Goal: Information Seeking & Learning: Learn about a topic

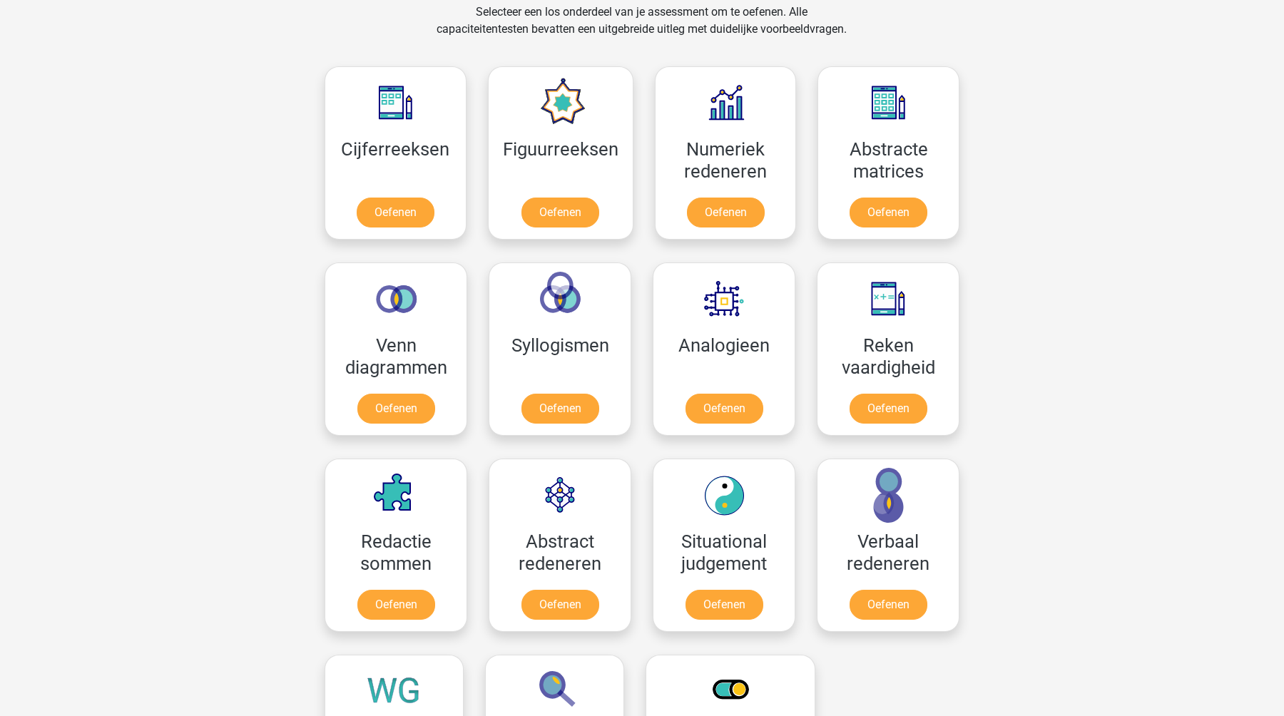
scroll to position [603, 0]
click at [711, 422] on link "Oefenen" at bounding box center [724, 411] width 81 height 31
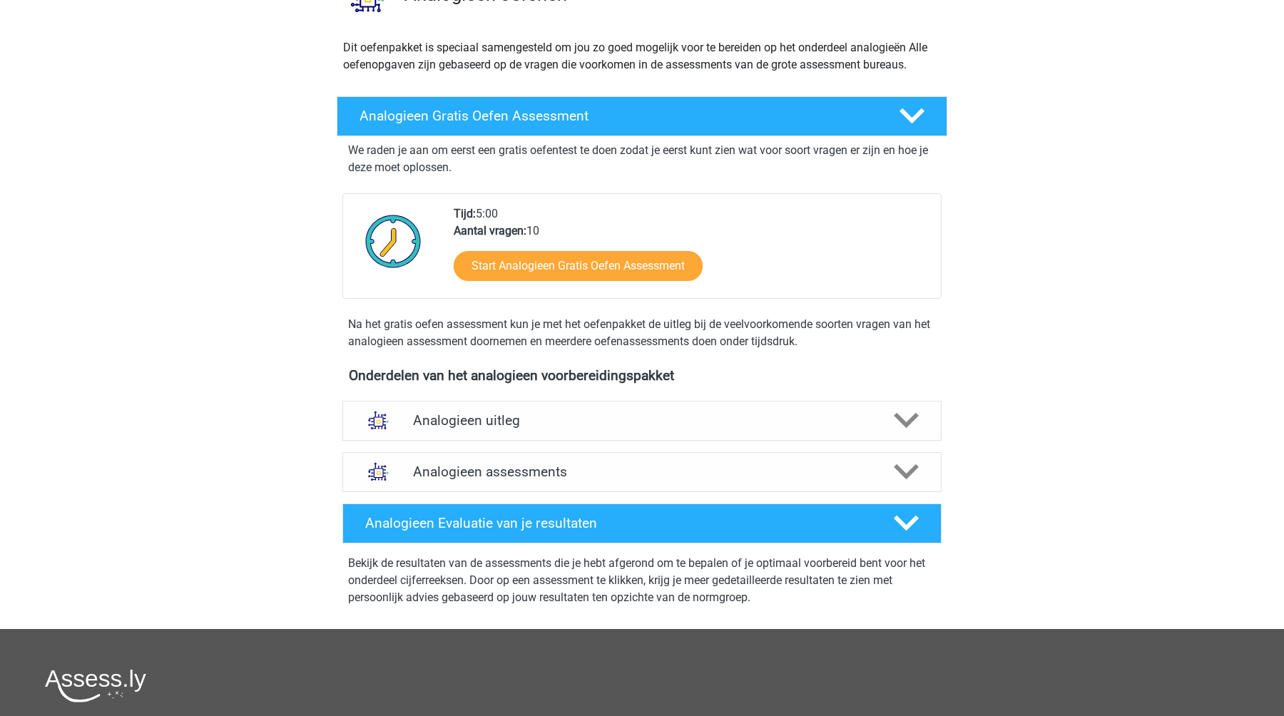
scroll to position [143, 0]
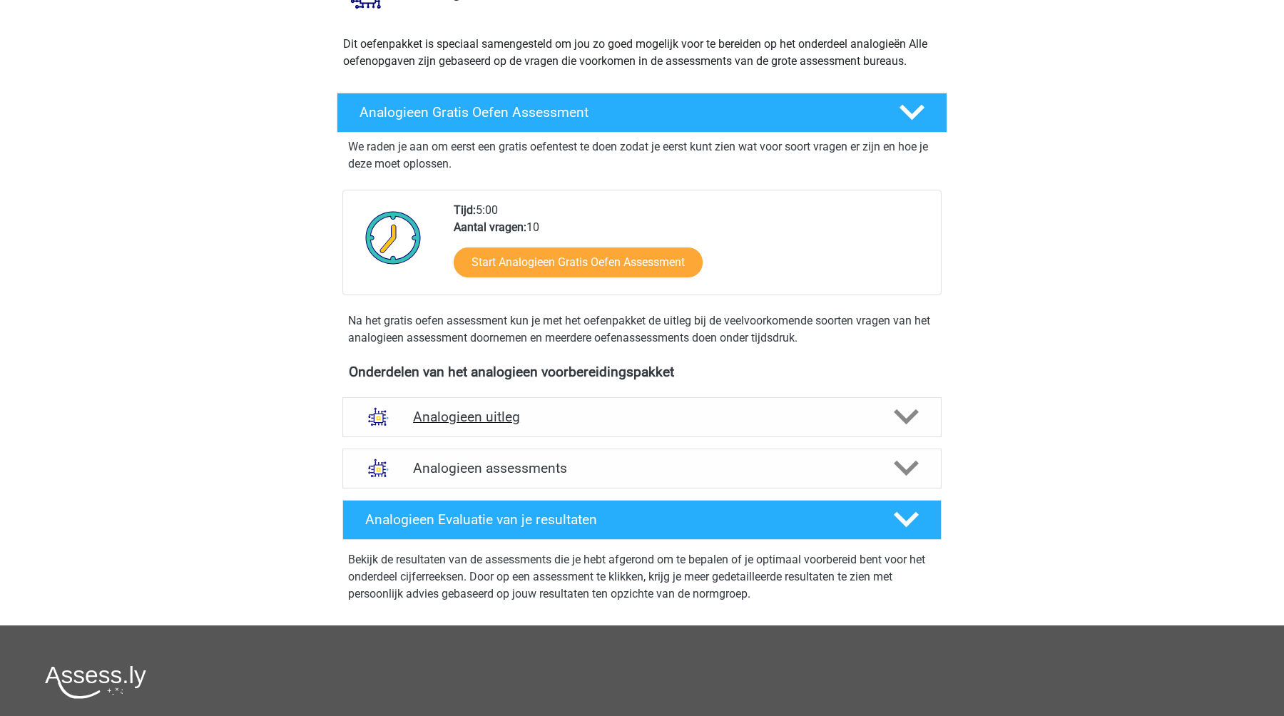
click at [591, 424] on h4 "Analogieen uitleg" at bounding box center [642, 417] width 458 height 16
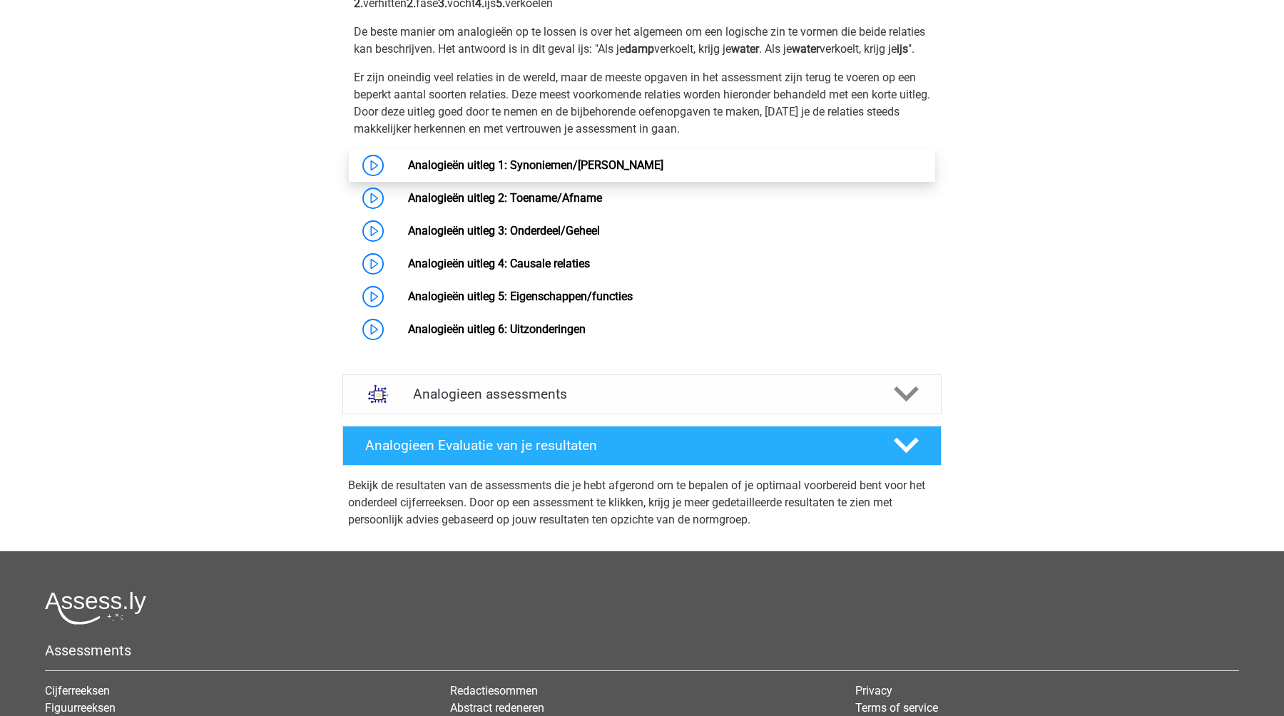
scroll to position [669, 0]
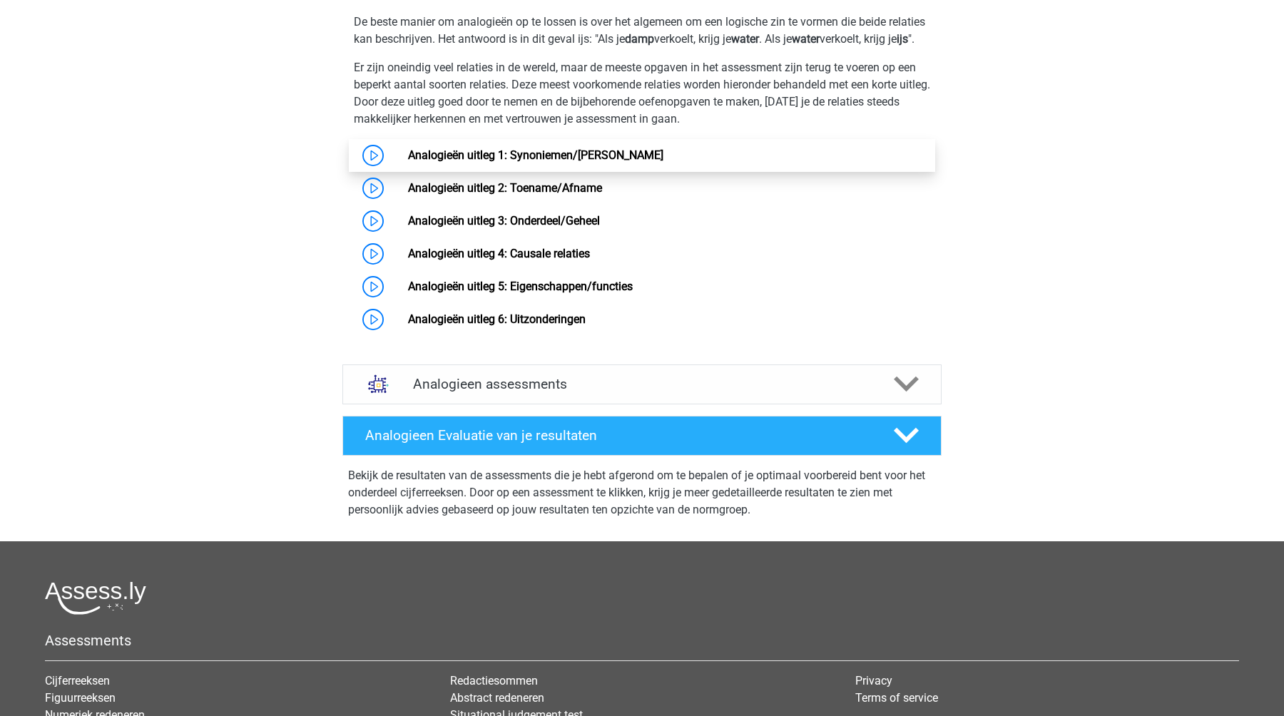
click at [480, 162] on link "Analogieën uitleg 1: Synoniemen/[PERSON_NAME]" at bounding box center [535, 155] width 255 height 14
click at [408, 162] on link "Analogieën uitleg 1: Synoniemen/[PERSON_NAME]" at bounding box center [535, 155] width 255 height 14
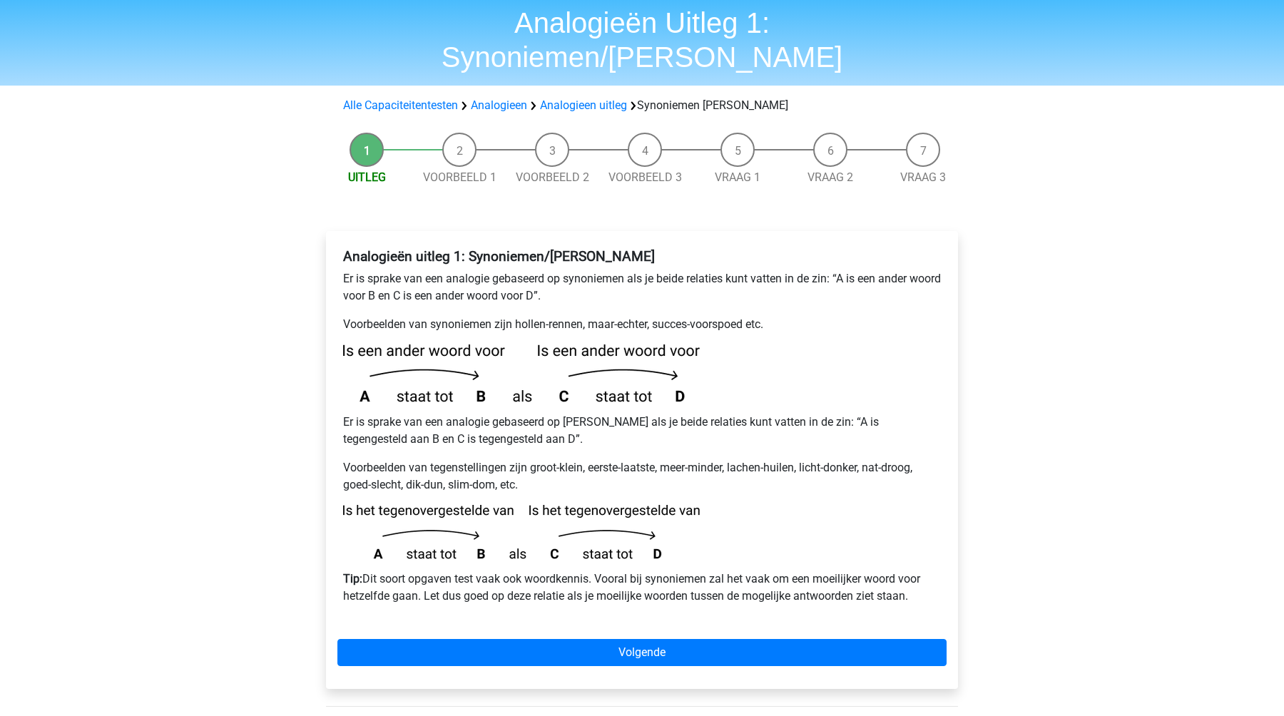
scroll to position [50, 0]
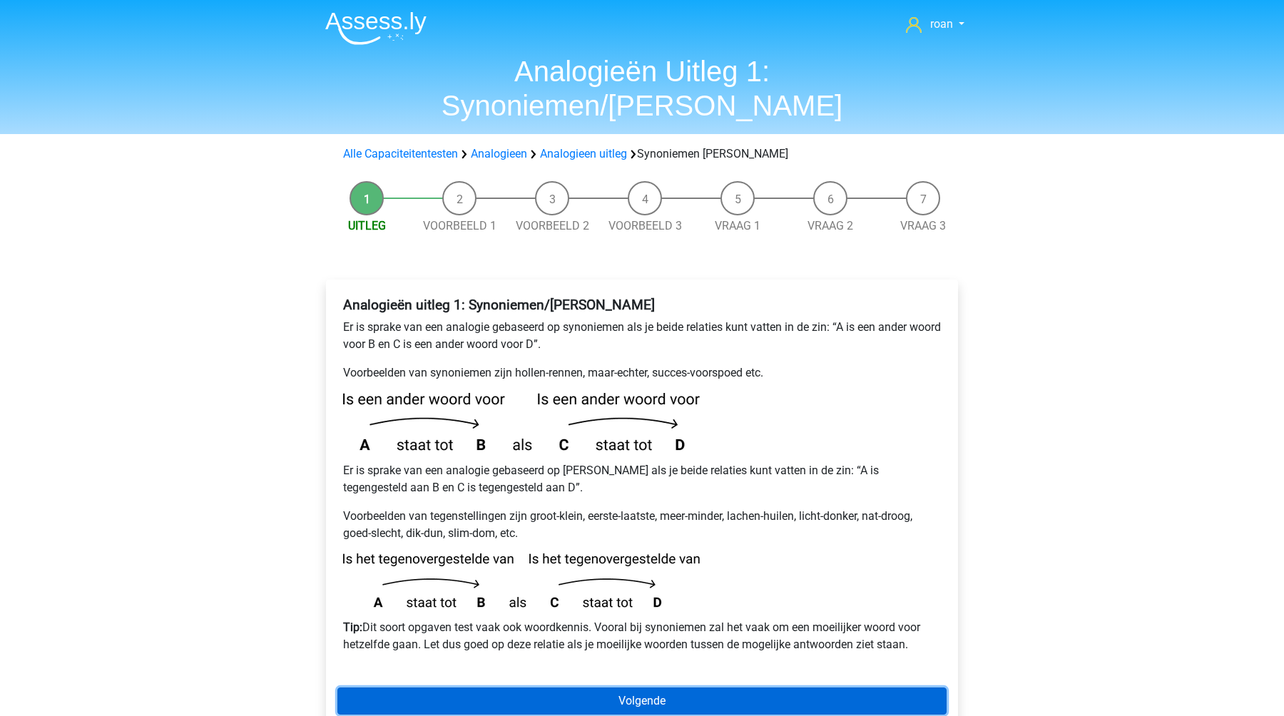
click at [569, 688] on link "Volgende" at bounding box center [641, 701] width 609 height 27
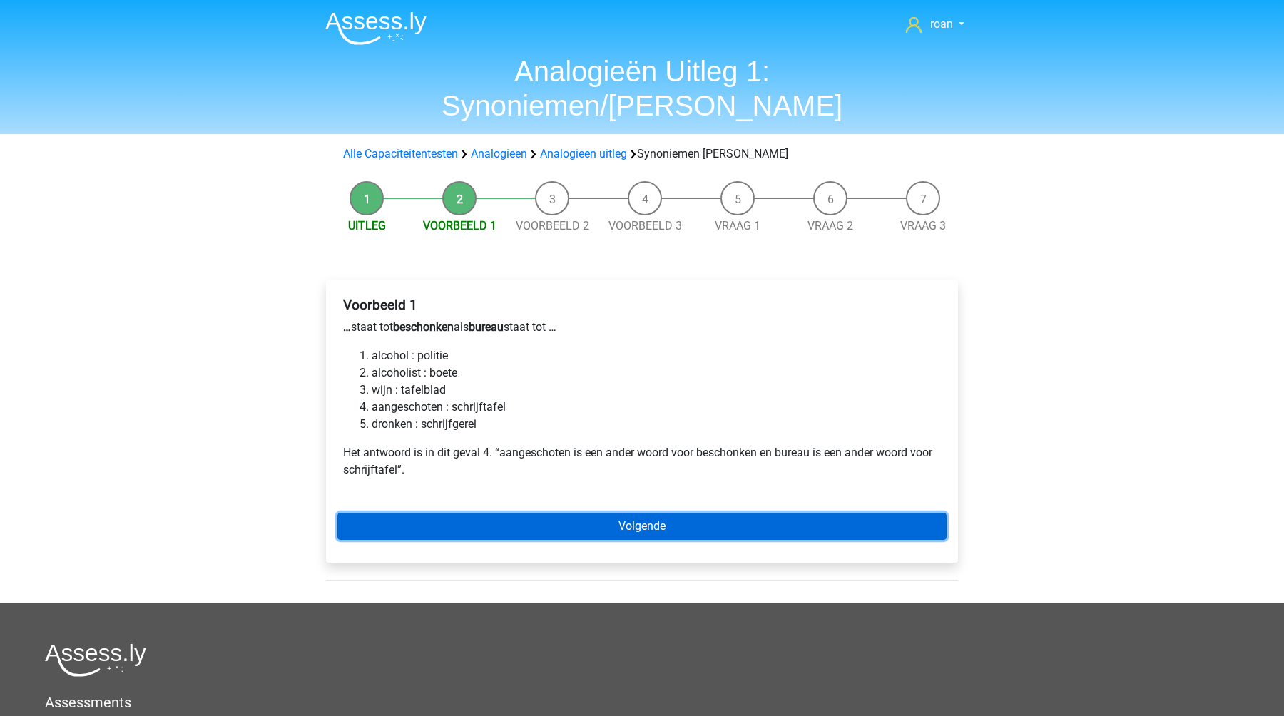
click at [489, 513] on link "Volgende" at bounding box center [641, 526] width 609 height 27
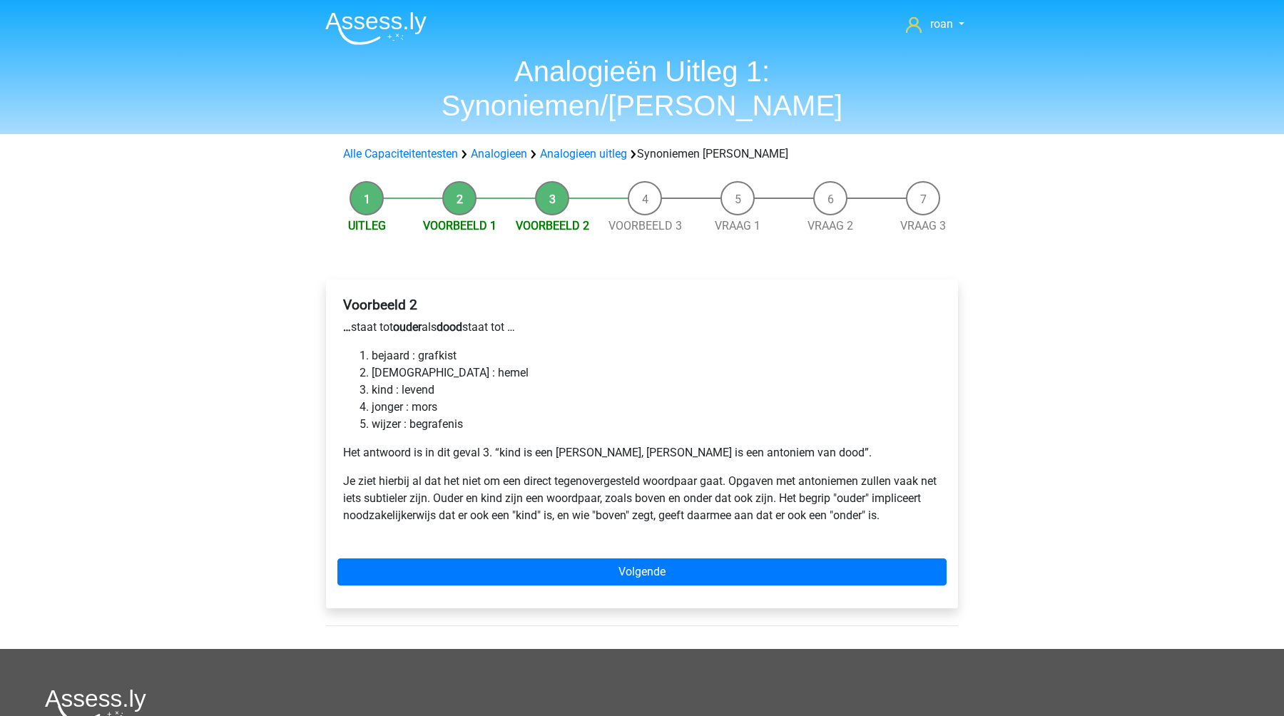
click at [540, 552] on div "Voorbeeld 2 … staat tot ouder als dood staat tot … bejaard : grafkist bijbel : …" at bounding box center [642, 444] width 632 height 329
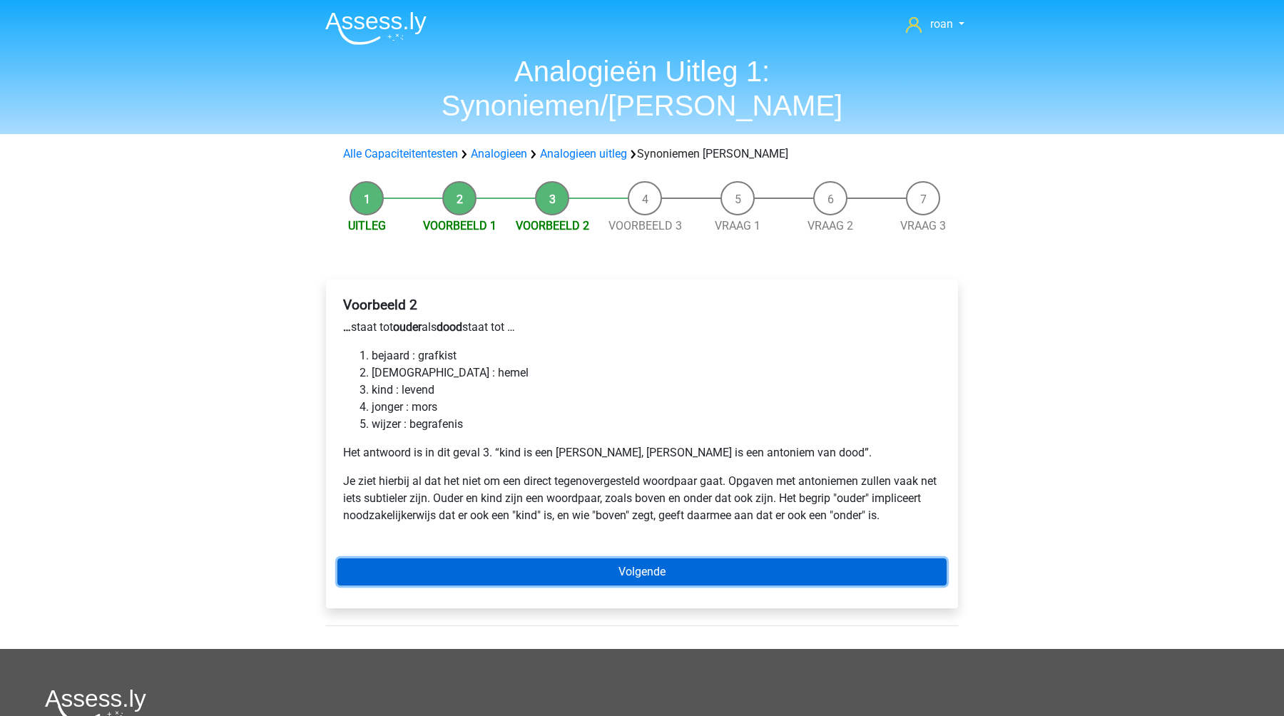
click at [542, 559] on link "Volgende" at bounding box center [641, 572] width 609 height 27
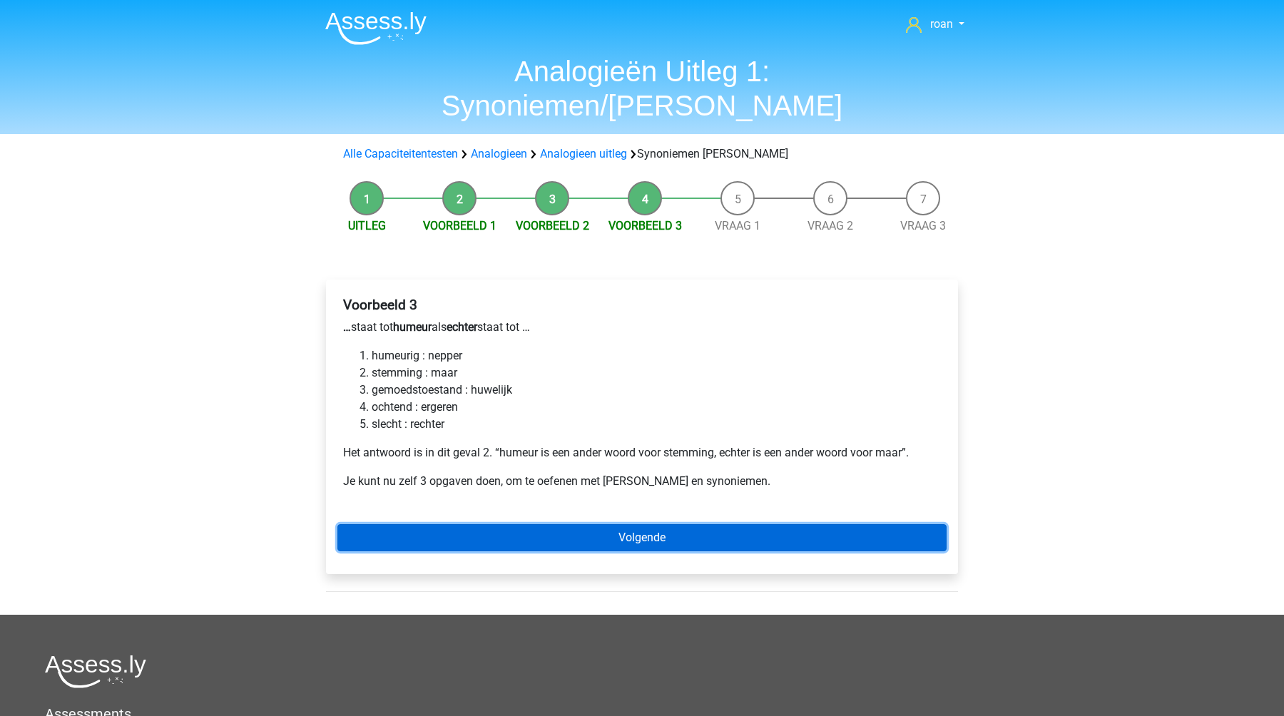
click at [542, 524] on link "Volgende" at bounding box center [641, 537] width 609 height 27
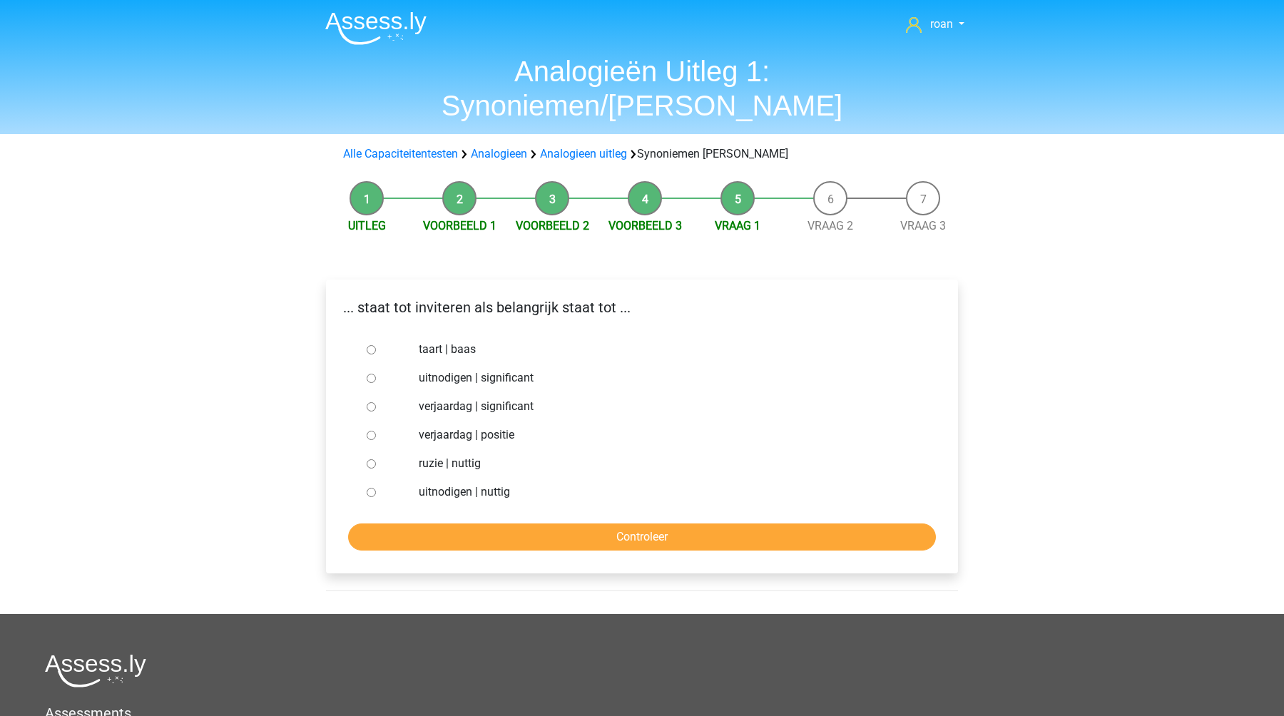
click at [509, 370] on label "uitnodigen | significant" at bounding box center [666, 378] width 494 height 17
click at [376, 374] on input "uitnodigen | significant" at bounding box center [371, 378] width 9 height 9
radio input "true"
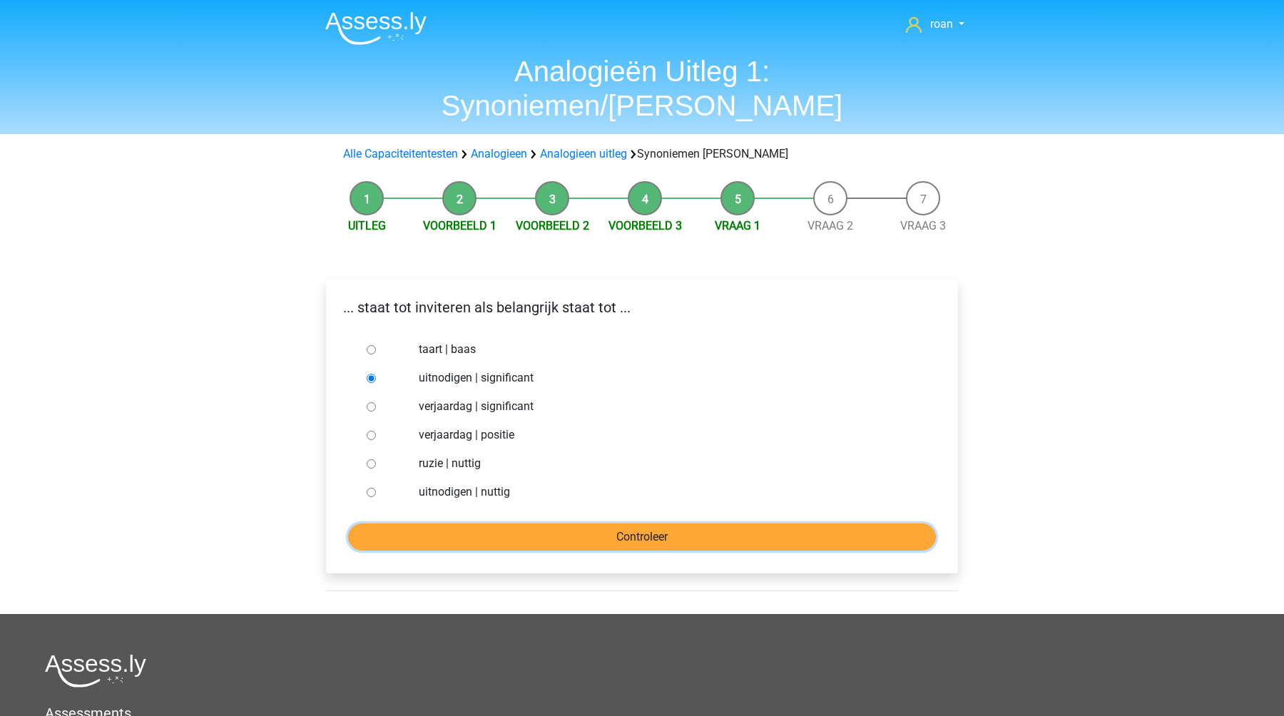
click at [538, 524] on input "Controleer" at bounding box center [642, 537] width 588 height 27
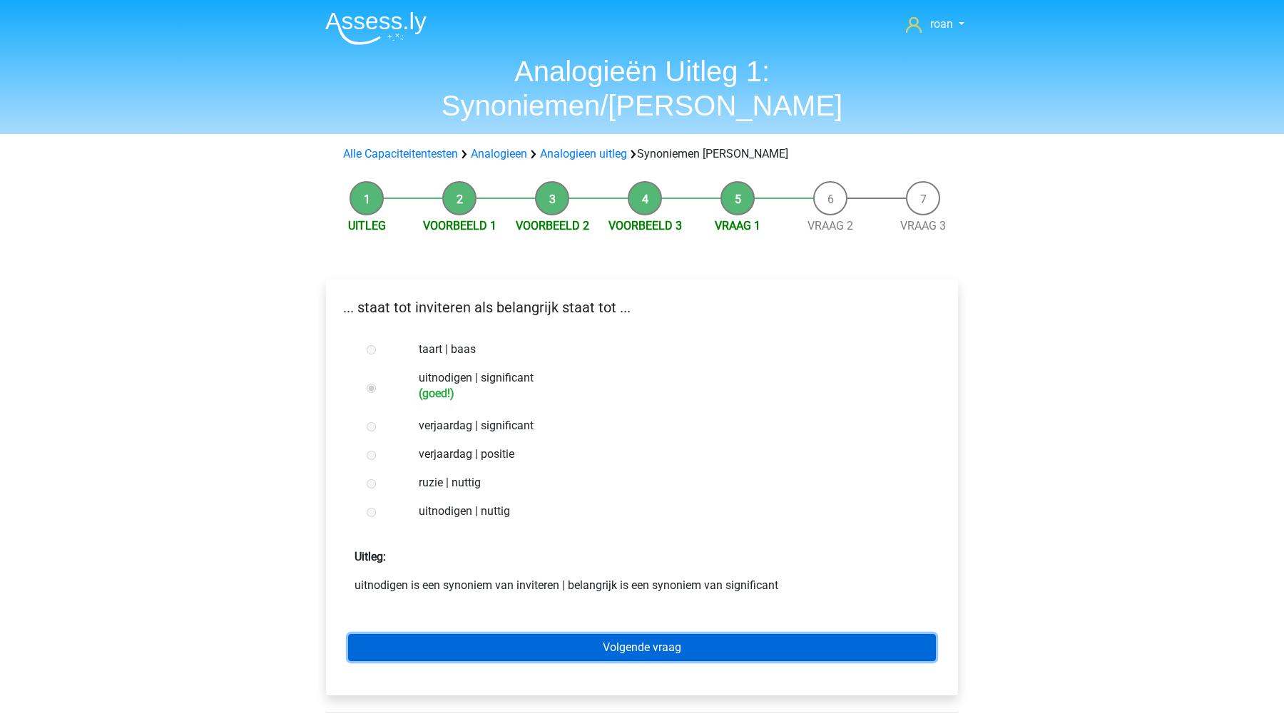
click at [579, 634] on link "Volgende vraag" at bounding box center [642, 647] width 588 height 27
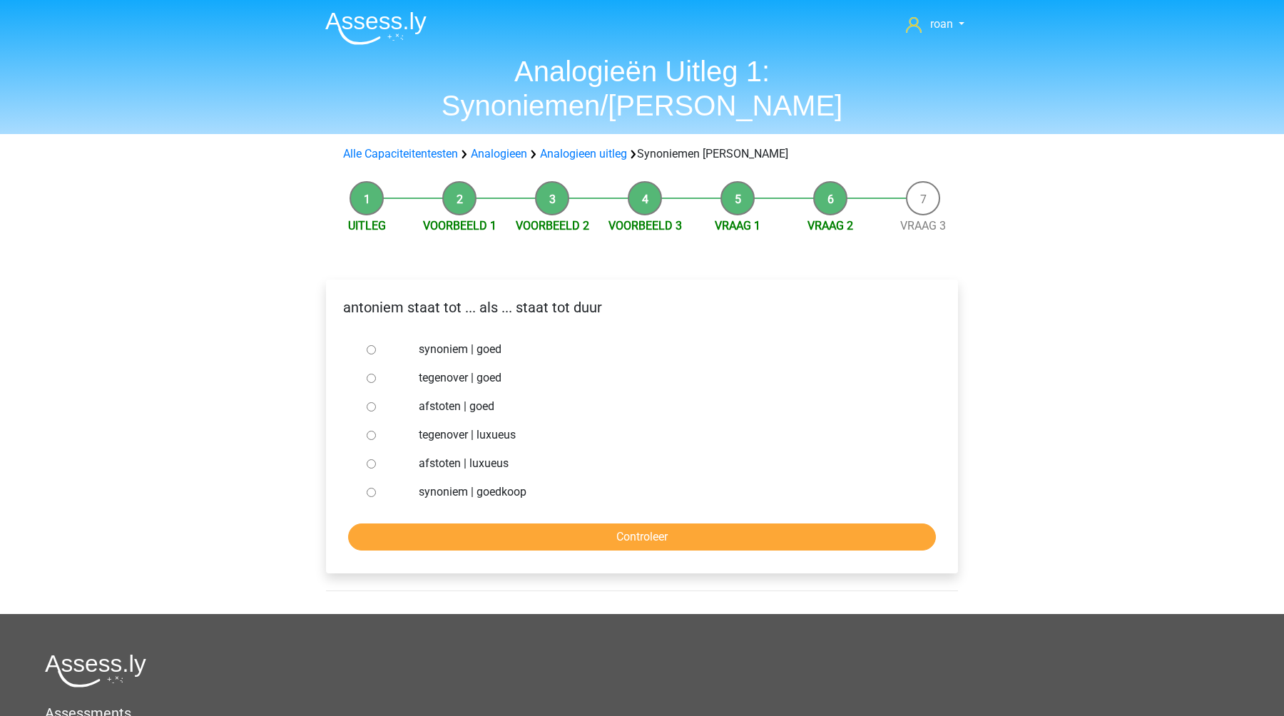
click at [369, 488] on input "synoniem | goedkoop" at bounding box center [371, 492] width 9 height 9
radio input "true"
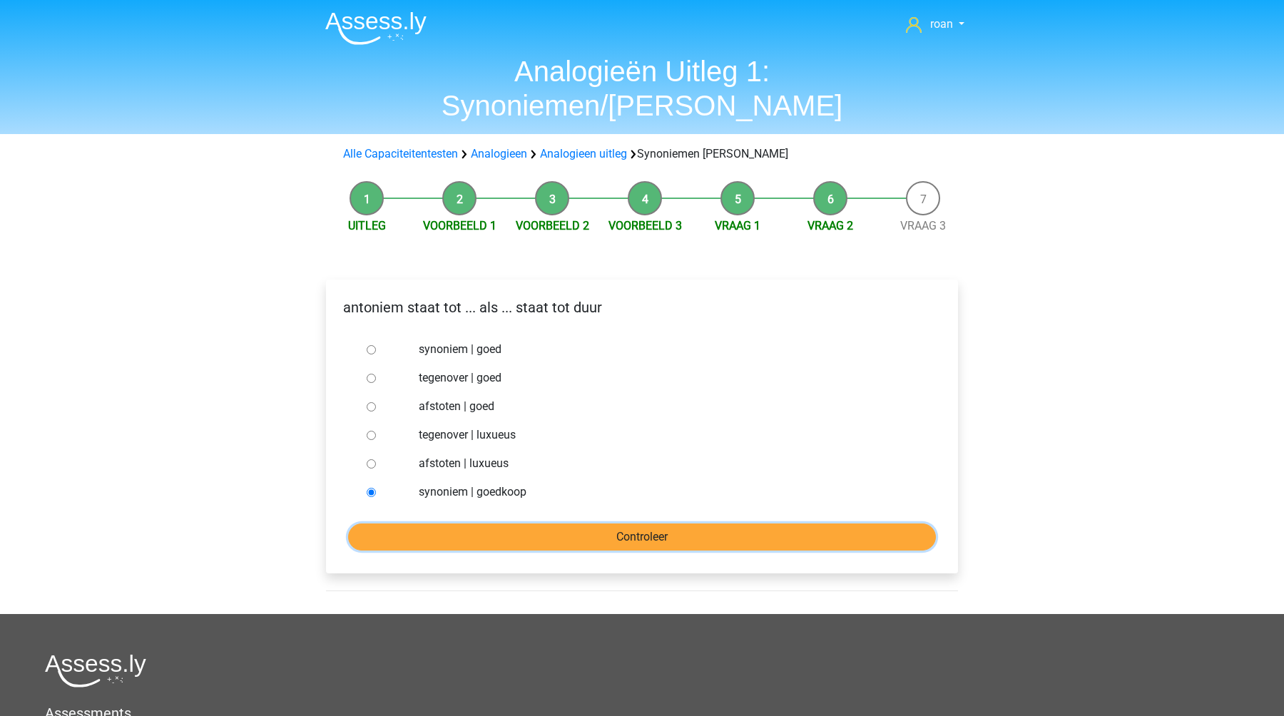
click at [420, 524] on input "Controleer" at bounding box center [642, 537] width 588 height 27
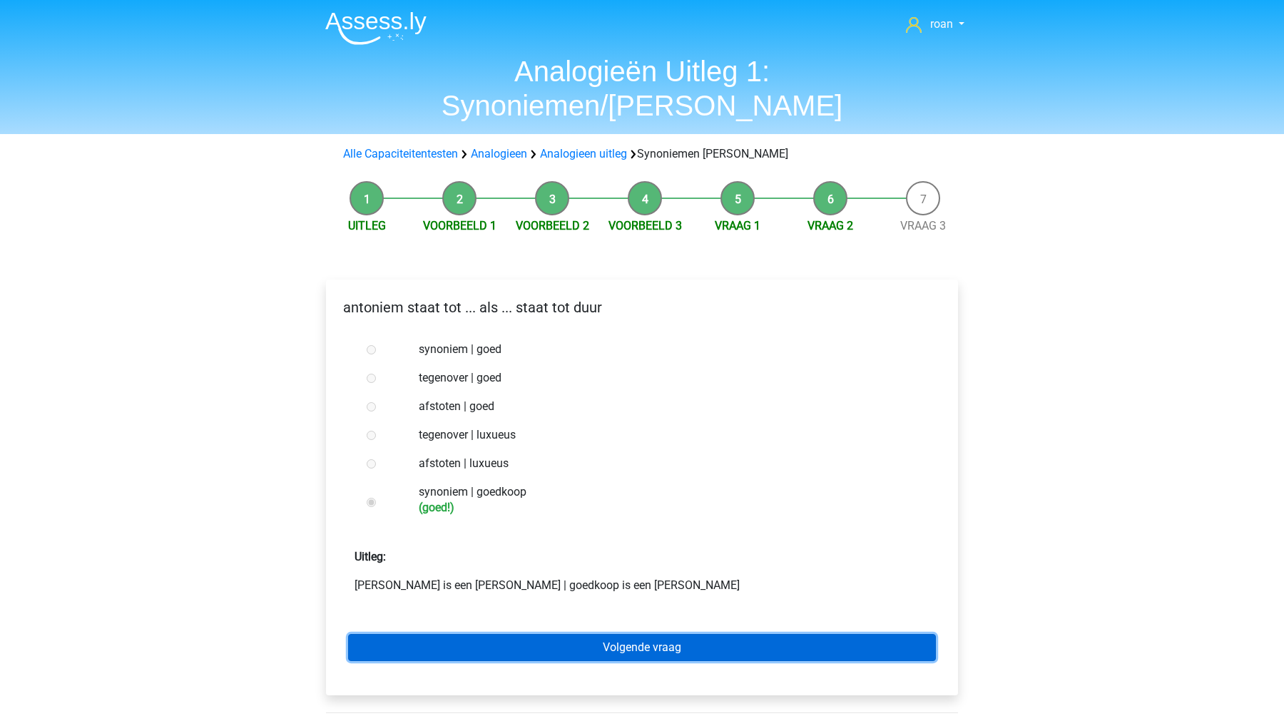
click at [483, 634] on link "Volgende vraag" at bounding box center [642, 647] width 588 height 27
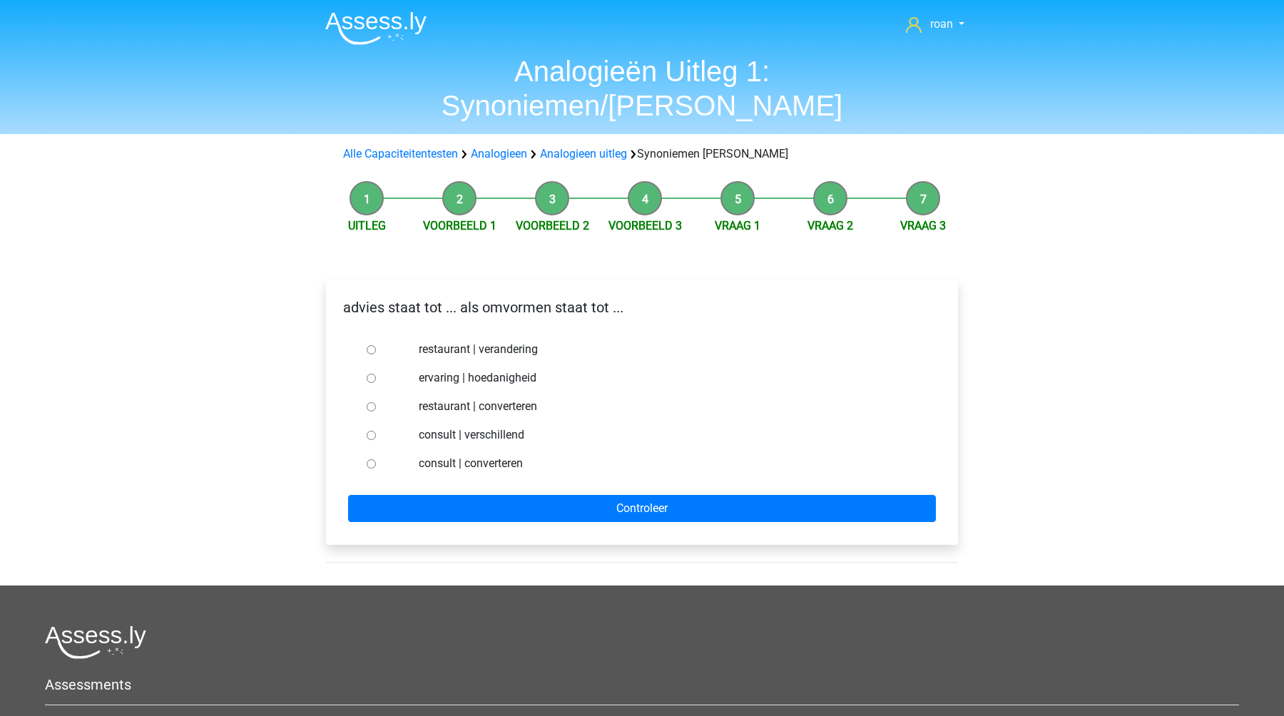
click at [369, 459] on input "consult | converteren" at bounding box center [371, 463] width 9 height 9
radio input "true"
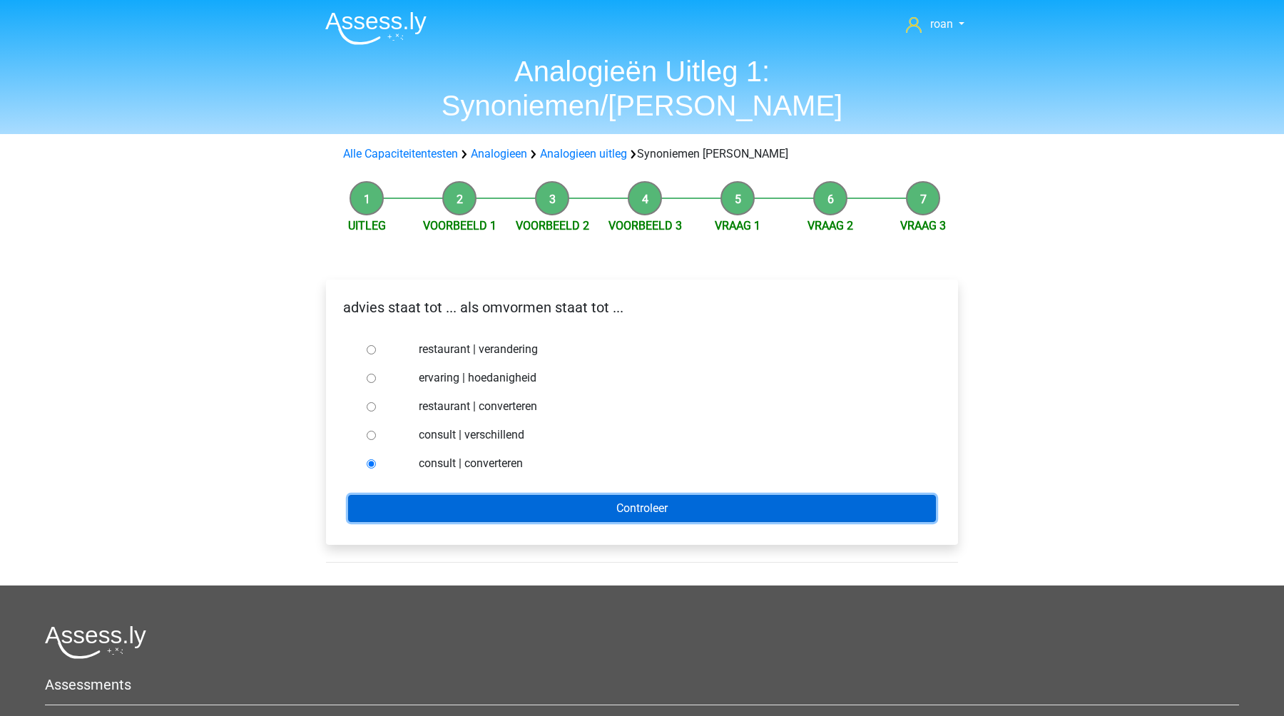
click at [434, 495] on input "Controleer" at bounding box center [642, 508] width 588 height 27
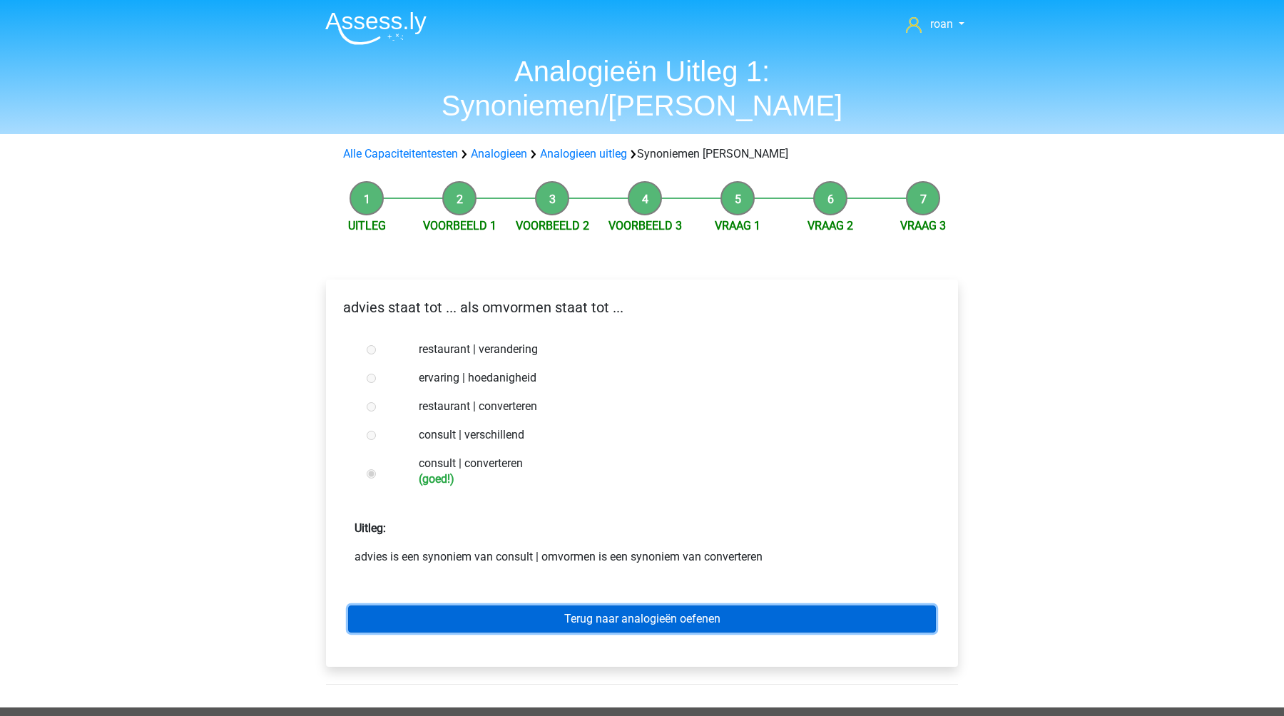
click at [534, 606] on link "Terug naar analogieën oefenen" at bounding box center [642, 619] width 588 height 27
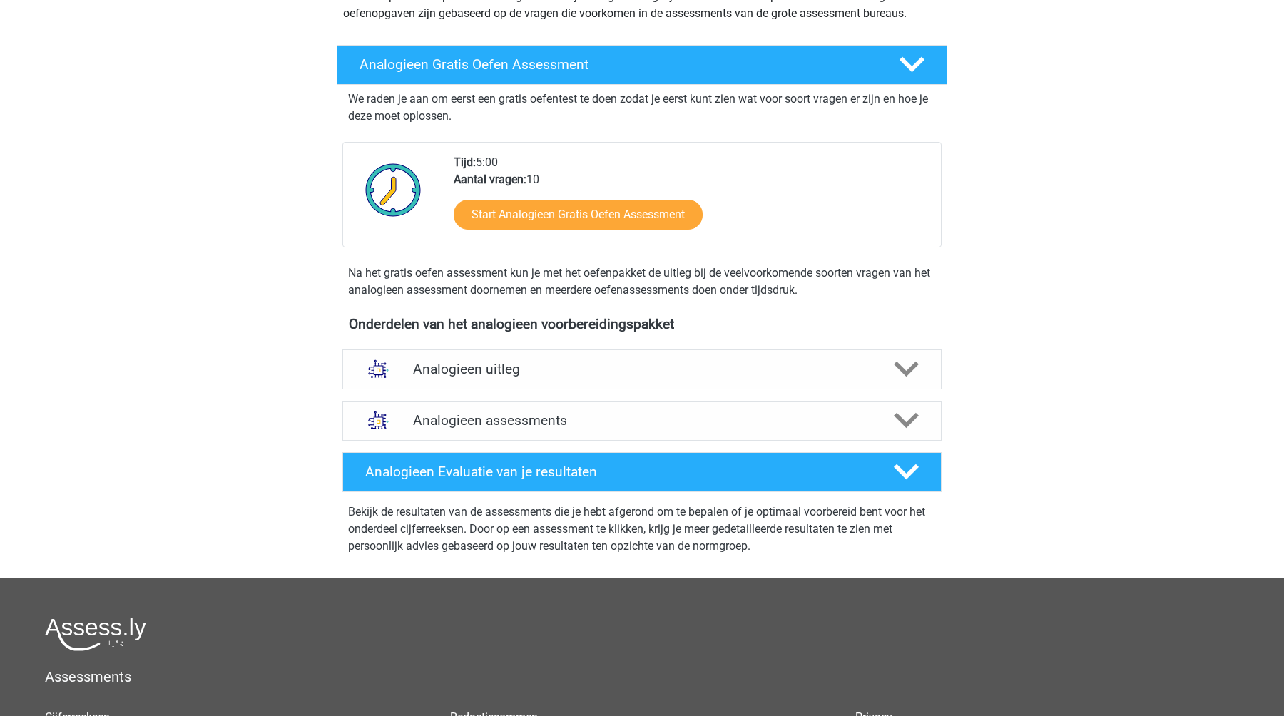
scroll to position [222, 0]
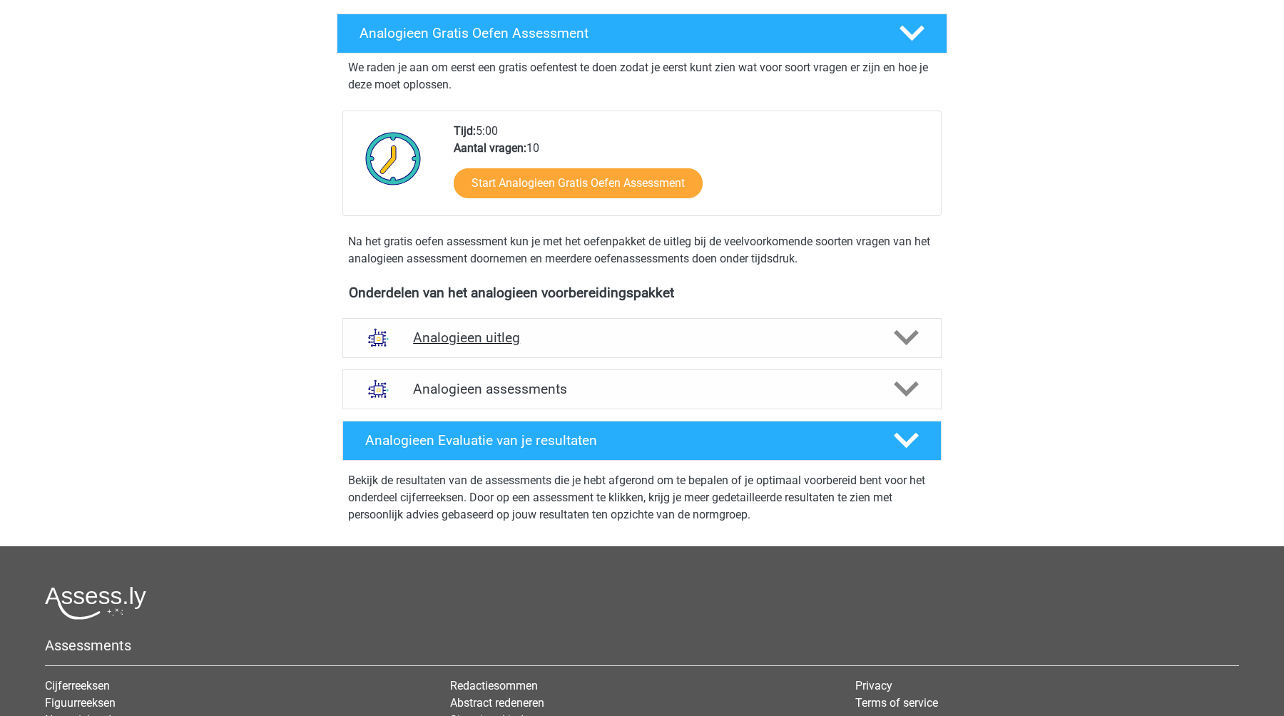
click at [589, 332] on h4 "Analogieen uitleg" at bounding box center [642, 338] width 458 height 16
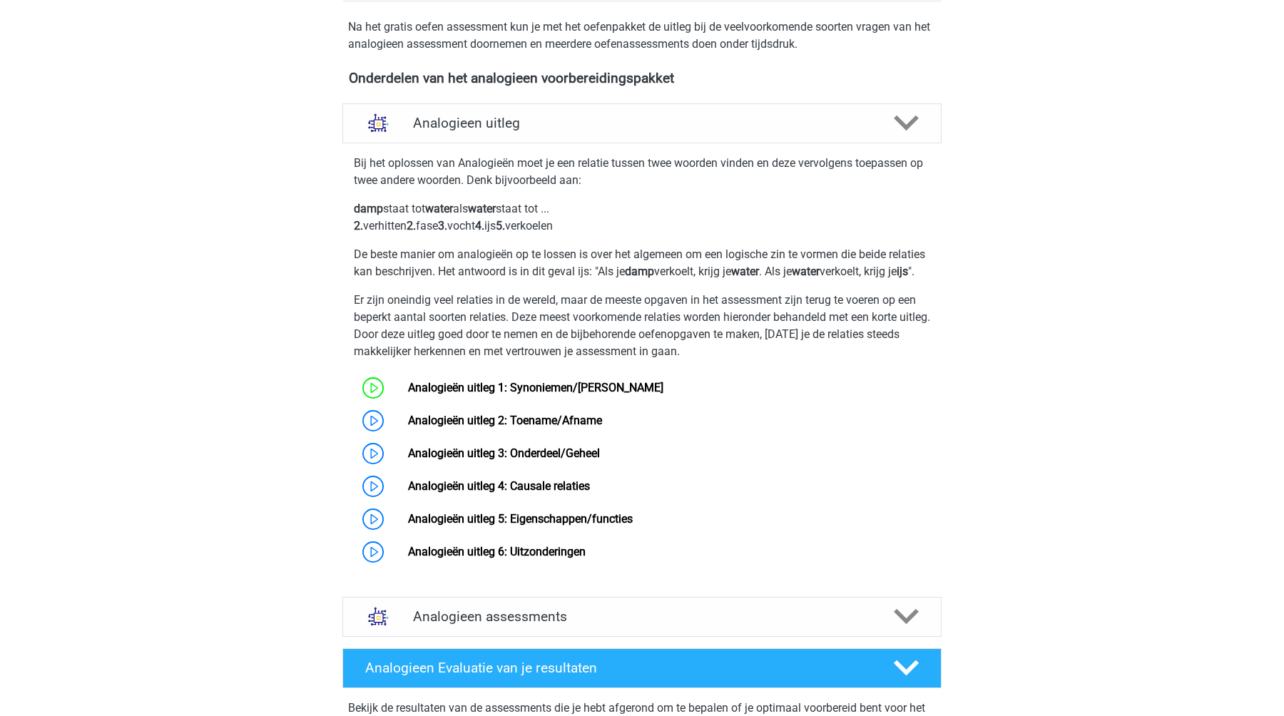
scroll to position [445, 0]
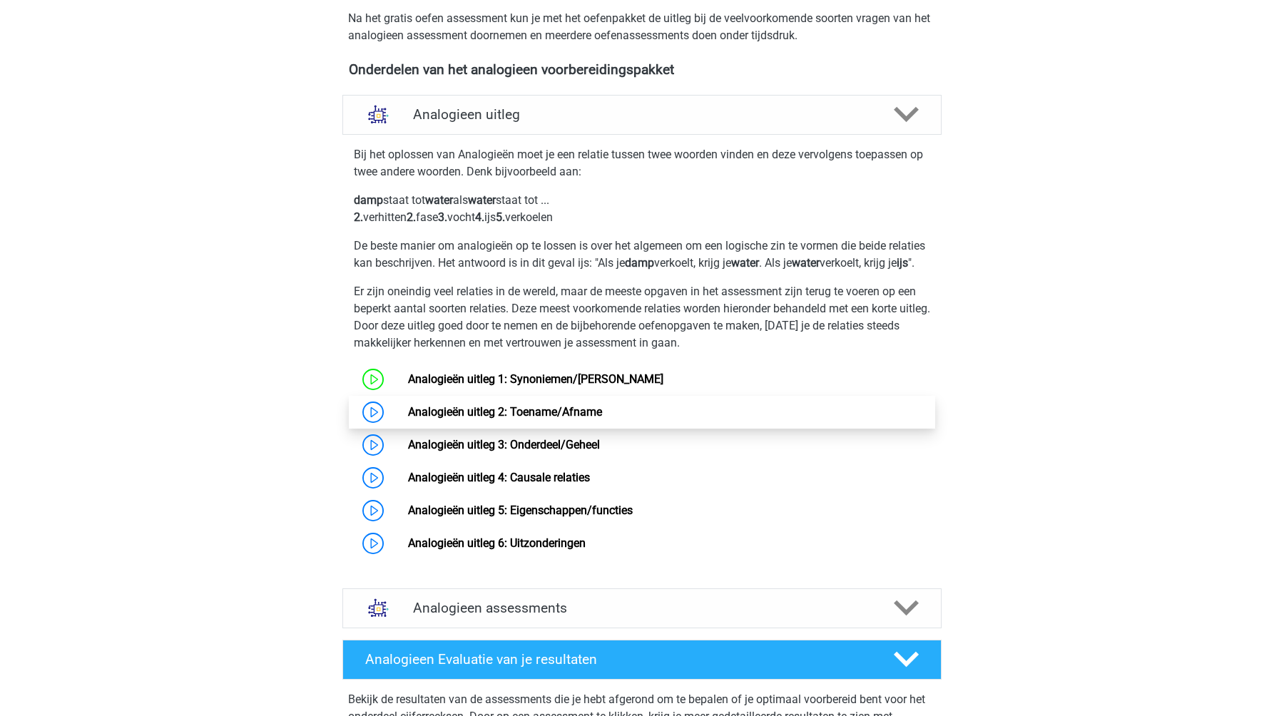
click at [475, 419] on link "Analogieën uitleg 2: Toename/Afname" at bounding box center [505, 412] width 194 height 14
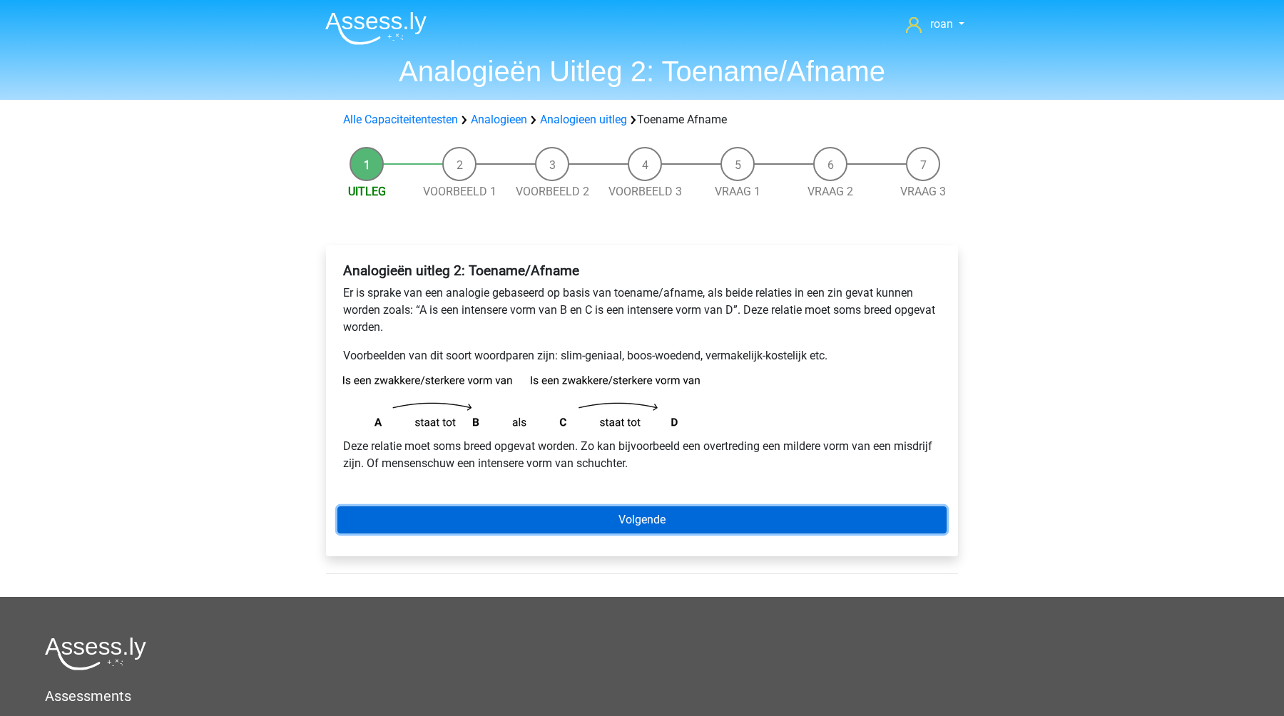
click at [569, 509] on link "Volgende" at bounding box center [641, 520] width 609 height 27
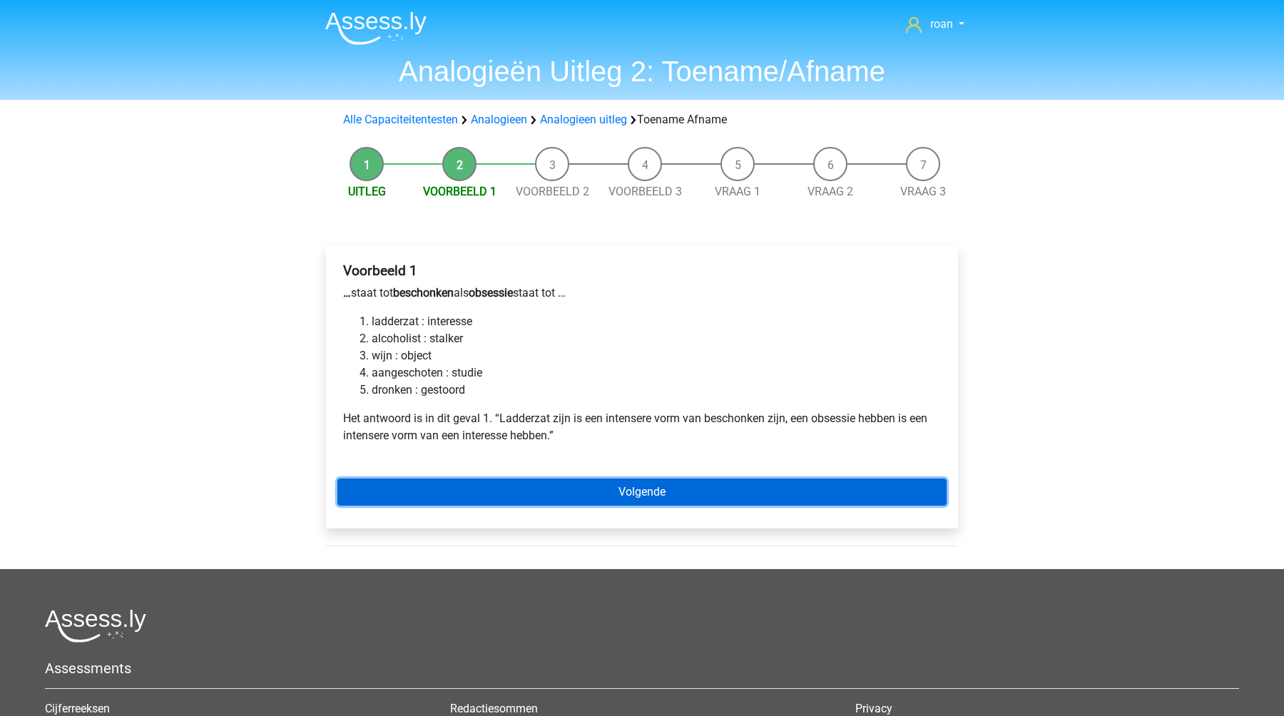
click at [569, 487] on link "Volgende" at bounding box center [641, 492] width 609 height 27
click at [567, 492] on link "Volgende" at bounding box center [641, 492] width 609 height 27
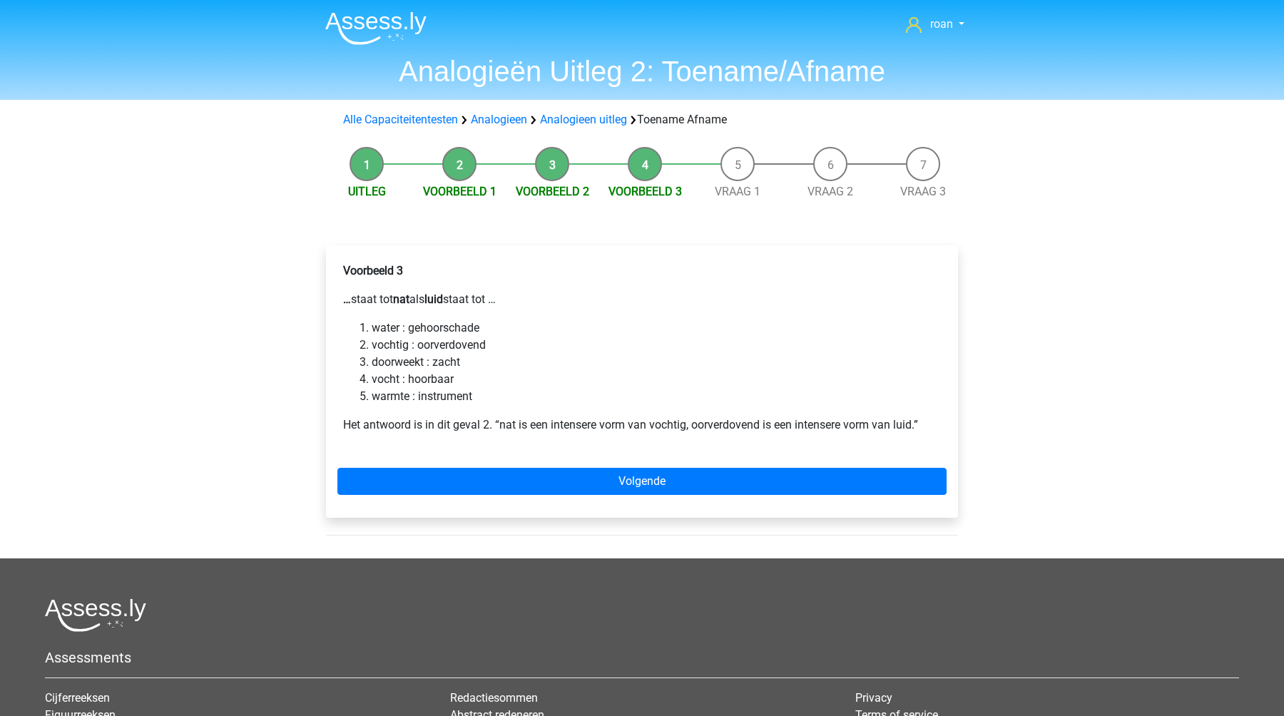
click at [554, 160] on li "Voorbeeld 2" at bounding box center [552, 174] width 93 height 54
click at [554, 163] on li "Voorbeeld 2" at bounding box center [552, 174] width 93 height 54
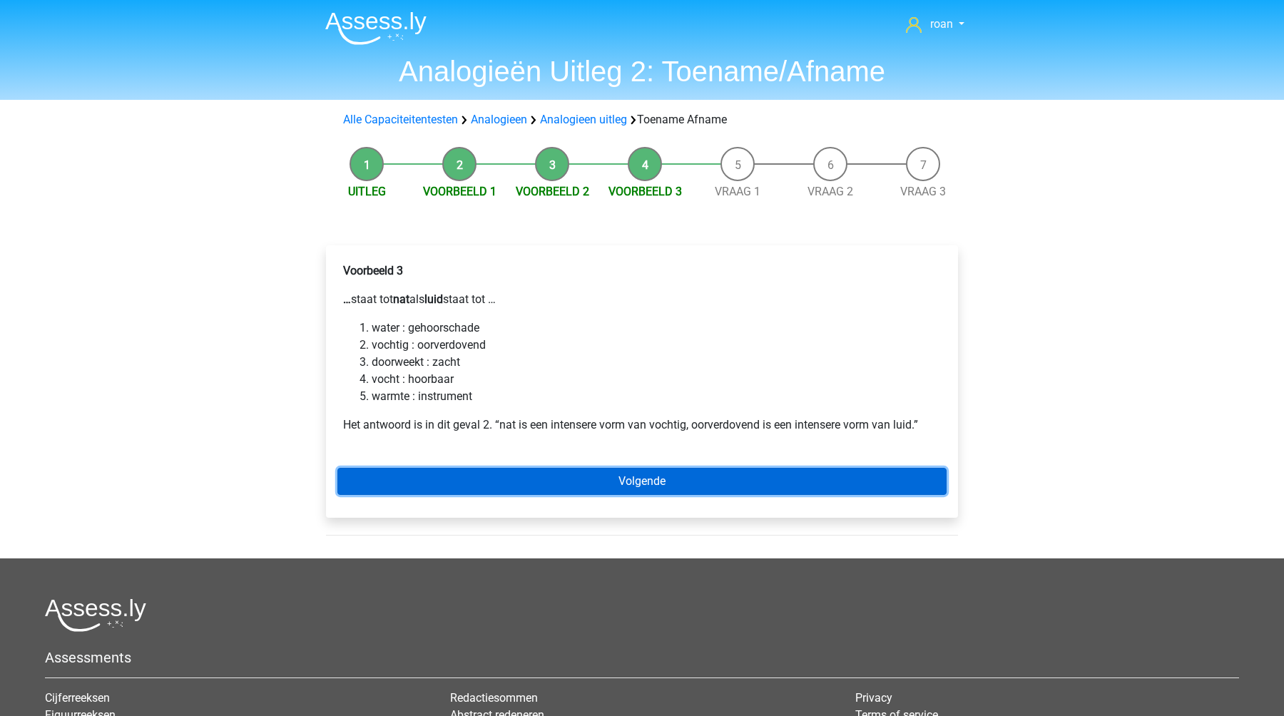
click at [587, 480] on link "Volgende" at bounding box center [641, 481] width 609 height 27
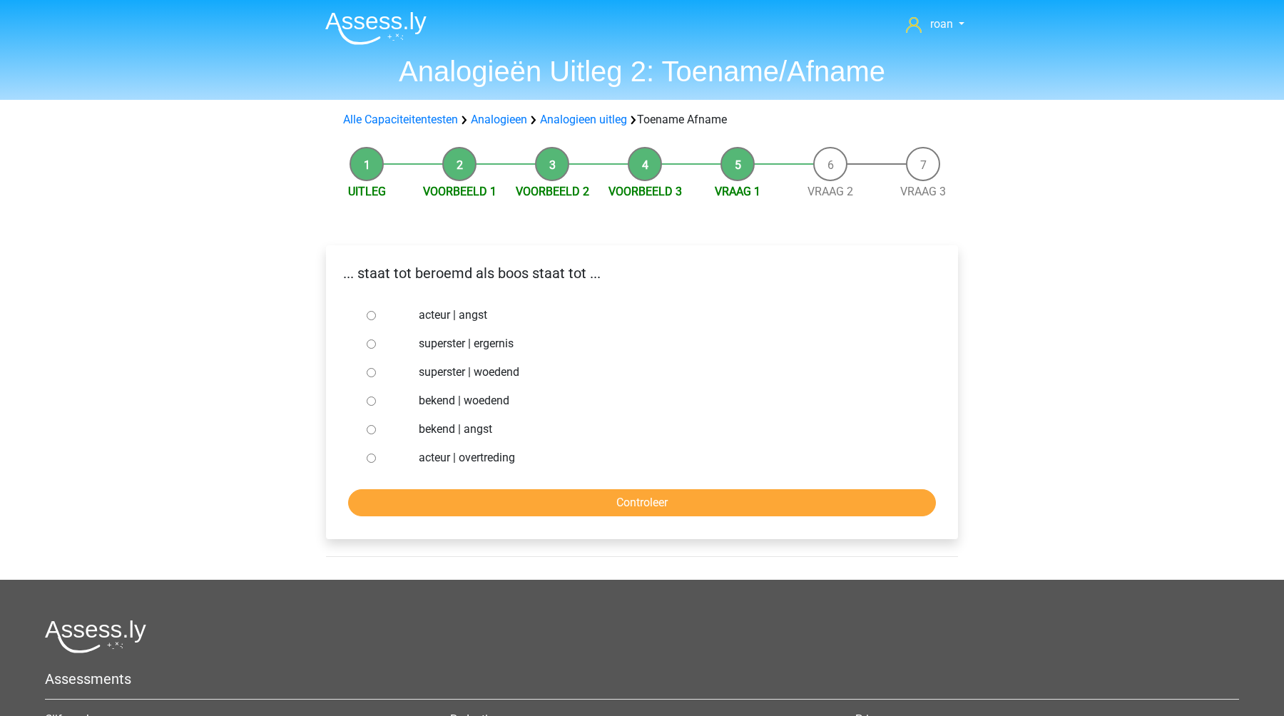
click at [370, 372] on input "superster | woedend" at bounding box center [371, 372] width 9 height 9
radio input "true"
click at [529, 501] on input "Controleer" at bounding box center [642, 502] width 588 height 27
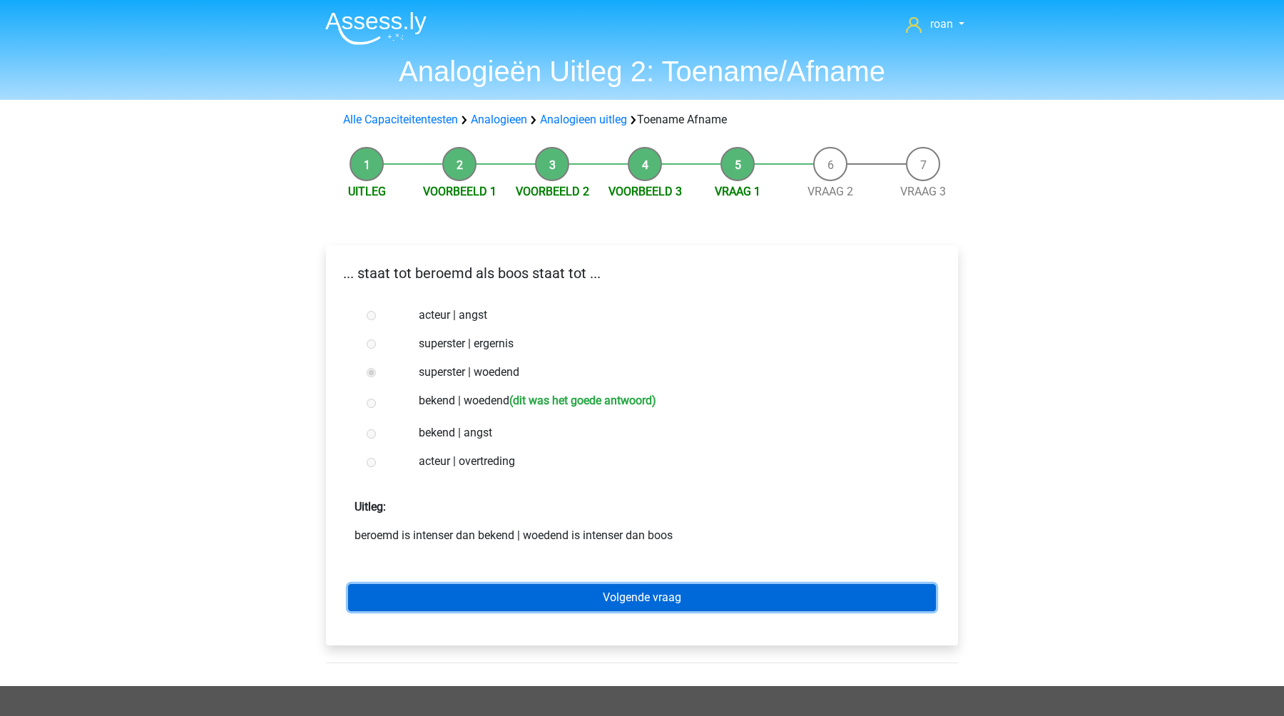
click at [474, 606] on link "Volgende vraag" at bounding box center [642, 597] width 588 height 27
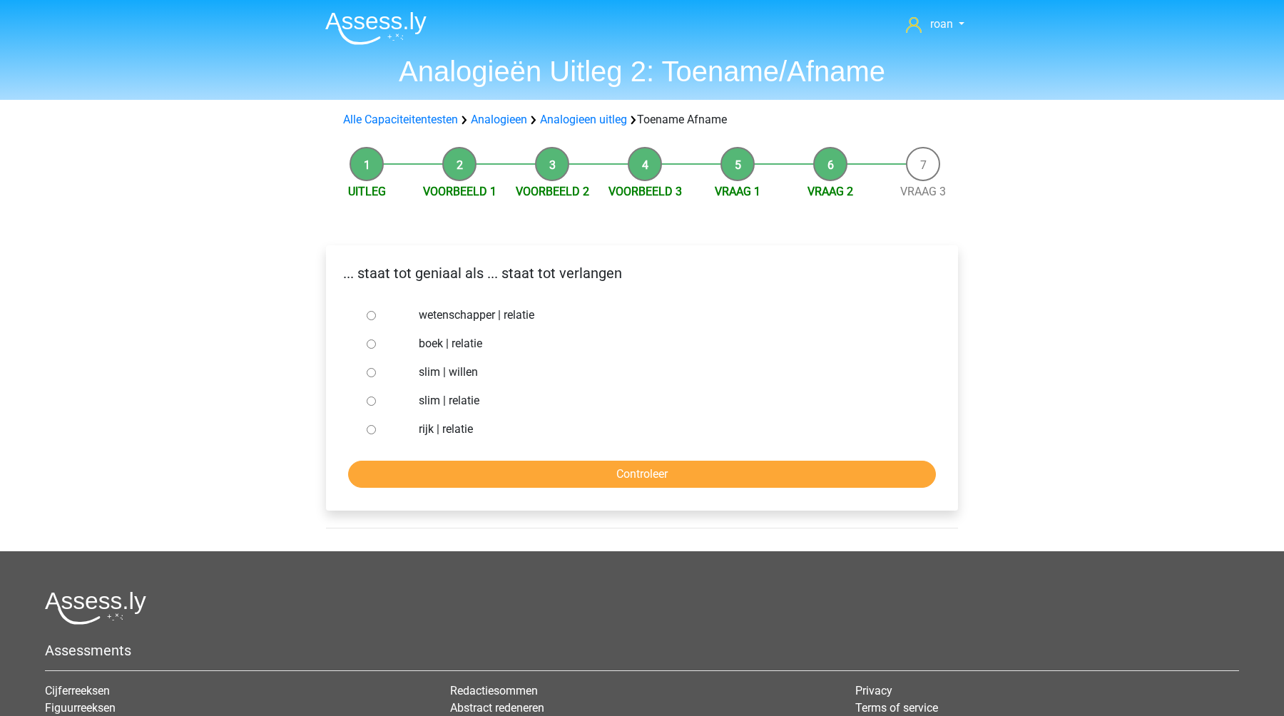
click at [377, 364] on div at bounding box center [384, 372] width 47 height 29
click at [375, 367] on div at bounding box center [384, 372] width 47 height 29
click at [372, 368] on input "slim | willen" at bounding box center [371, 372] width 9 height 9
radio input "true"
click at [453, 484] on input "Controleer" at bounding box center [642, 474] width 588 height 27
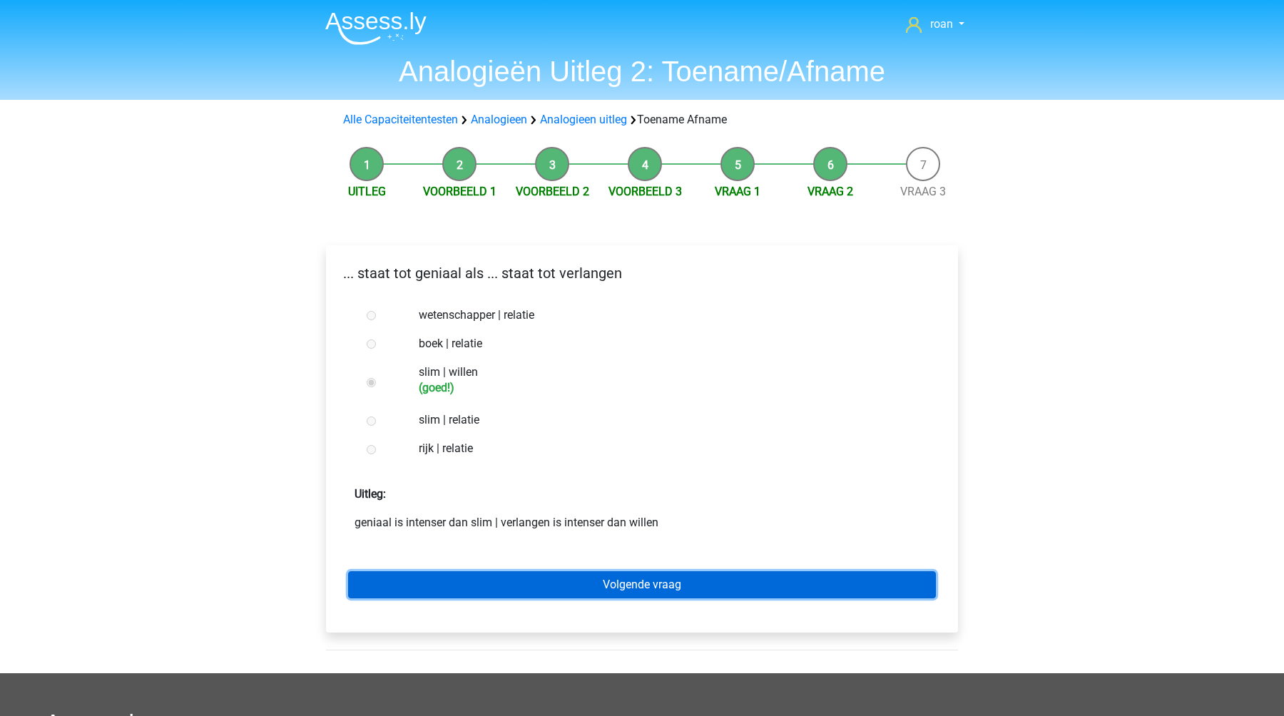
click at [531, 592] on link "Volgende vraag" at bounding box center [642, 585] width 588 height 27
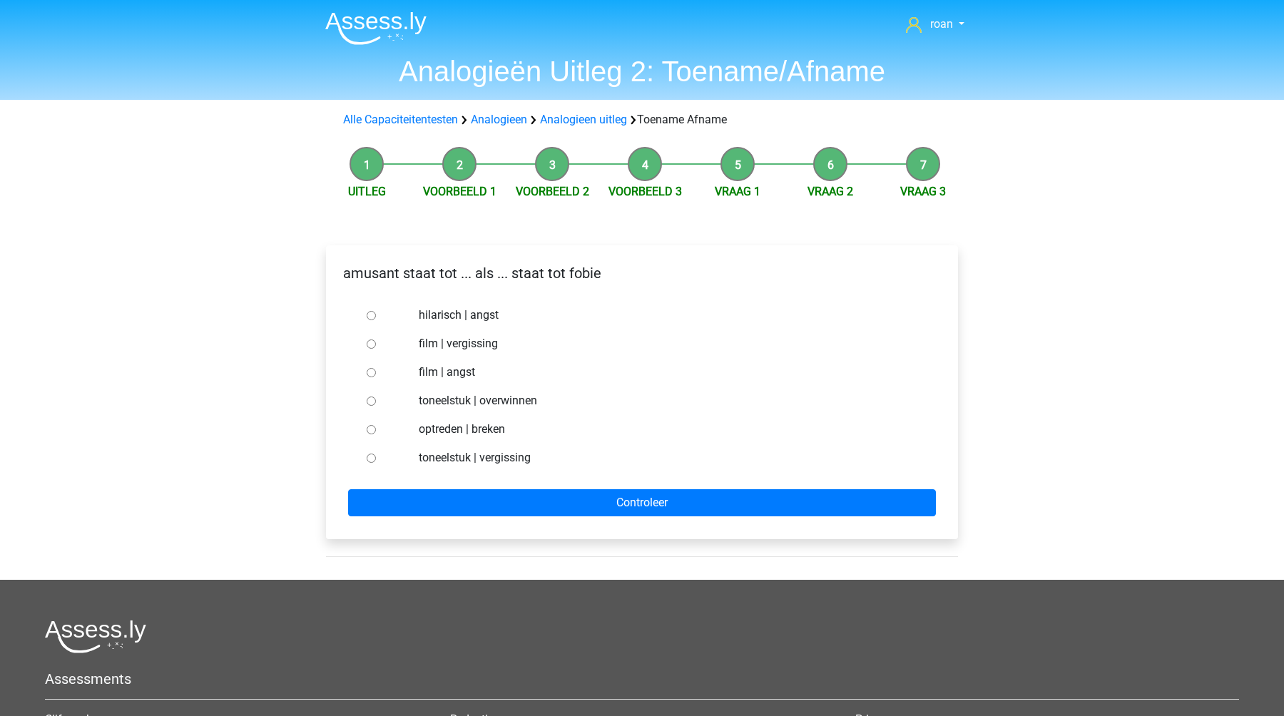
click at [446, 317] on label "hilarisch | angst" at bounding box center [666, 315] width 494 height 17
click at [376, 317] on input "hilarisch | angst" at bounding box center [371, 315] width 9 height 9
radio input "true"
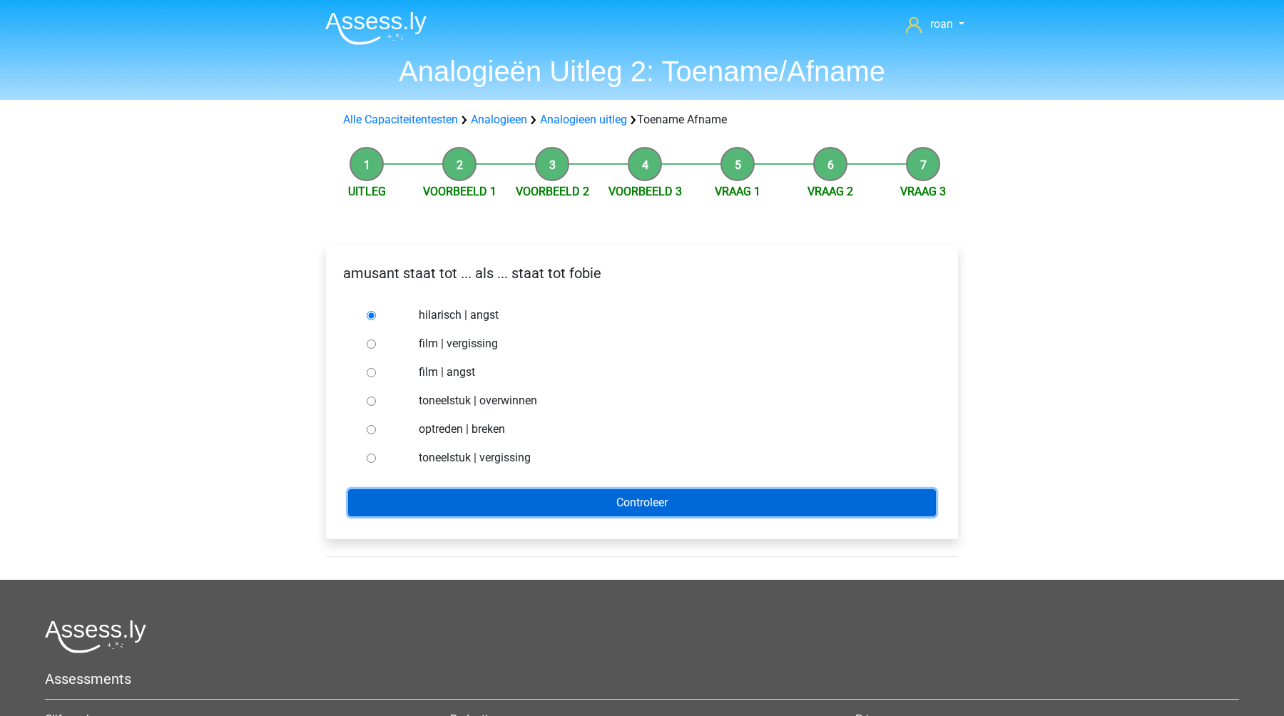
click at [426, 492] on input "Controleer" at bounding box center [642, 502] width 588 height 27
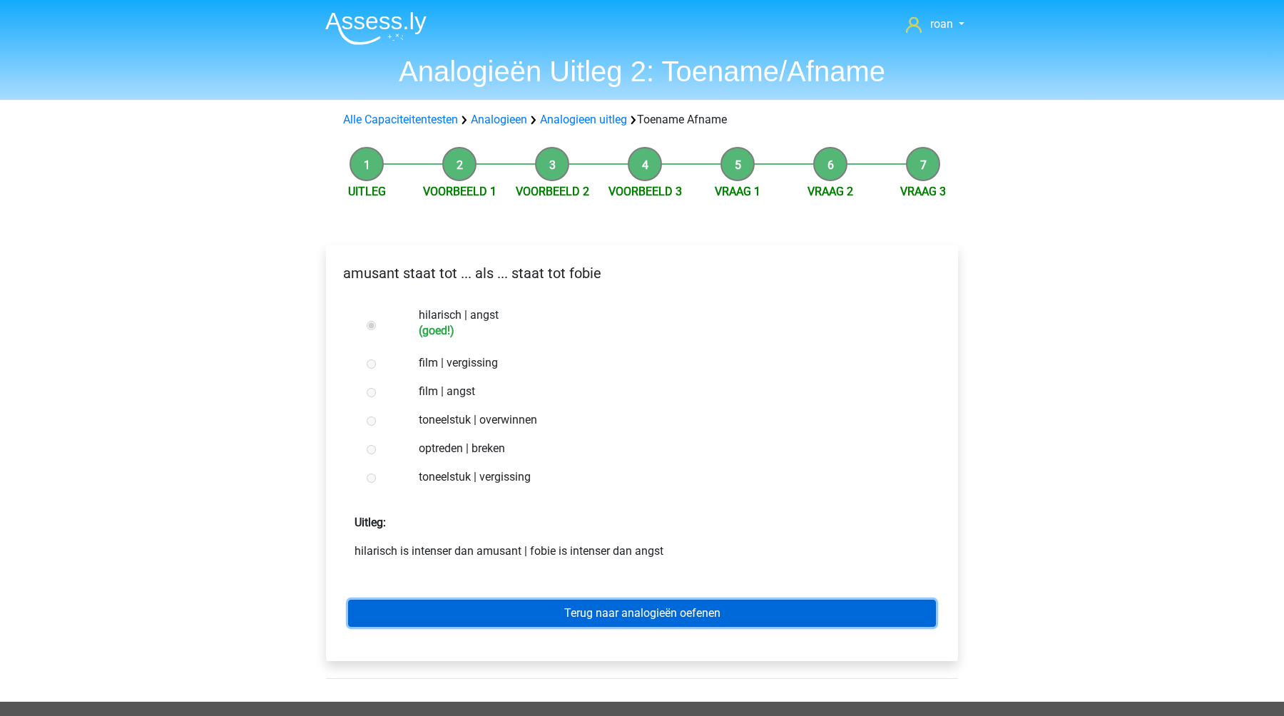
click at [507, 606] on link "Terug naar analogieën oefenen" at bounding box center [642, 613] width 588 height 27
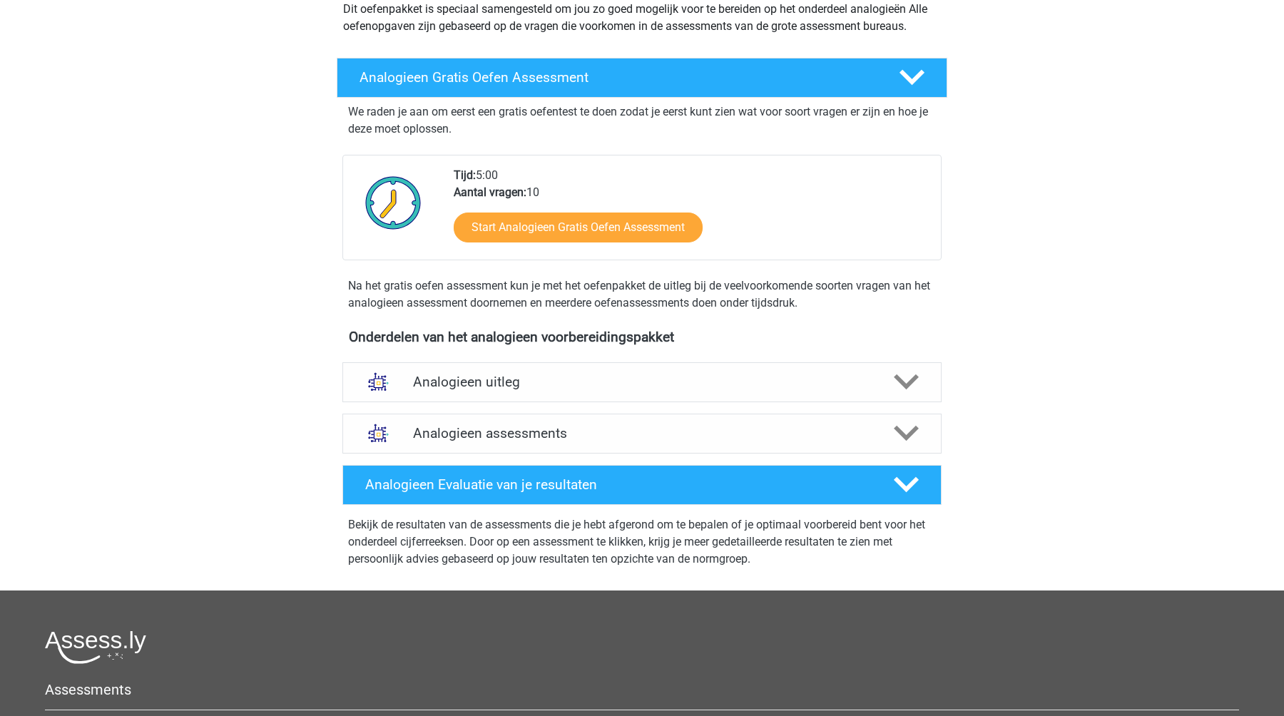
scroll to position [192, 0]
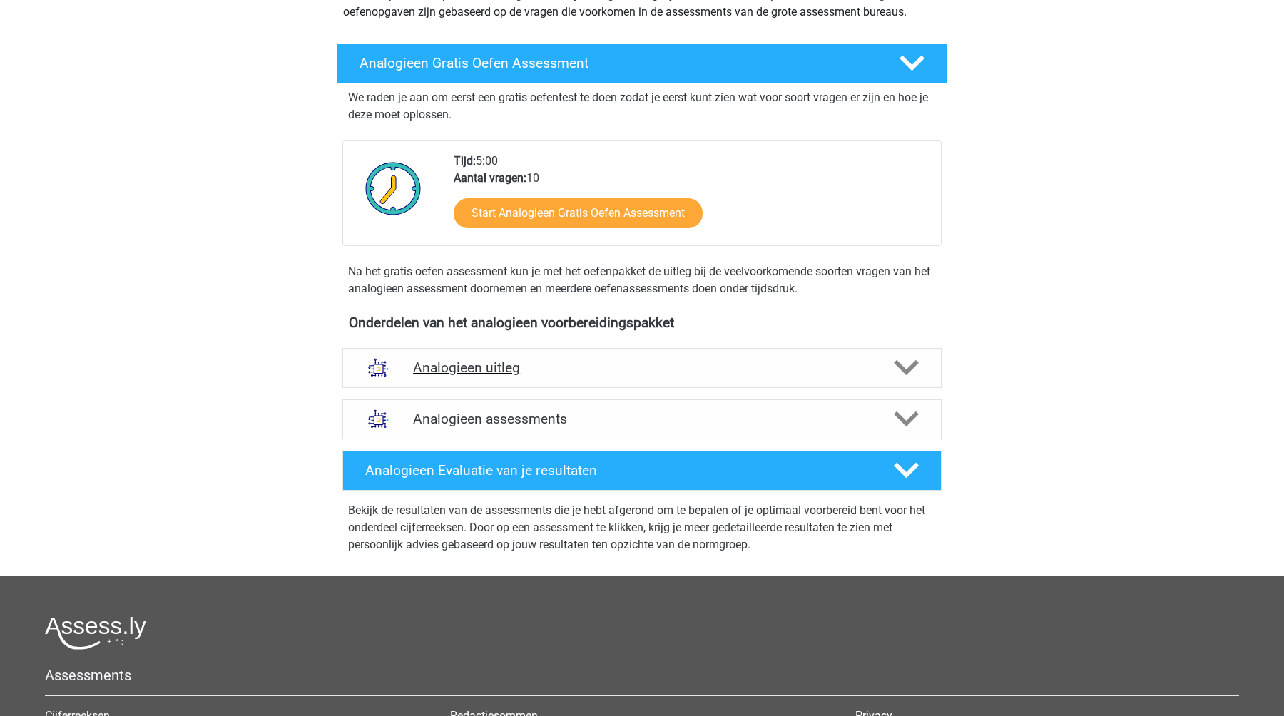
click at [613, 362] on h4 "Analogieen uitleg" at bounding box center [642, 368] width 458 height 16
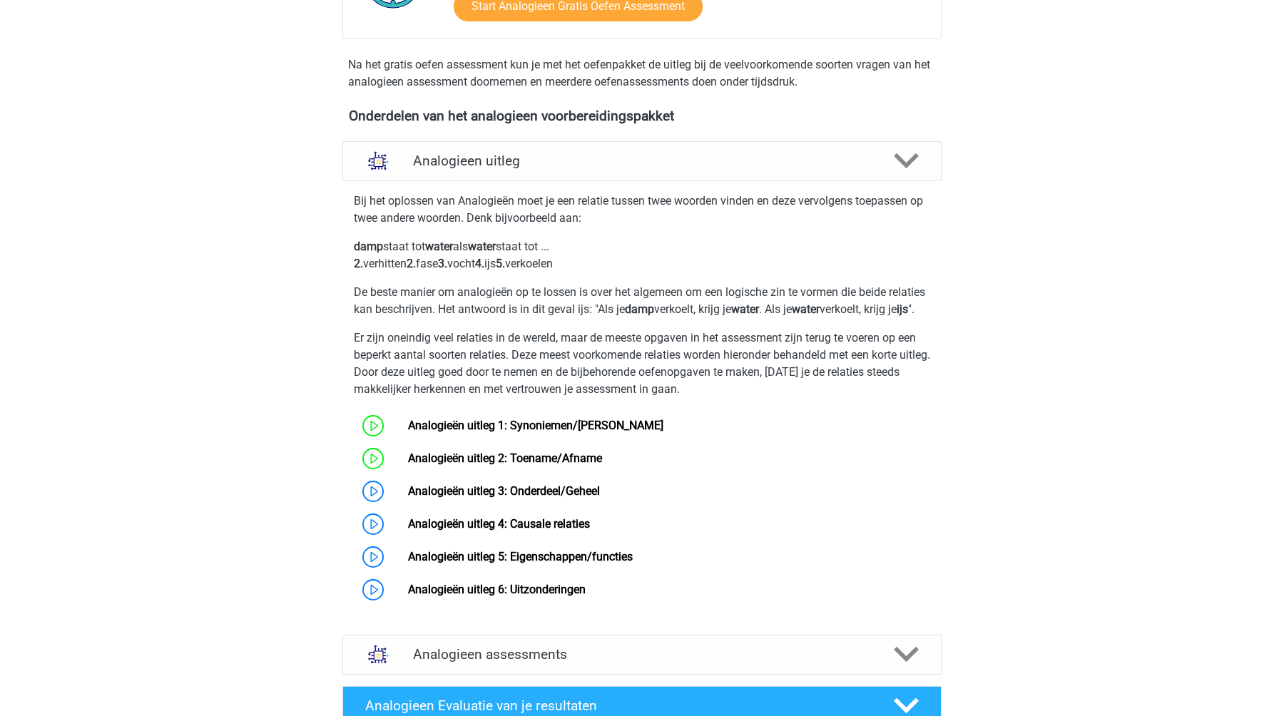
scroll to position [409, 0]
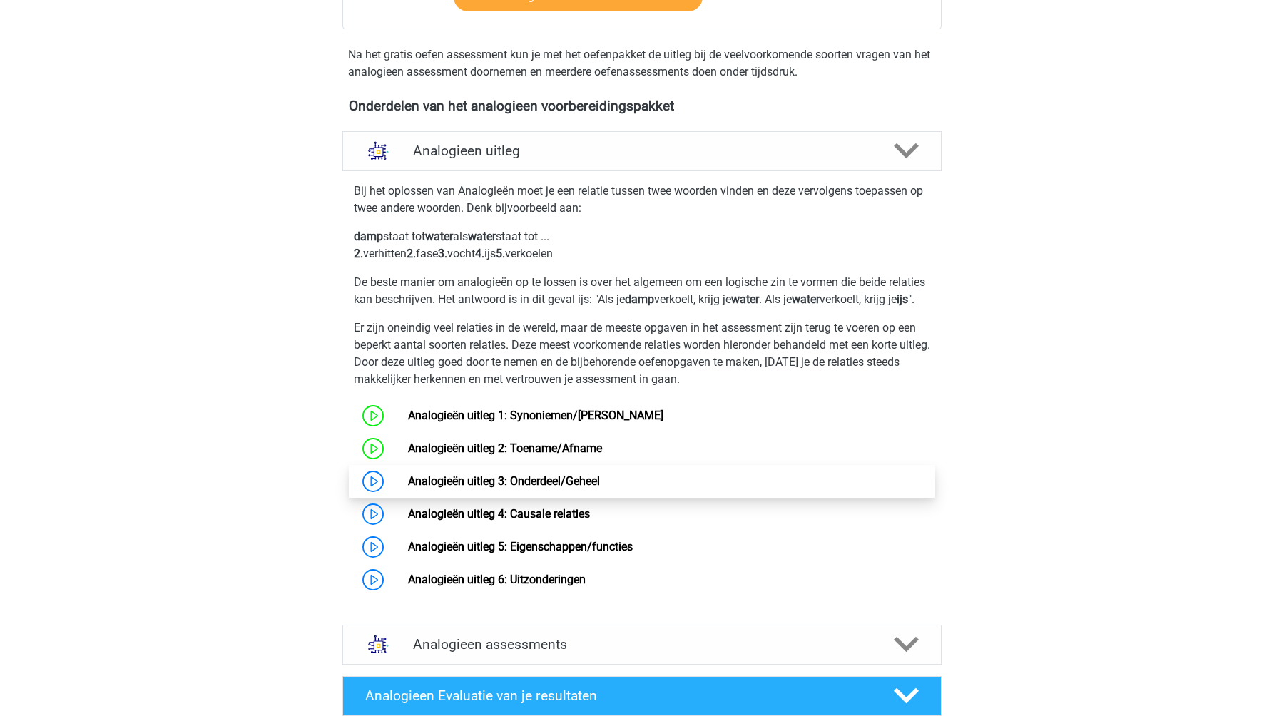
click at [408, 488] on link "Analogieën uitleg 3: Onderdeel/Geheel" at bounding box center [504, 481] width 192 height 14
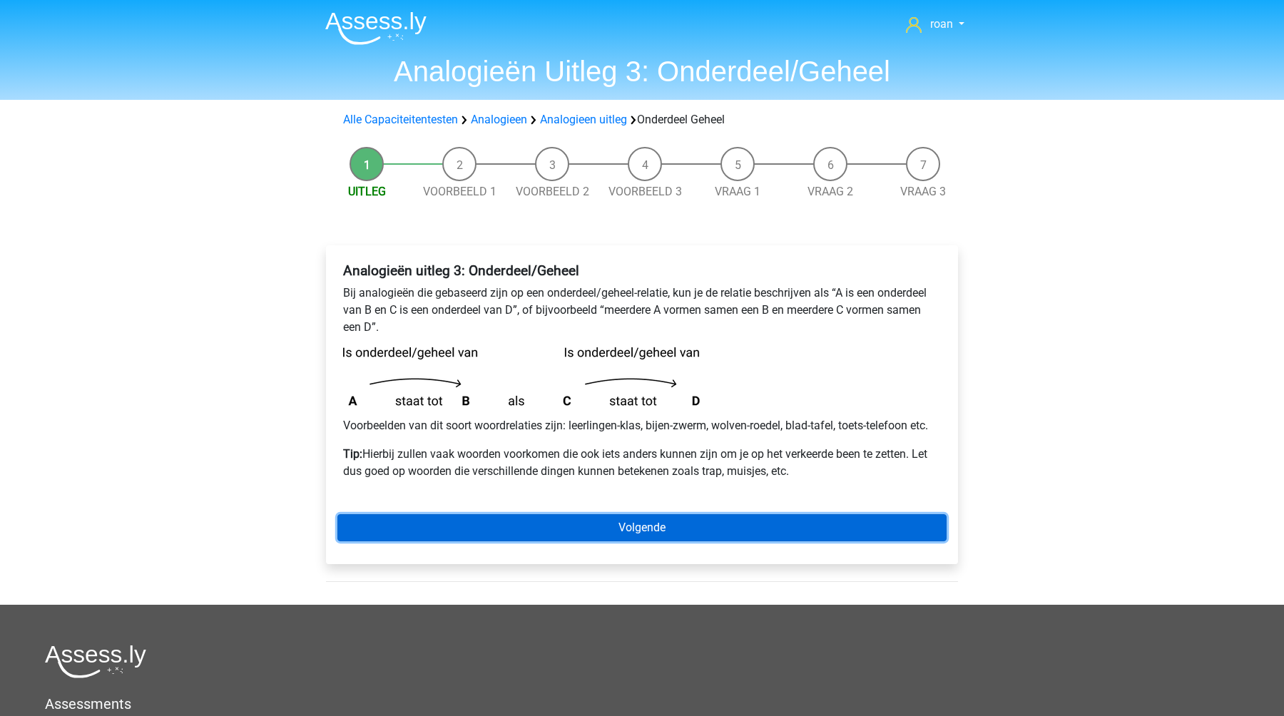
click at [552, 527] on link "Volgende" at bounding box center [641, 527] width 609 height 27
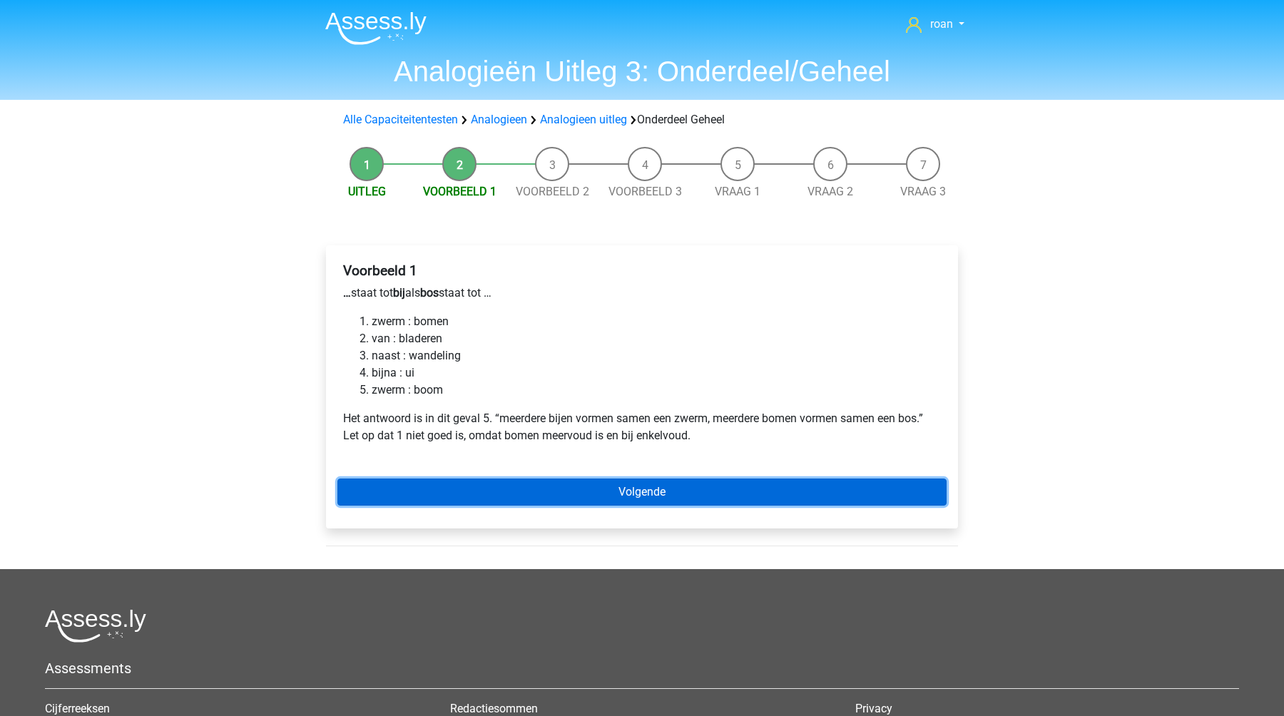
click at [586, 492] on link "Volgende" at bounding box center [641, 492] width 609 height 27
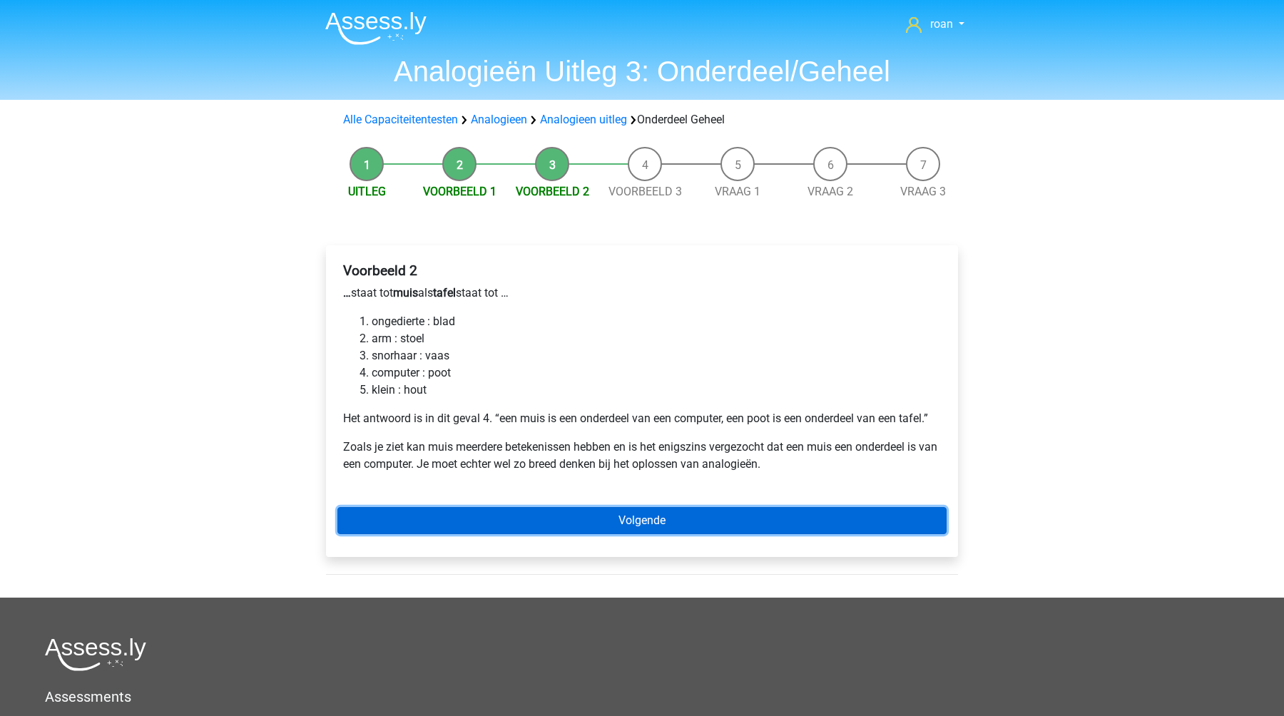
click at [567, 522] on link "Volgende" at bounding box center [641, 520] width 609 height 27
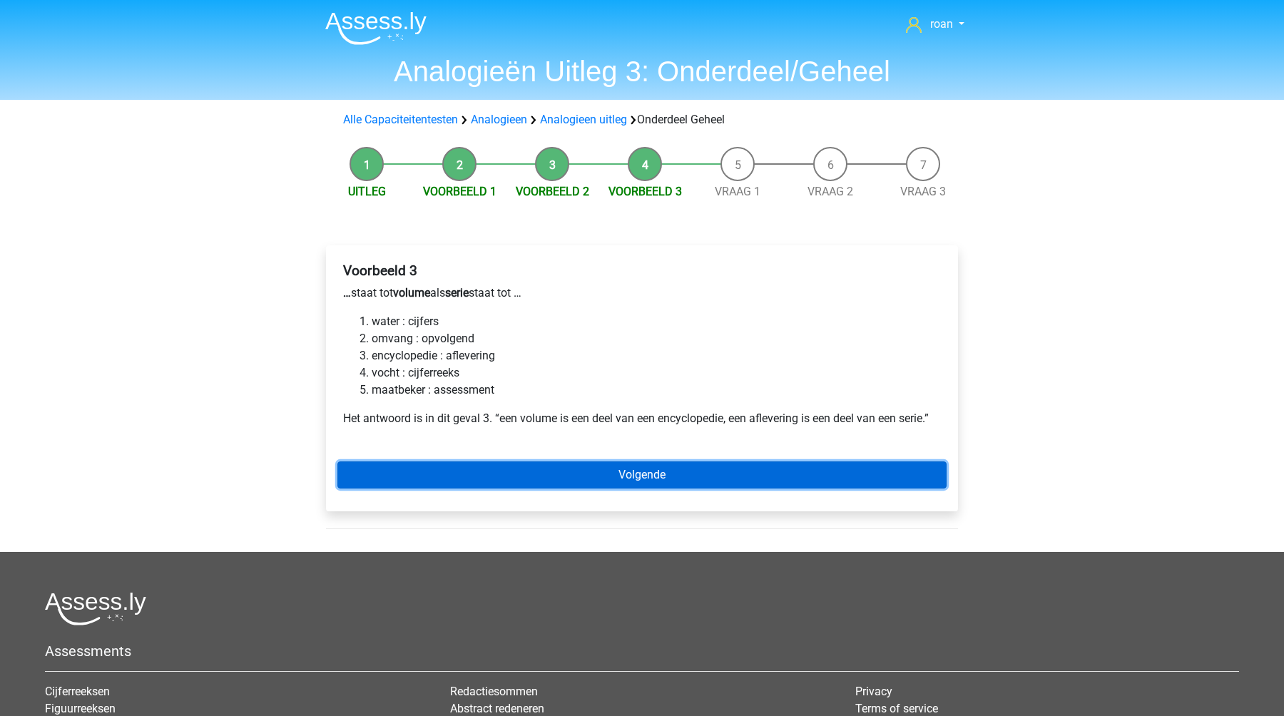
click at [690, 477] on link "Volgende" at bounding box center [641, 475] width 609 height 27
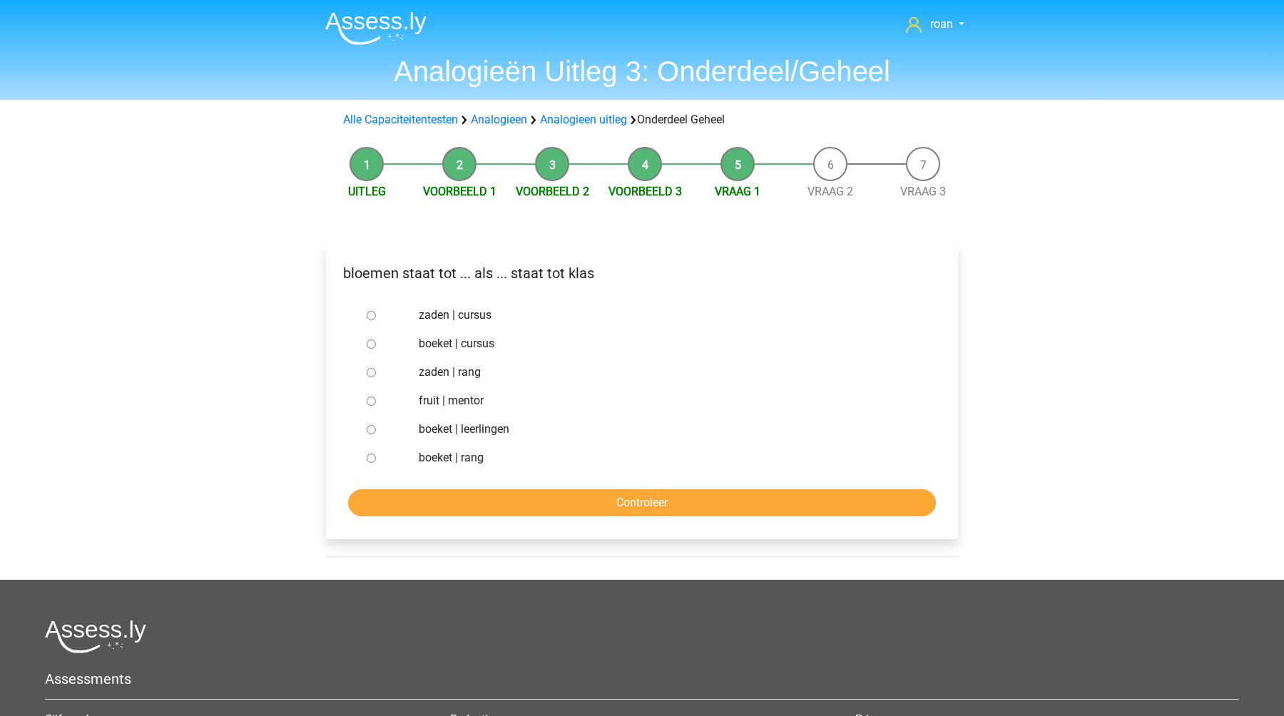
click at [444, 428] on label "boeket | leerlingen" at bounding box center [666, 429] width 494 height 17
click at [376, 428] on input "boeket | leerlingen" at bounding box center [371, 429] width 9 height 9
radio input "true"
click at [488, 491] on input "Controleer" at bounding box center [642, 502] width 588 height 27
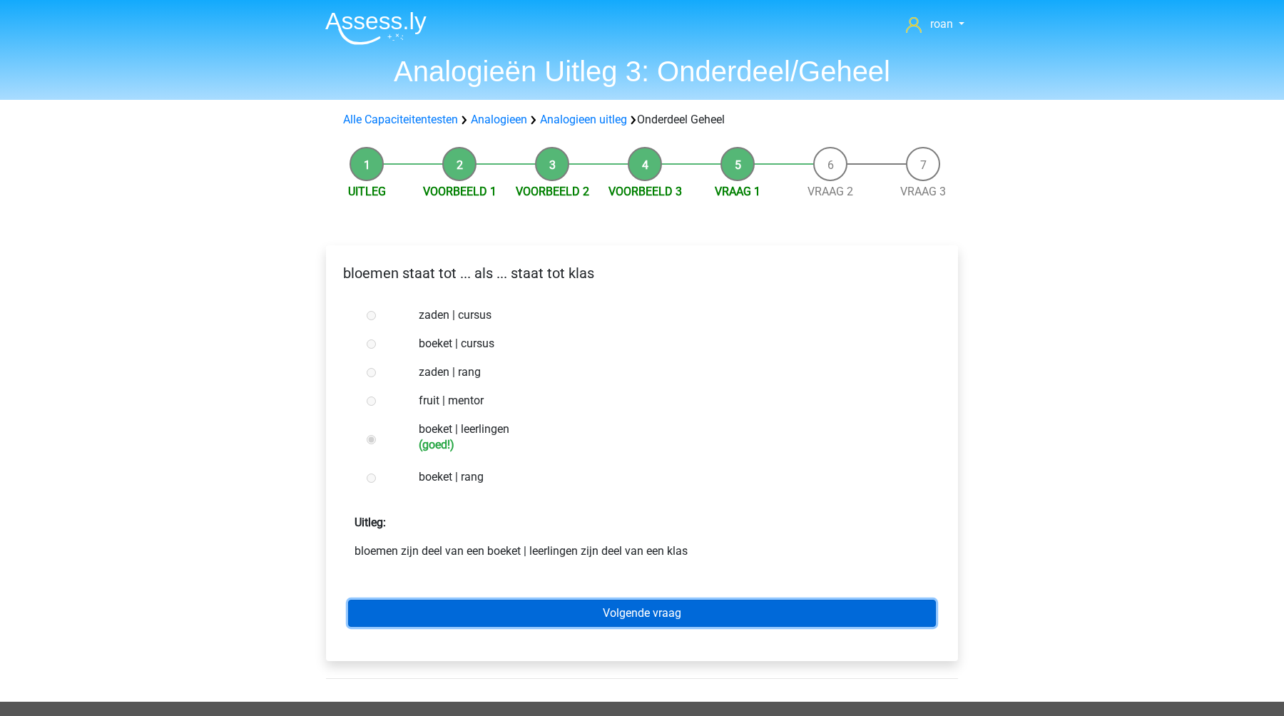
click at [544, 611] on link "Volgende vraag" at bounding box center [642, 613] width 588 height 27
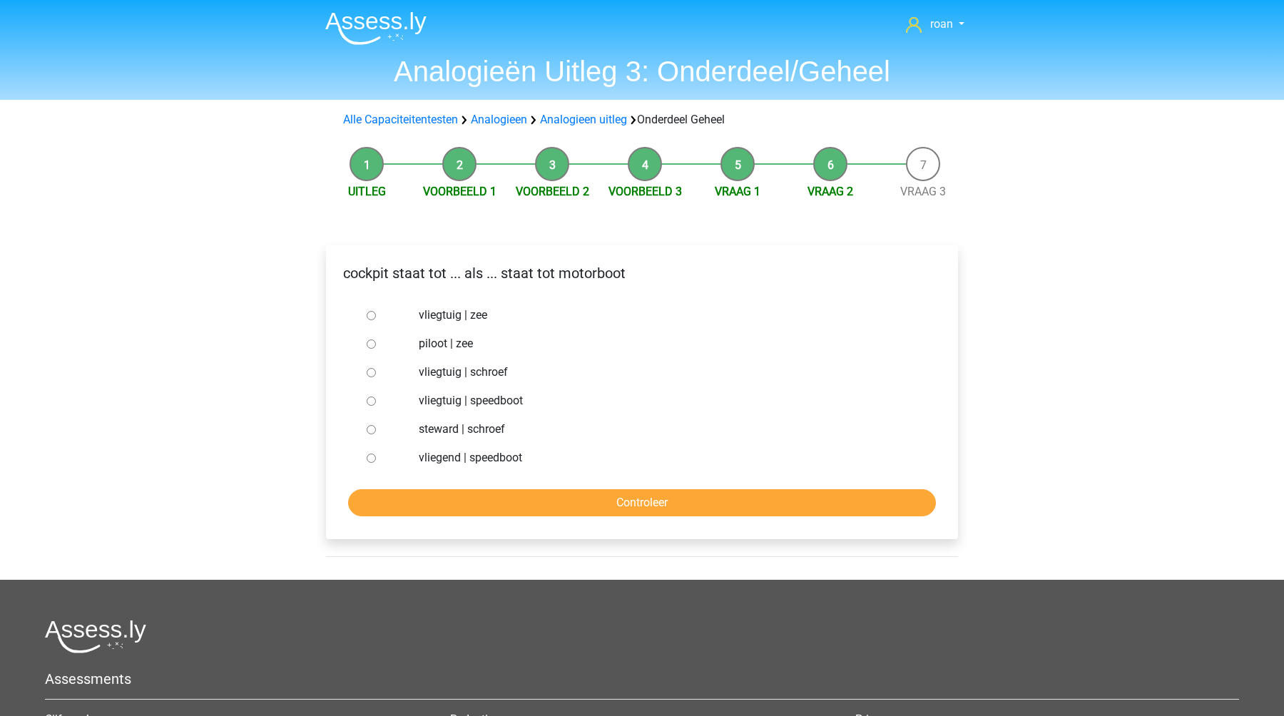
click at [436, 461] on label "vliegend | speedboot" at bounding box center [666, 458] width 494 height 17
click at [376, 461] on input "vliegend | speedboot" at bounding box center [371, 458] width 9 height 9
radio input "true"
click at [443, 399] on label "vliegtuig | speedboot" at bounding box center [666, 400] width 494 height 17
click at [376, 399] on input "vliegtuig | speedboot" at bounding box center [371, 401] width 9 height 9
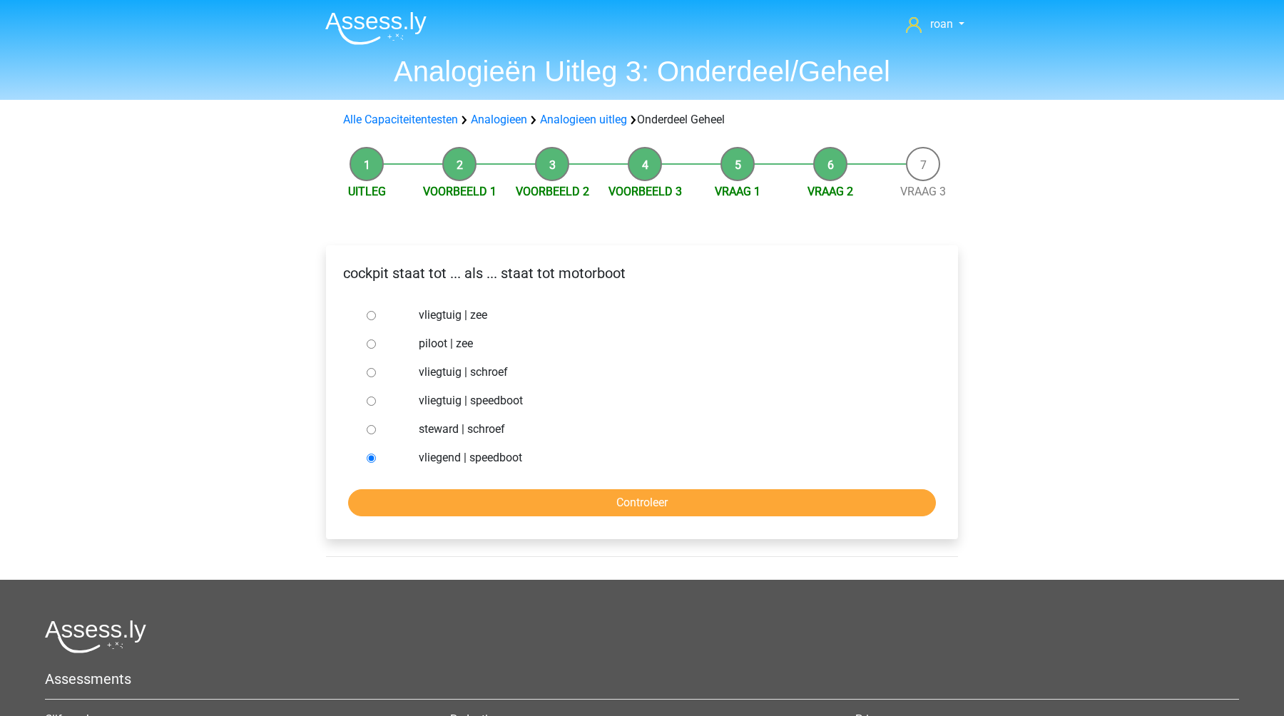
radio input "true"
click at [499, 505] on input "Controleer" at bounding box center [642, 502] width 588 height 27
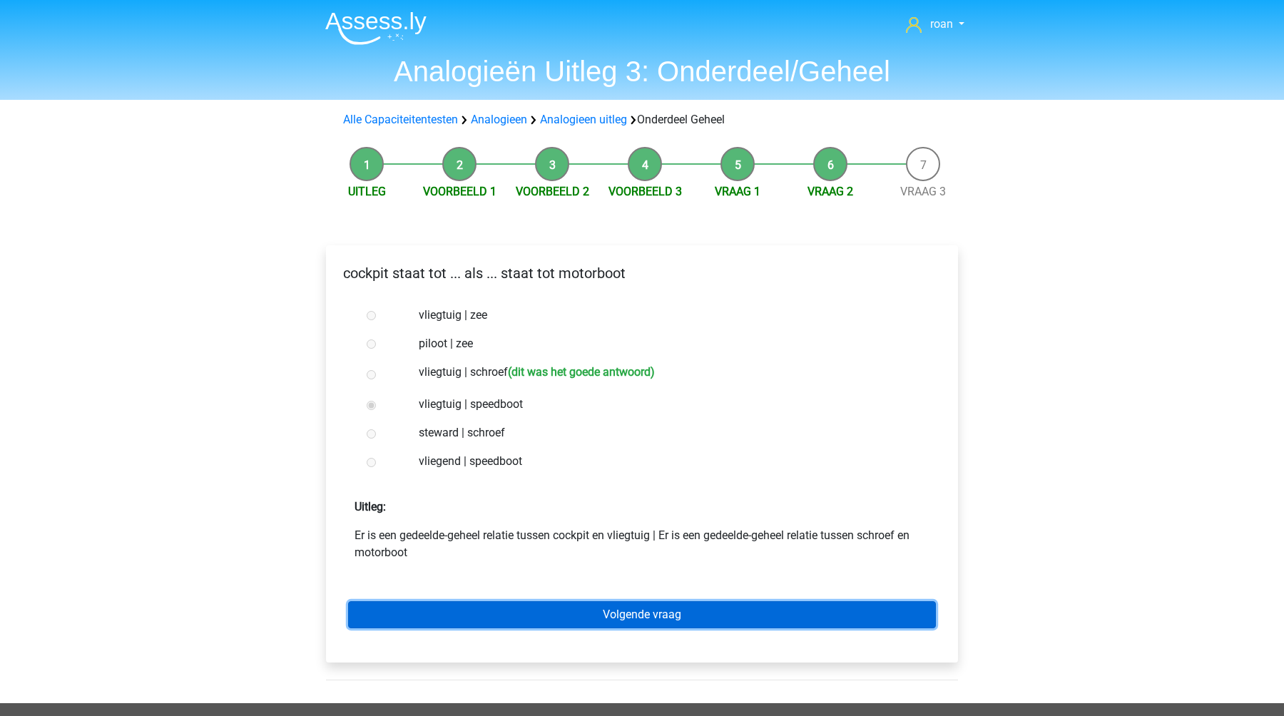
click at [536, 619] on link "Volgende vraag" at bounding box center [642, 614] width 588 height 27
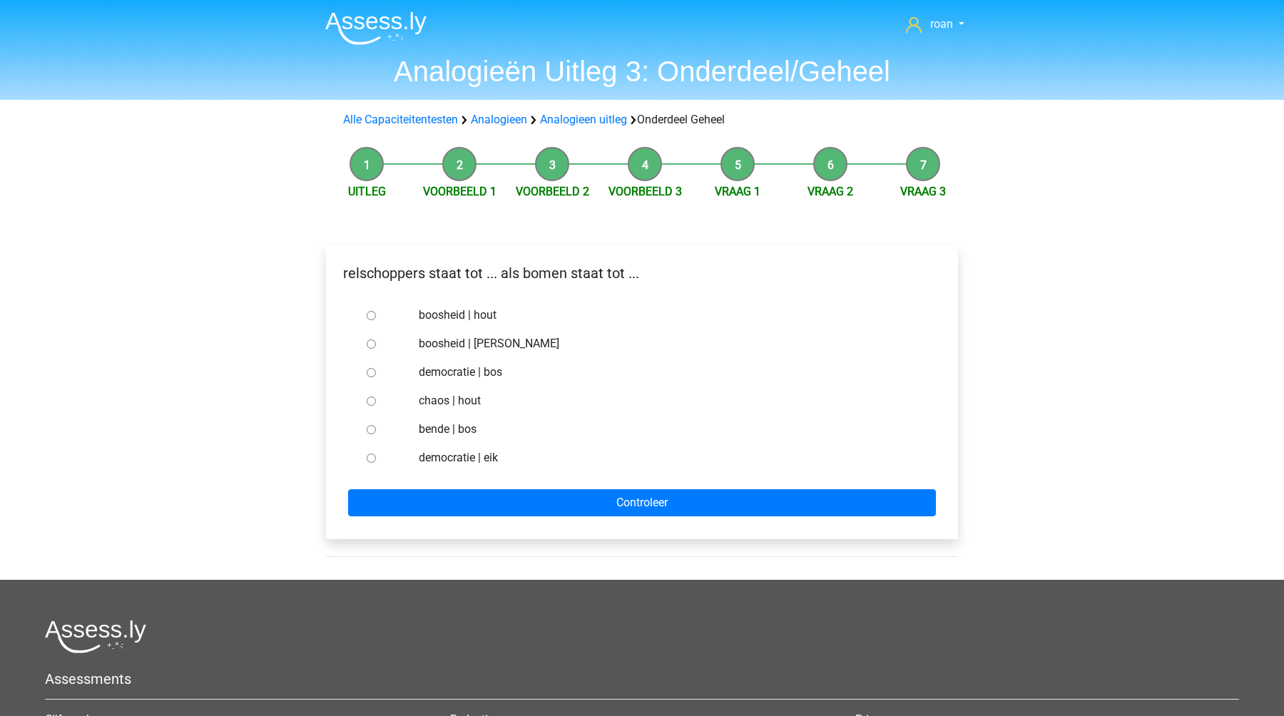
click at [443, 425] on label "bende | bos" at bounding box center [666, 429] width 494 height 17
click at [376, 425] on input "bende | bos" at bounding box center [371, 429] width 9 height 9
radio input "true"
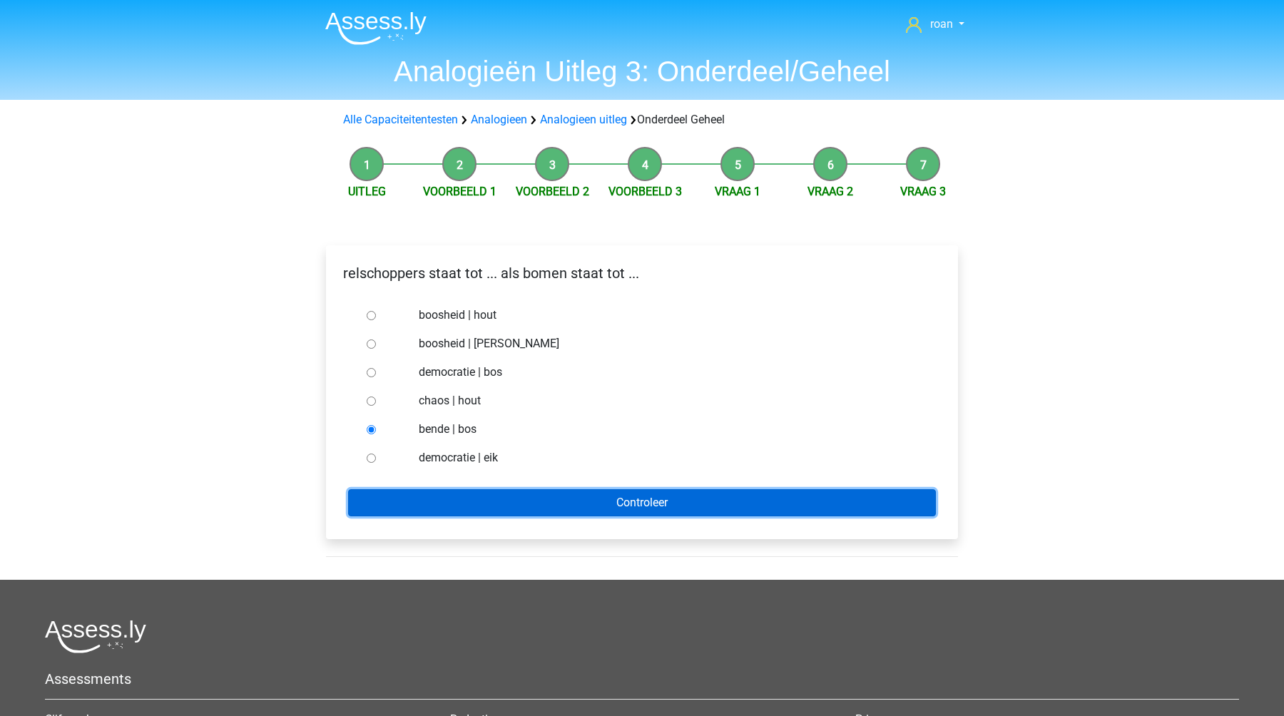
click at [467, 499] on input "Controleer" at bounding box center [642, 502] width 588 height 27
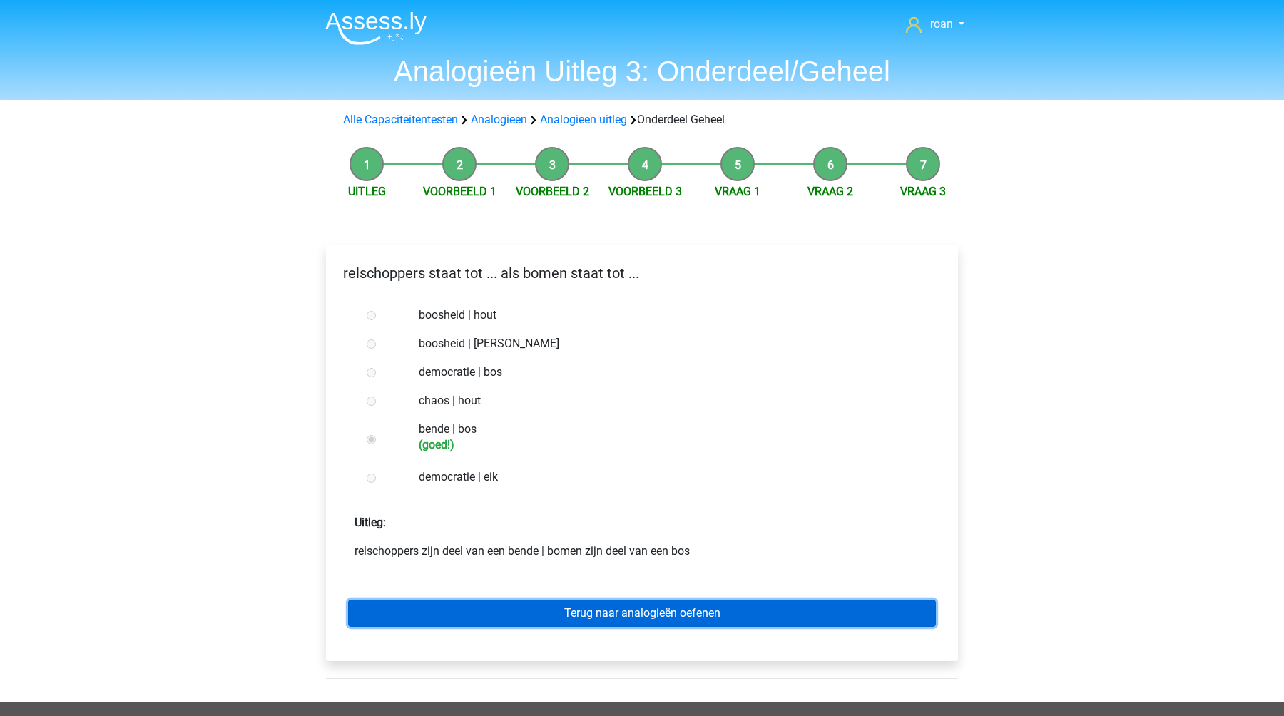
click at [532, 616] on link "Terug naar analogieën oefenen" at bounding box center [642, 613] width 588 height 27
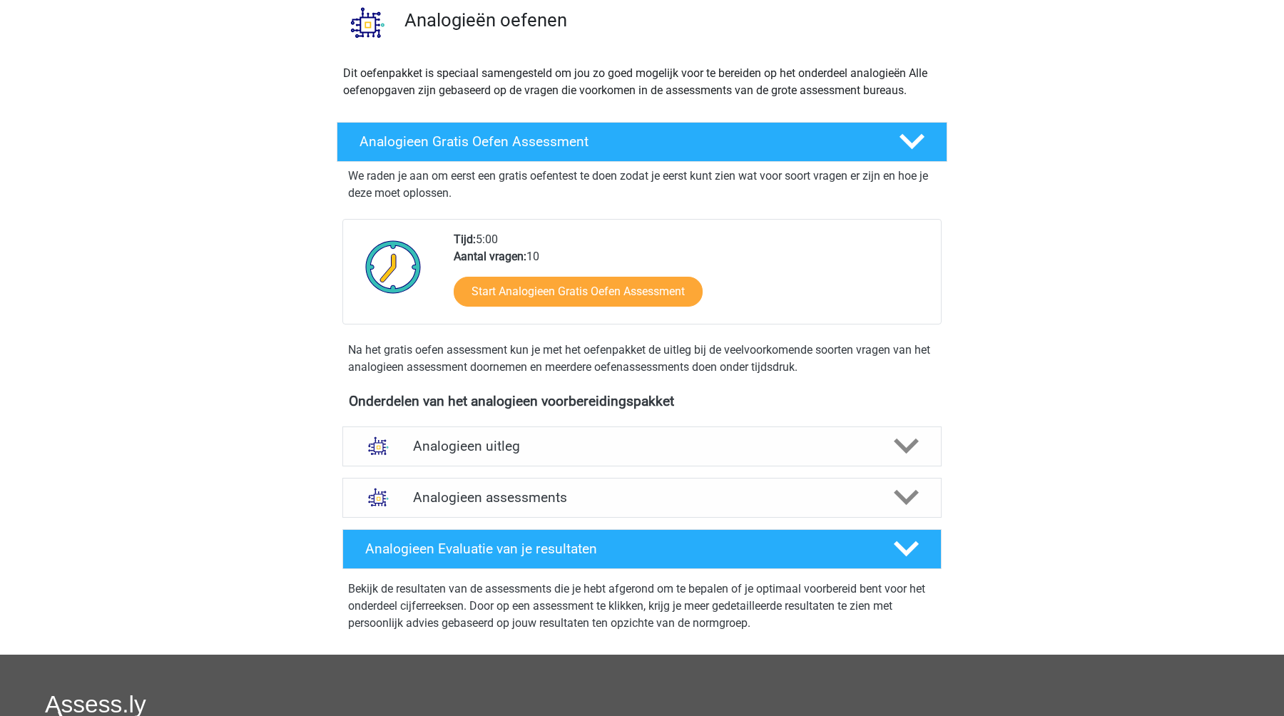
scroll to position [168, 0]
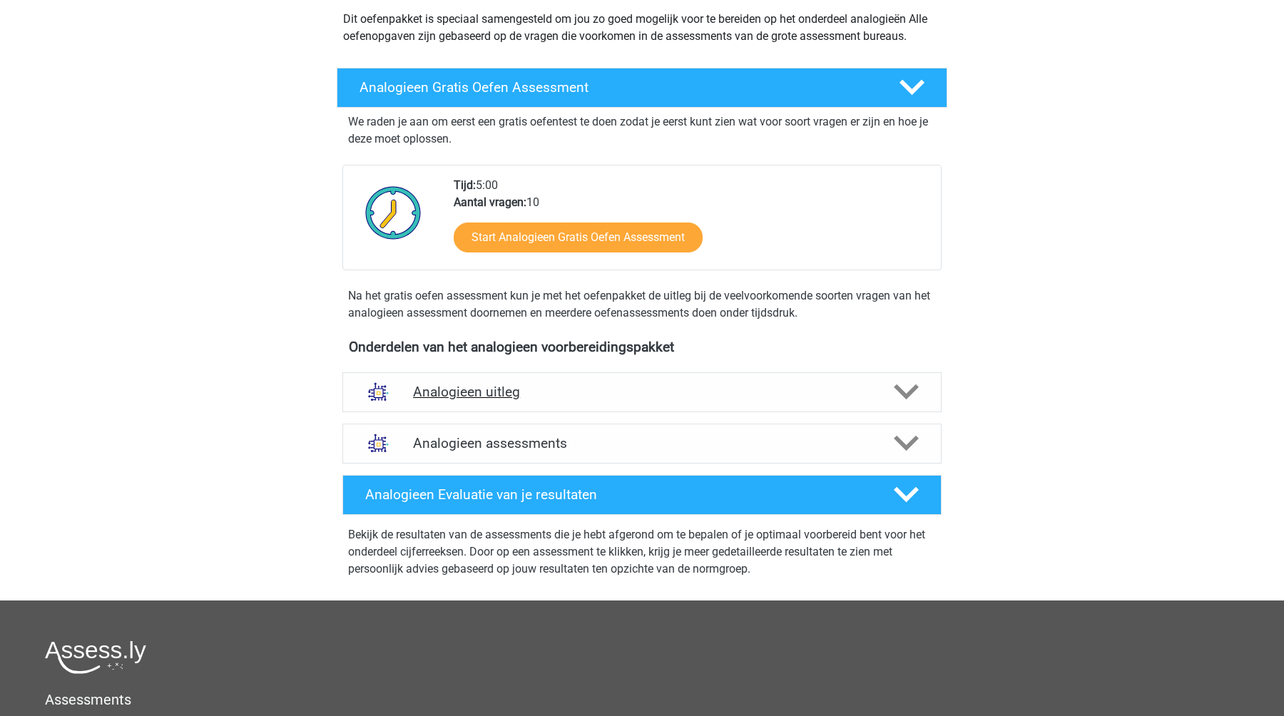
click at [677, 397] on h4 "Analogieen uitleg" at bounding box center [642, 392] width 458 height 16
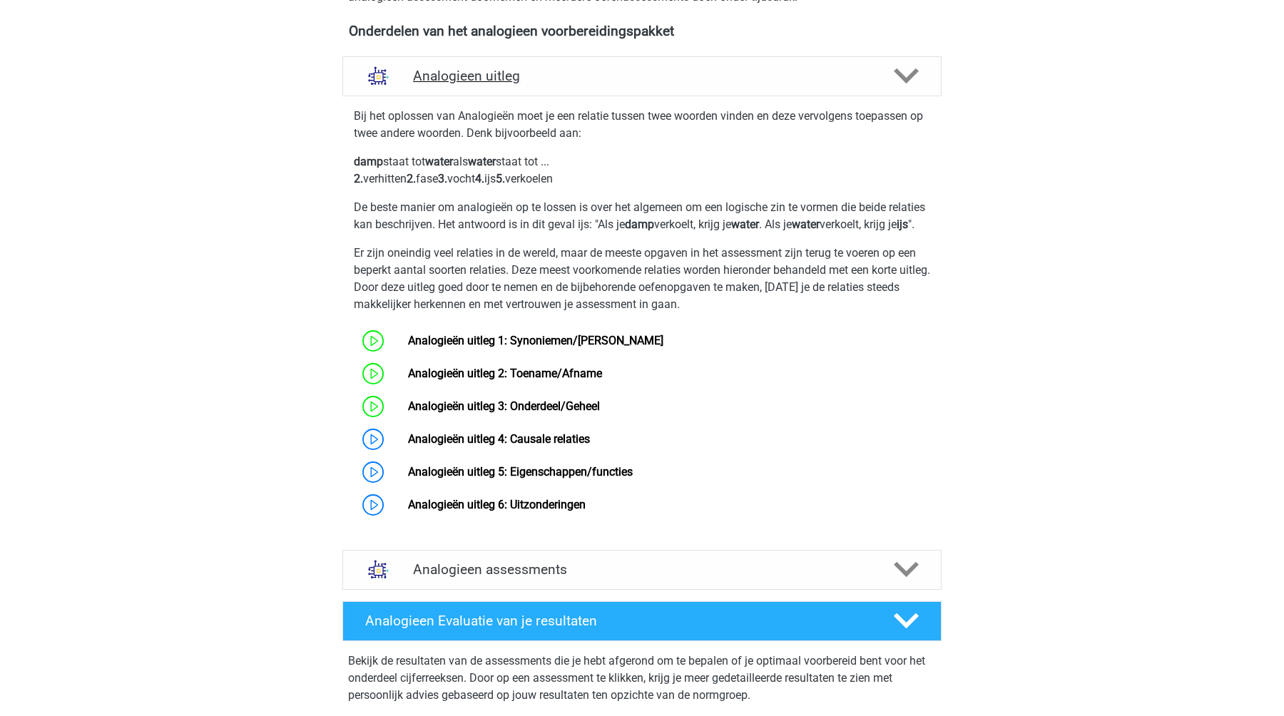
scroll to position [482, 0]
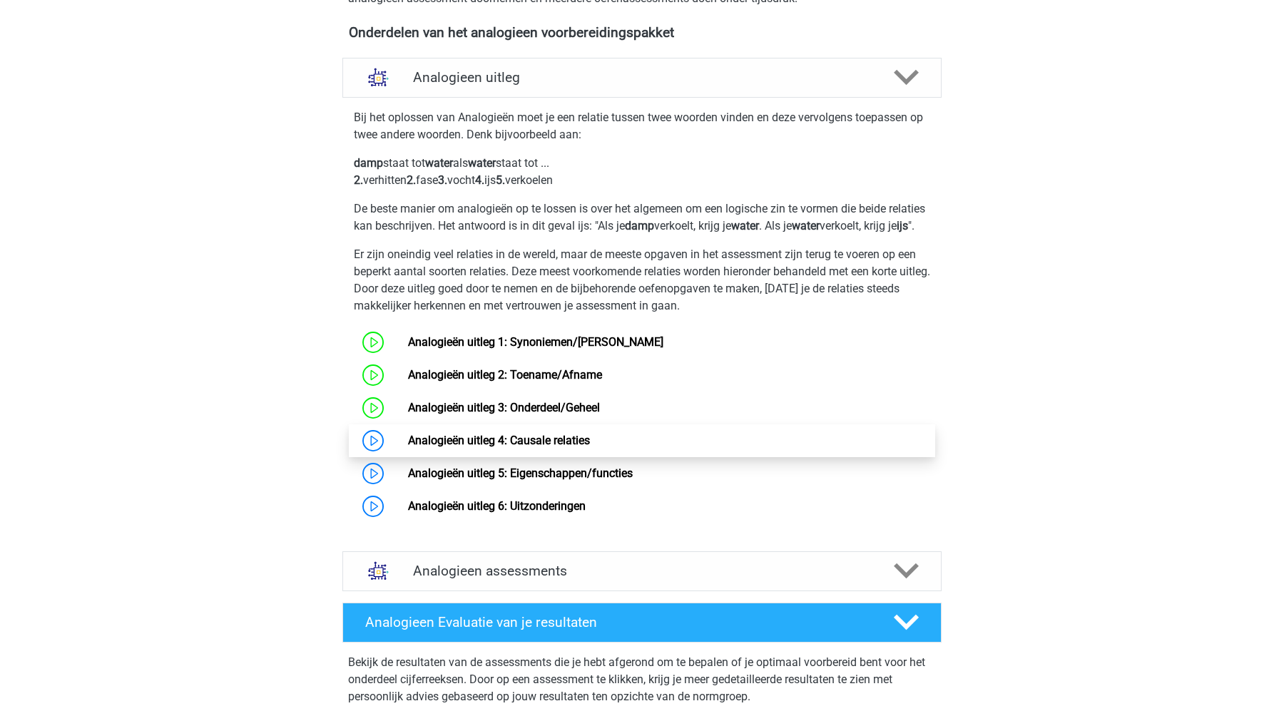
click at [408, 447] on link "Analogieën uitleg 4: Causale relaties" at bounding box center [499, 441] width 182 height 14
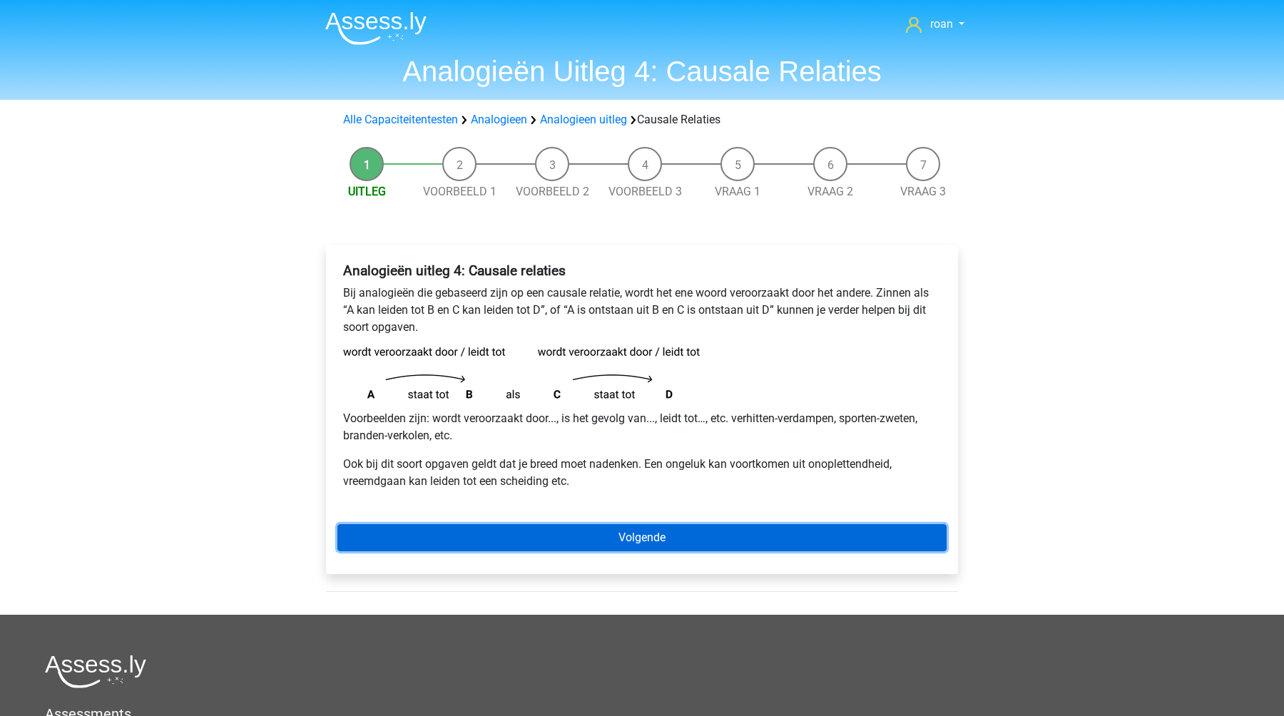
click at [750, 532] on link "Volgende" at bounding box center [641, 537] width 609 height 27
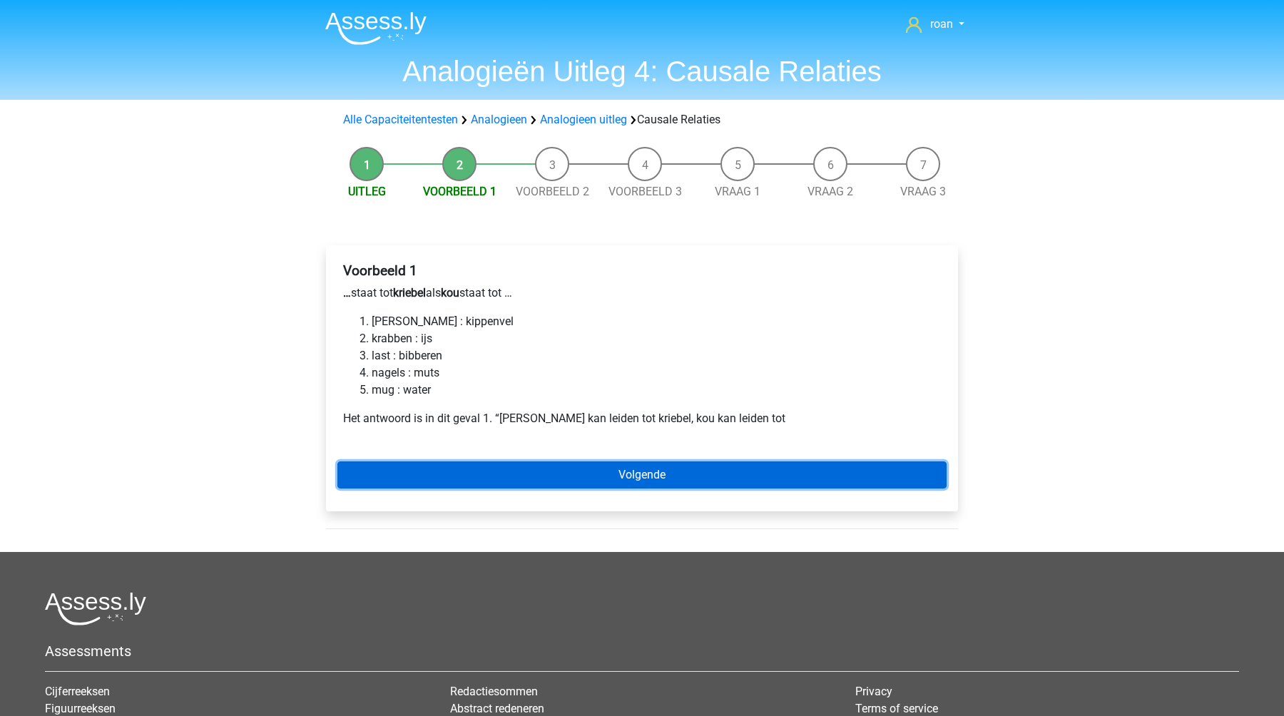
click at [719, 471] on link "Volgende" at bounding box center [641, 475] width 609 height 27
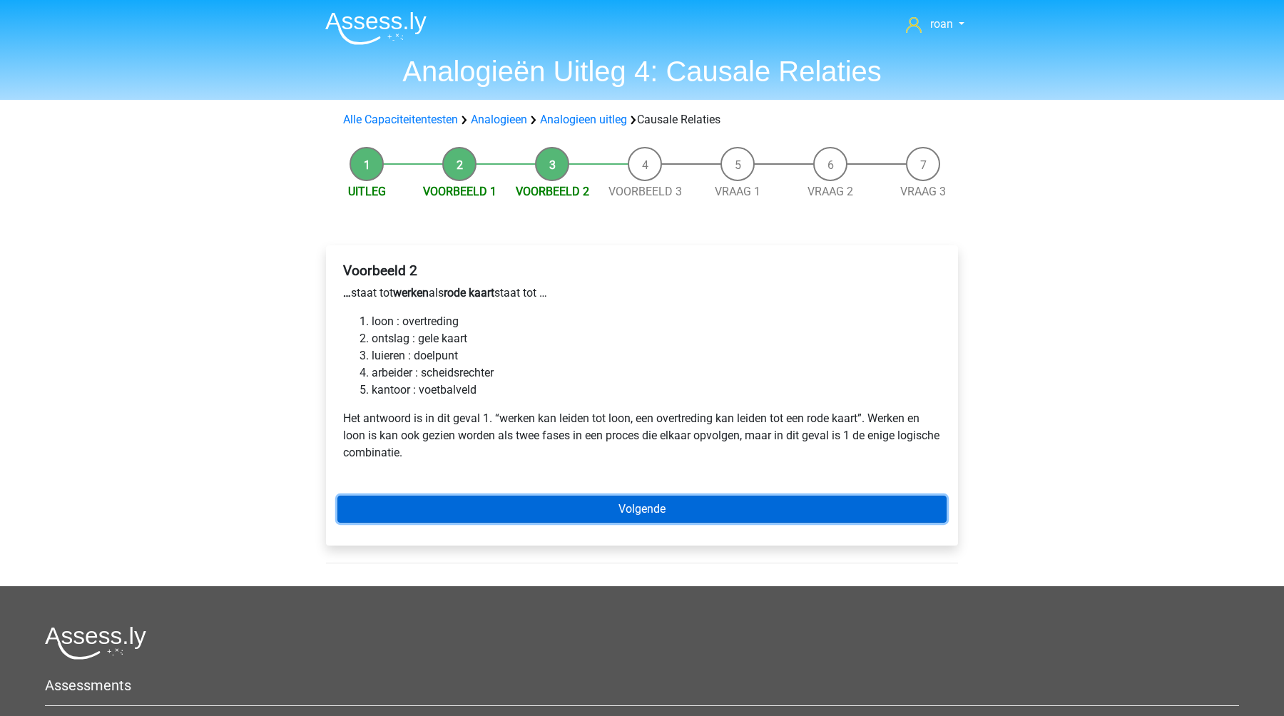
click at [721, 506] on link "Volgende" at bounding box center [641, 509] width 609 height 27
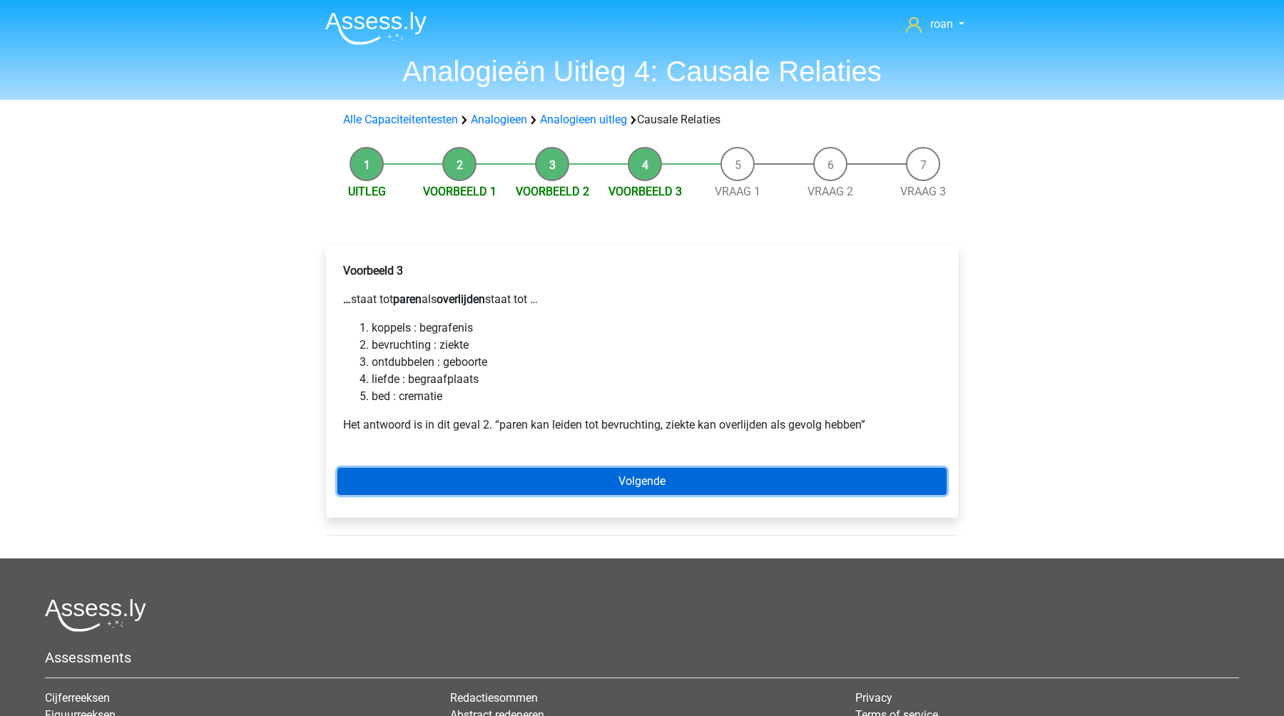
click at [703, 489] on link "Volgende" at bounding box center [641, 481] width 609 height 27
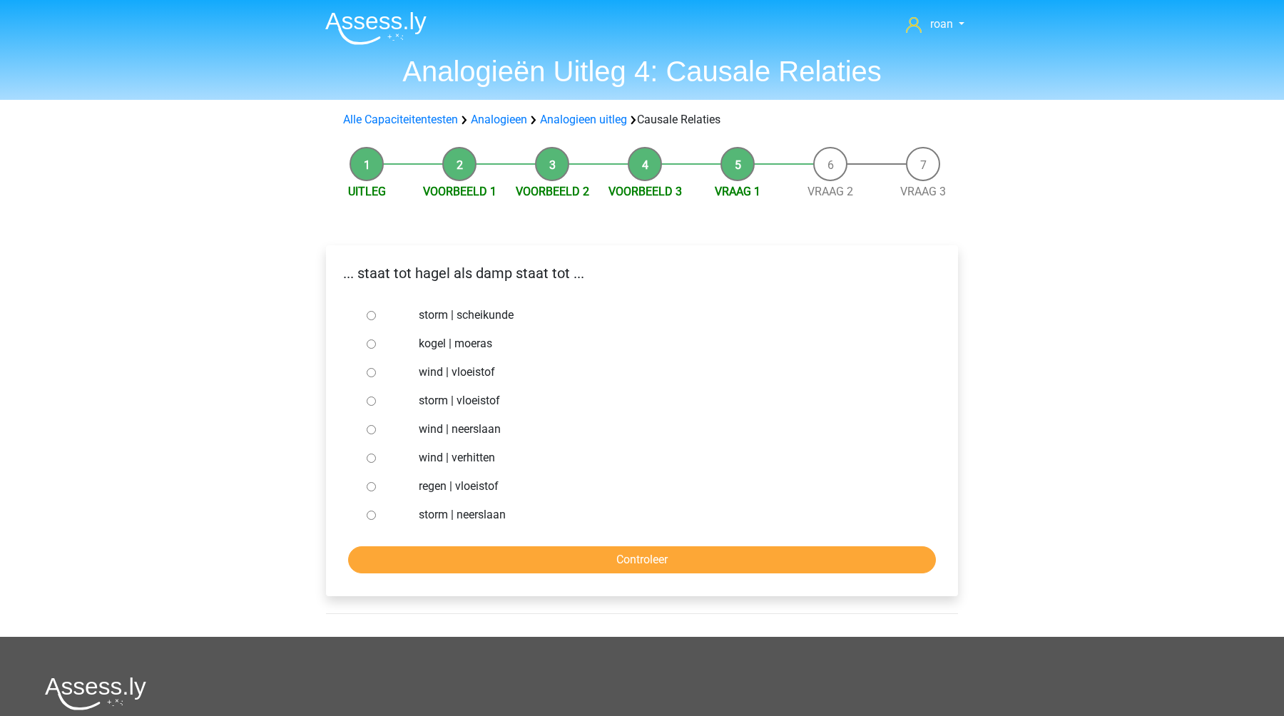
click at [471, 403] on label "storm | vloeistof" at bounding box center [666, 400] width 494 height 17
click at [376, 403] on input "storm | vloeistof" at bounding box center [371, 401] width 9 height 9
radio input "true"
click at [542, 572] on input "Controleer" at bounding box center [642, 560] width 588 height 27
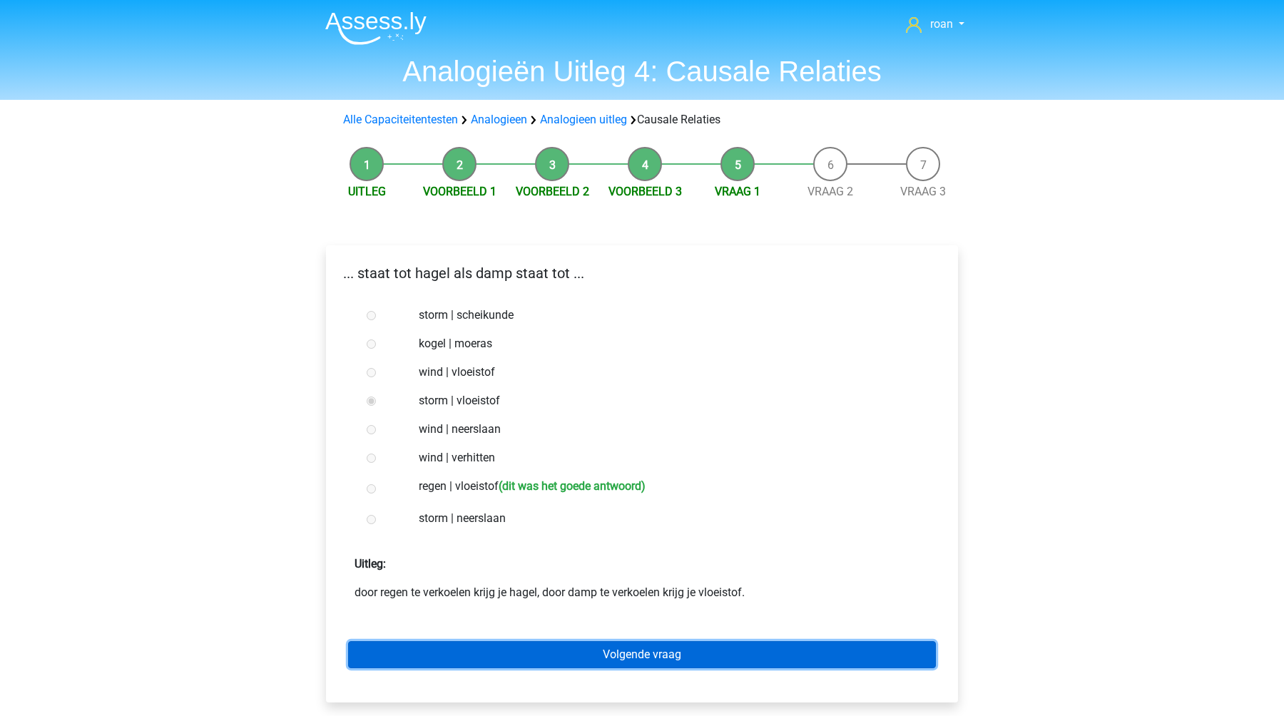
click at [585, 651] on link "Volgende vraag" at bounding box center [642, 654] width 588 height 27
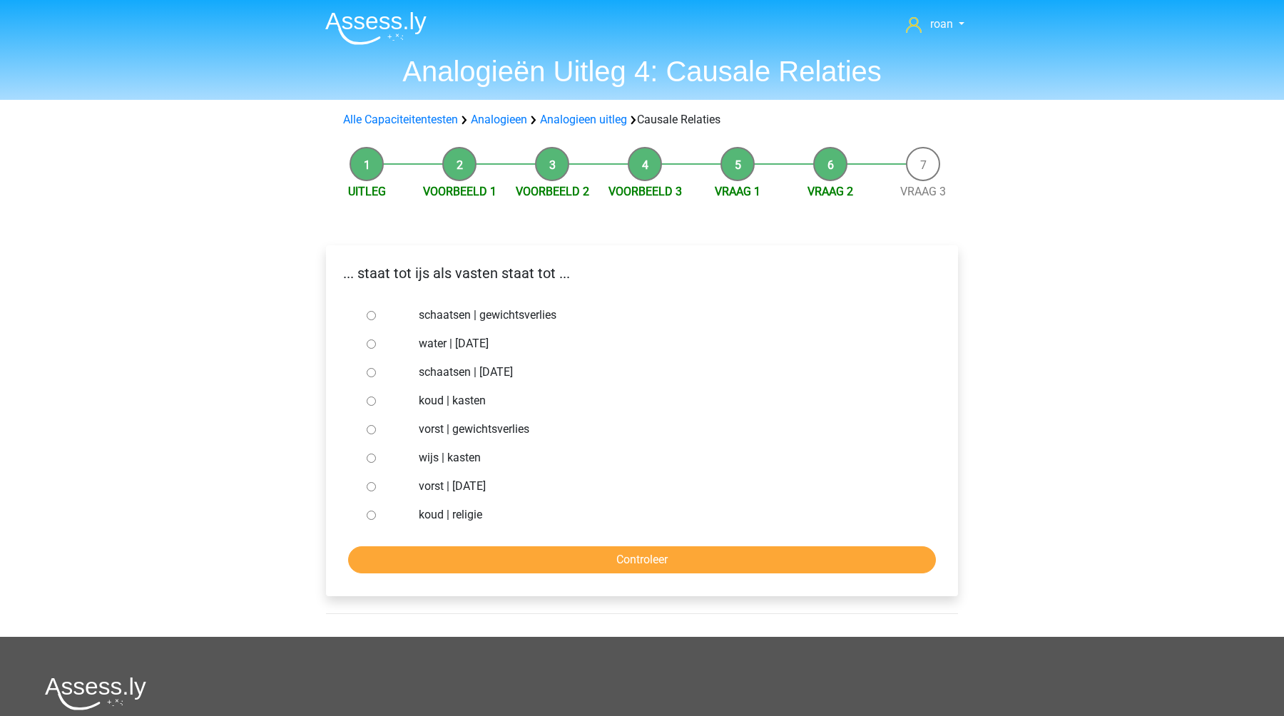
click at [484, 429] on label "vorst | gewichtsverlies" at bounding box center [666, 429] width 494 height 17
click at [376, 429] on input "vorst | gewichtsverlies" at bounding box center [371, 429] width 9 height 9
radio input "true"
click at [555, 558] on input "Controleer" at bounding box center [642, 560] width 588 height 27
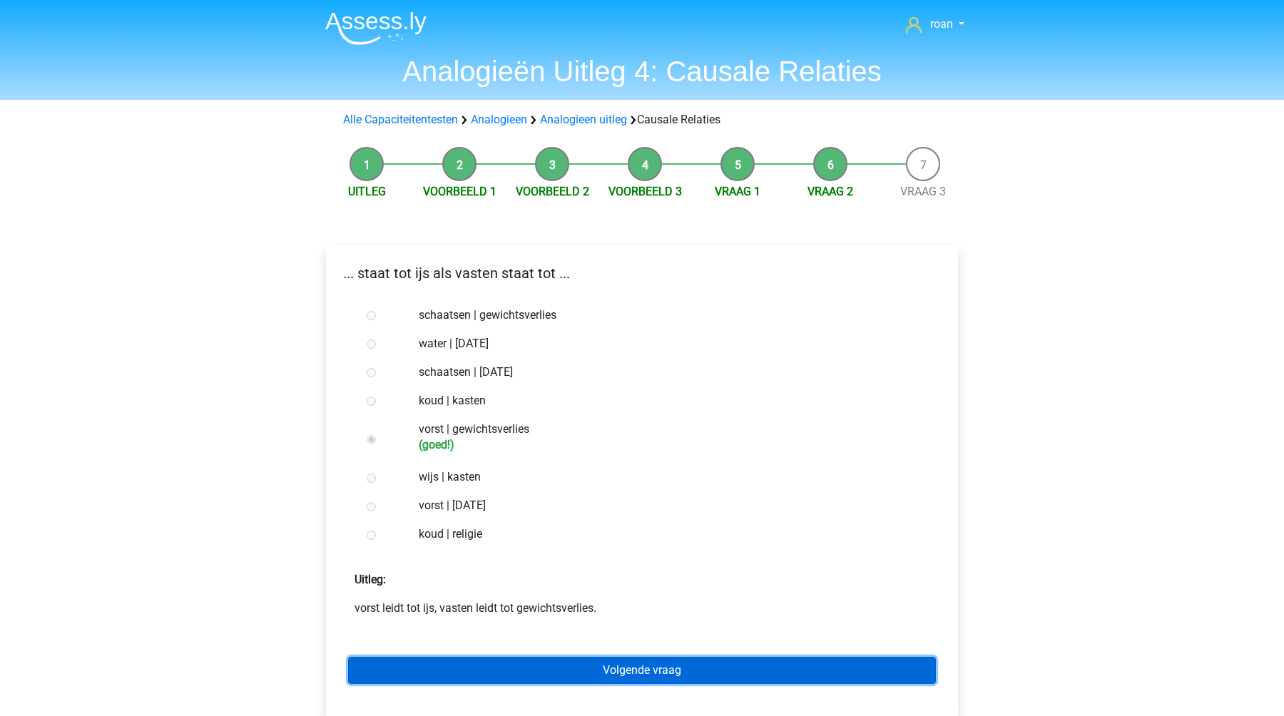
click at [594, 669] on link "Volgende vraag" at bounding box center [642, 670] width 588 height 27
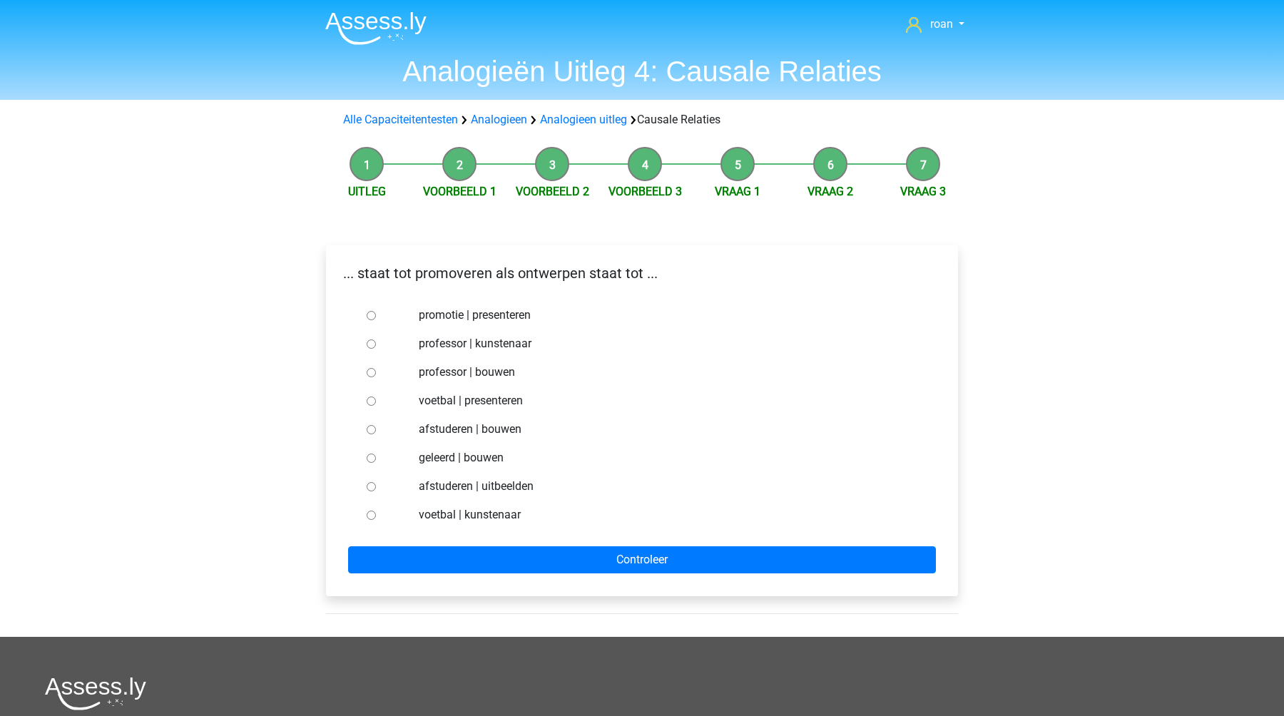
click at [460, 315] on label "promotie | presenteren" at bounding box center [666, 315] width 494 height 17
click at [376, 315] on input "promotie | presenteren" at bounding box center [371, 315] width 9 height 9
radio input "true"
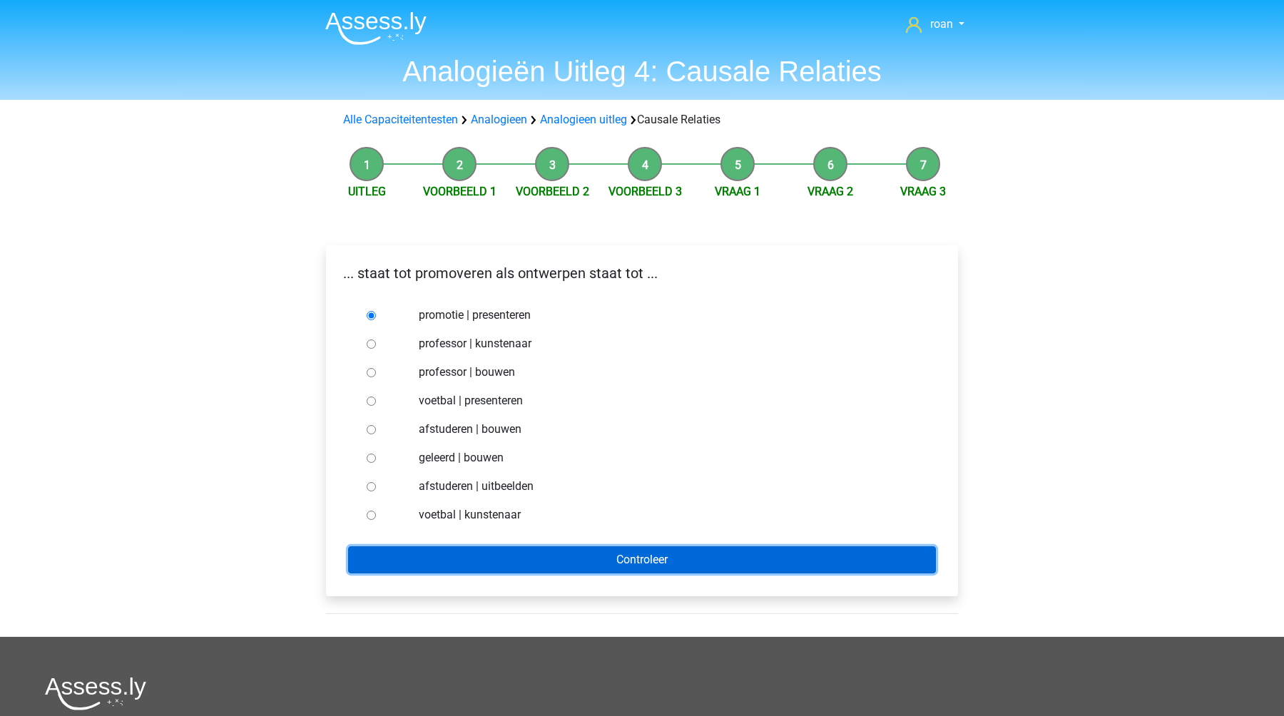
click at [520, 562] on input "Controleer" at bounding box center [642, 560] width 588 height 27
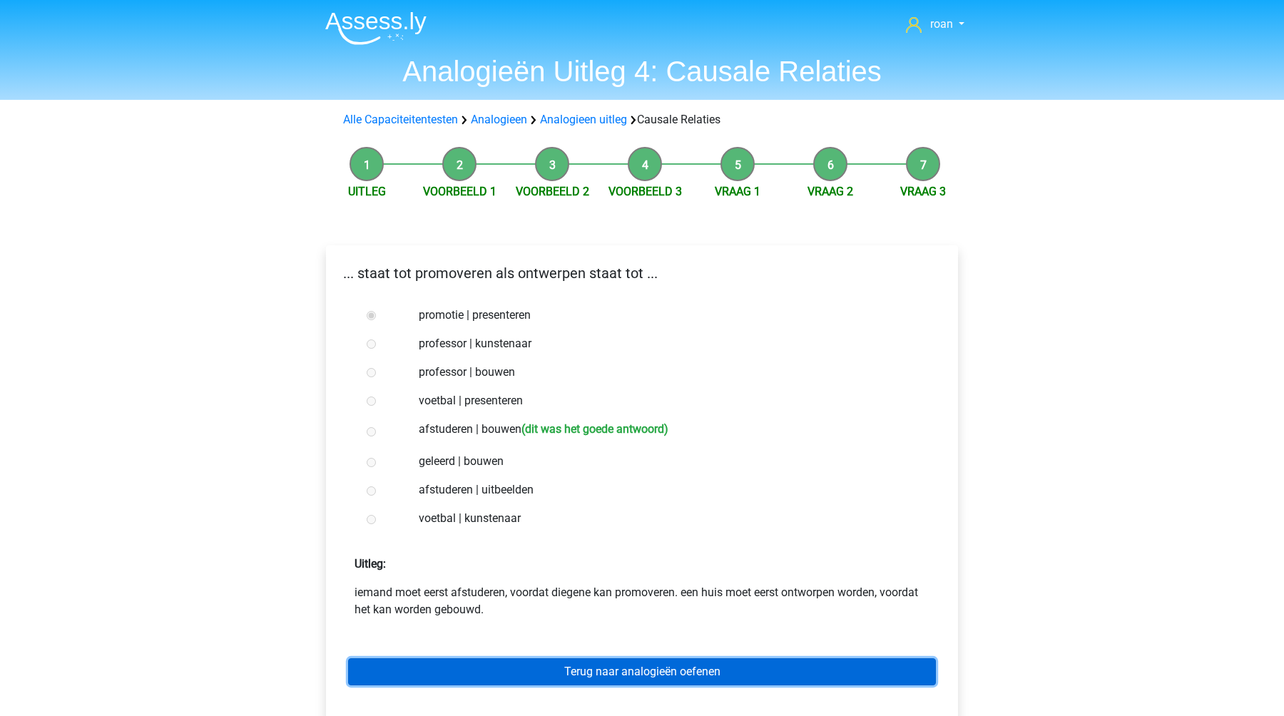
click at [559, 667] on link "Terug naar analogieën oefenen" at bounding box center [642, 672] width 588 height 27
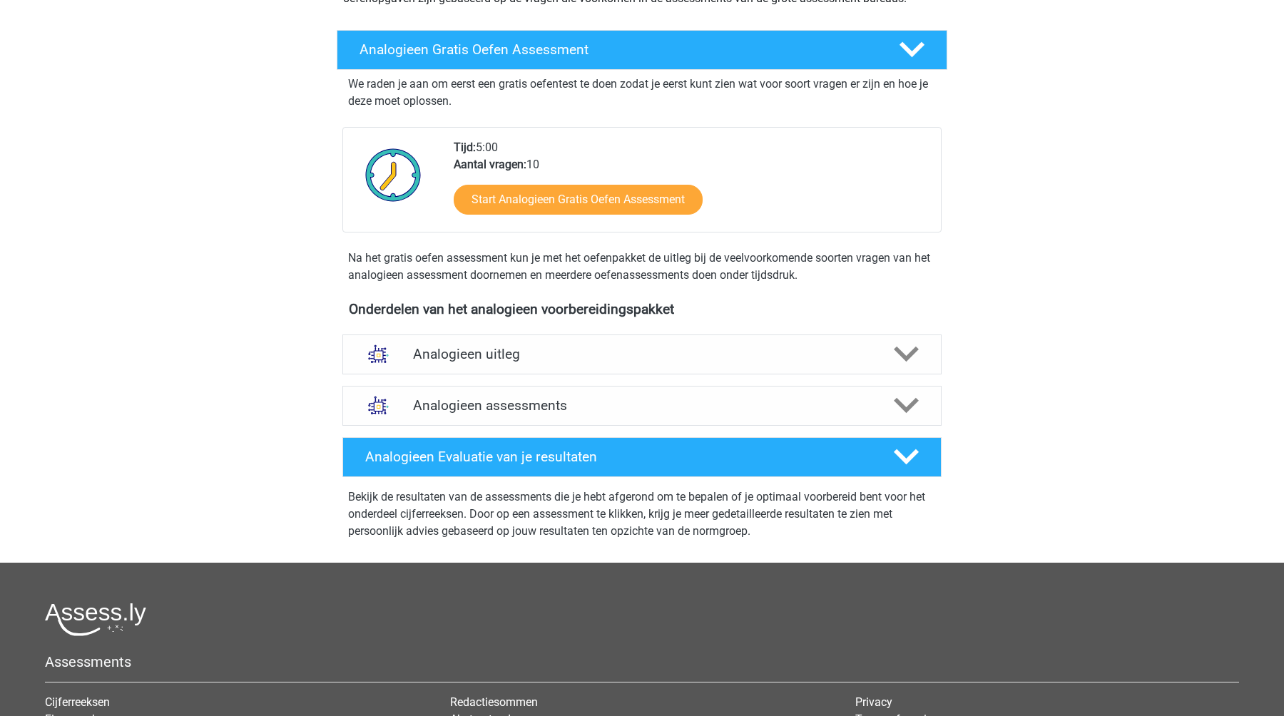
scroll to position [223, 0]
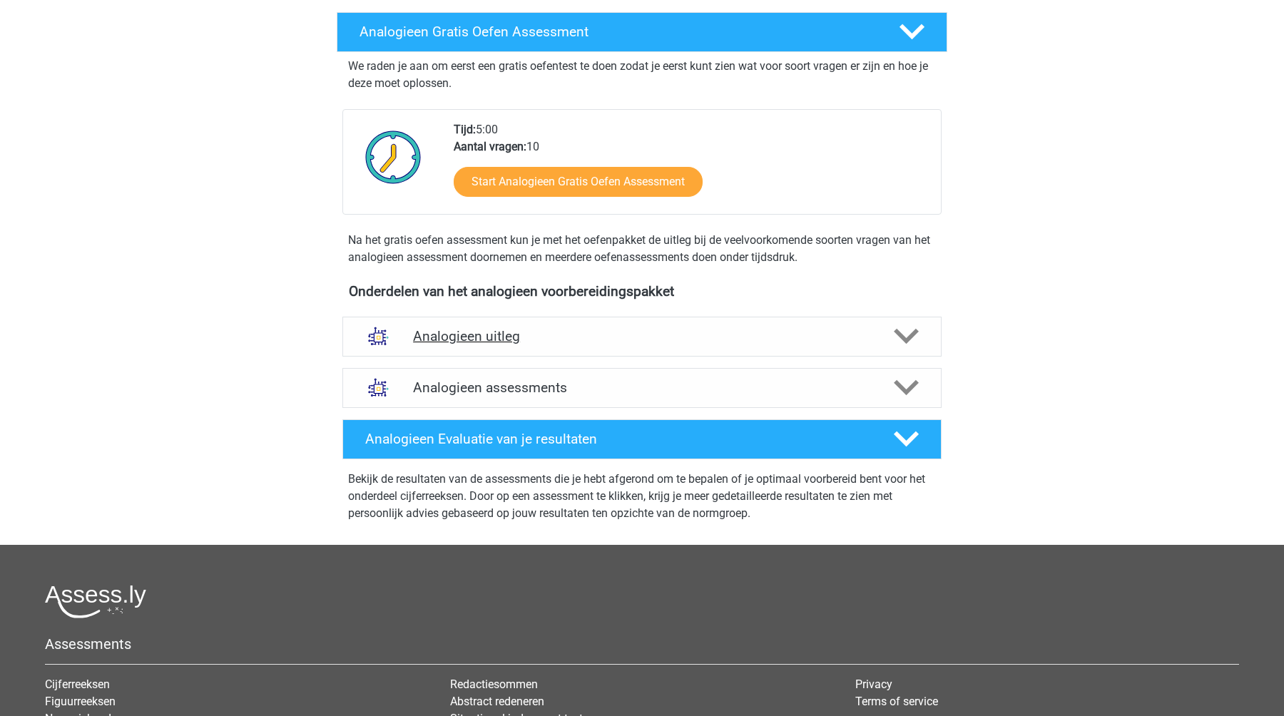
click at [446, 325] on div "Analogieen uitleg" at bounding box center [641, 337] width 599 height 40
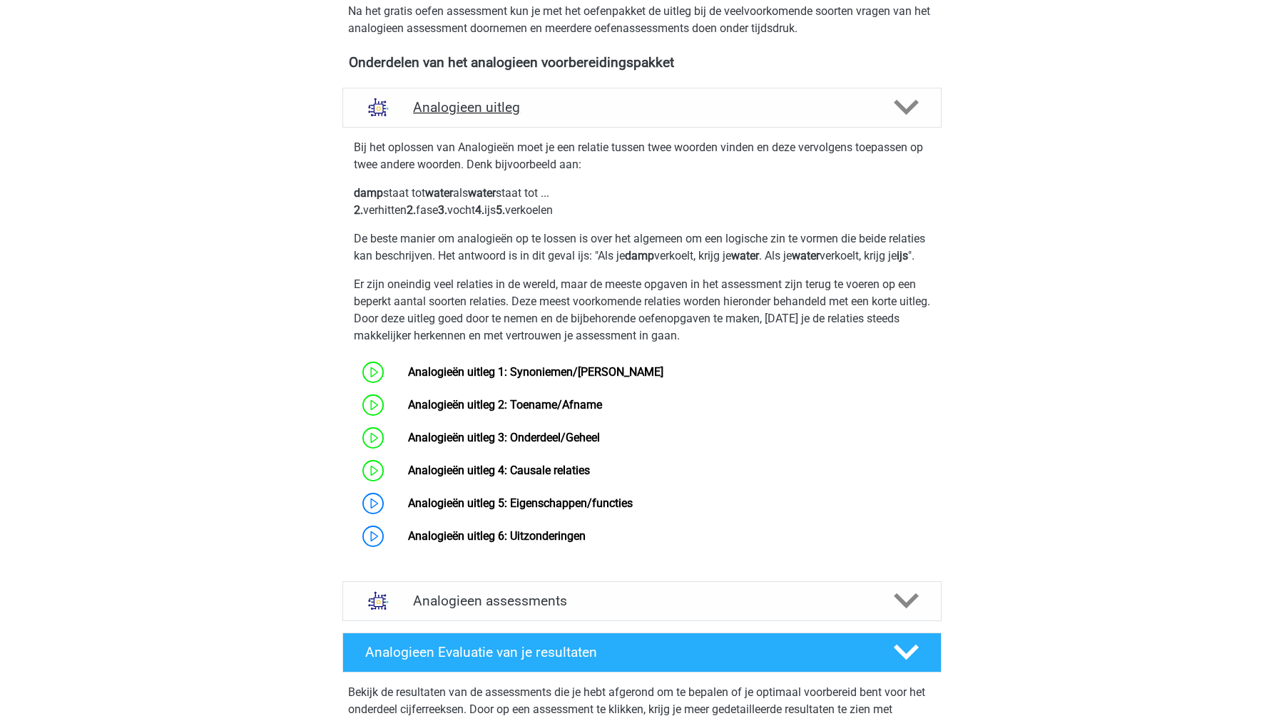
scroll to position [466, 0]
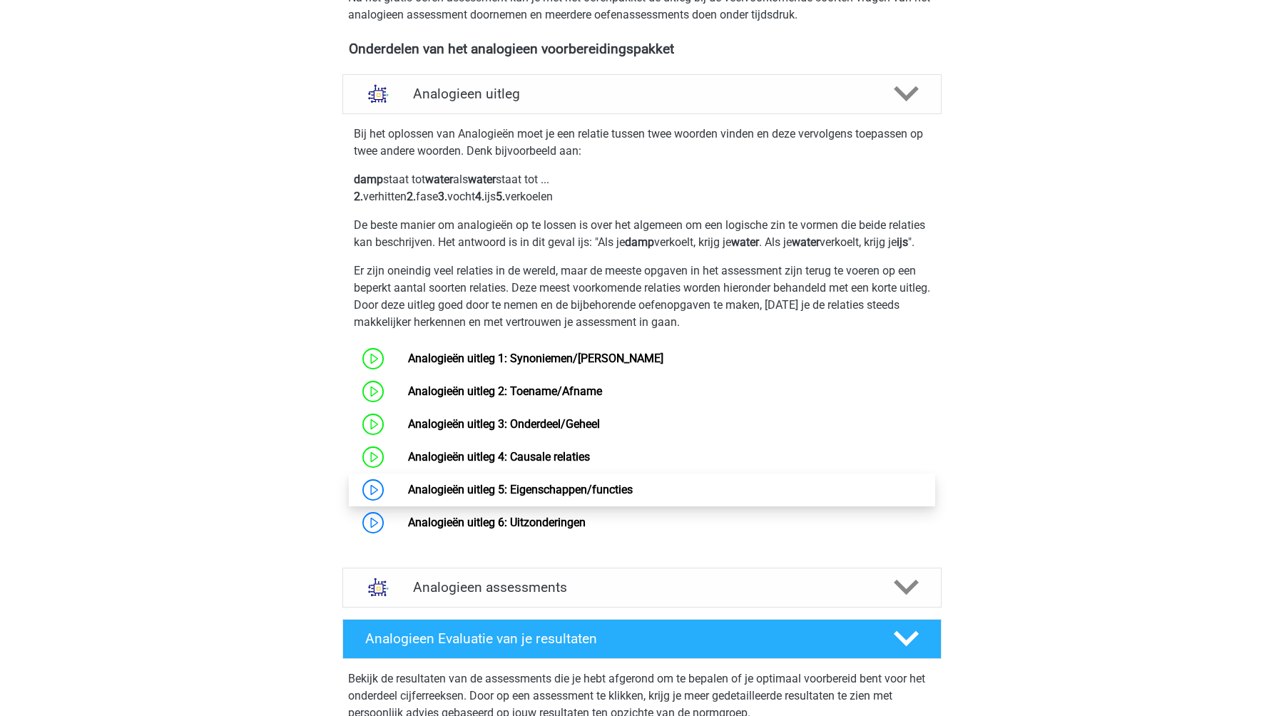
click at [408, 497] on link "Analogieën uitleg 5: Eigenschappen/functies" at bounding box center [520, 490] width 225 height 14
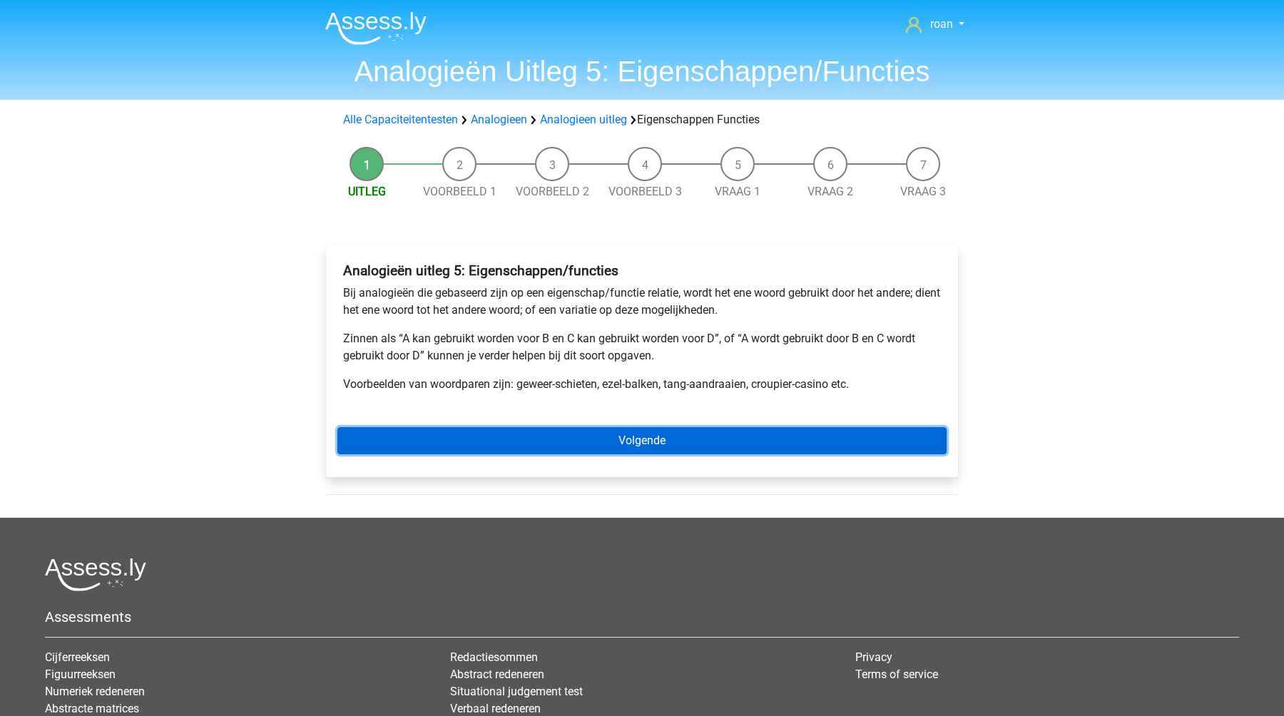
click at [410, 441] on link "Volgende" at bounding box center [641, 440] width 609 height 27
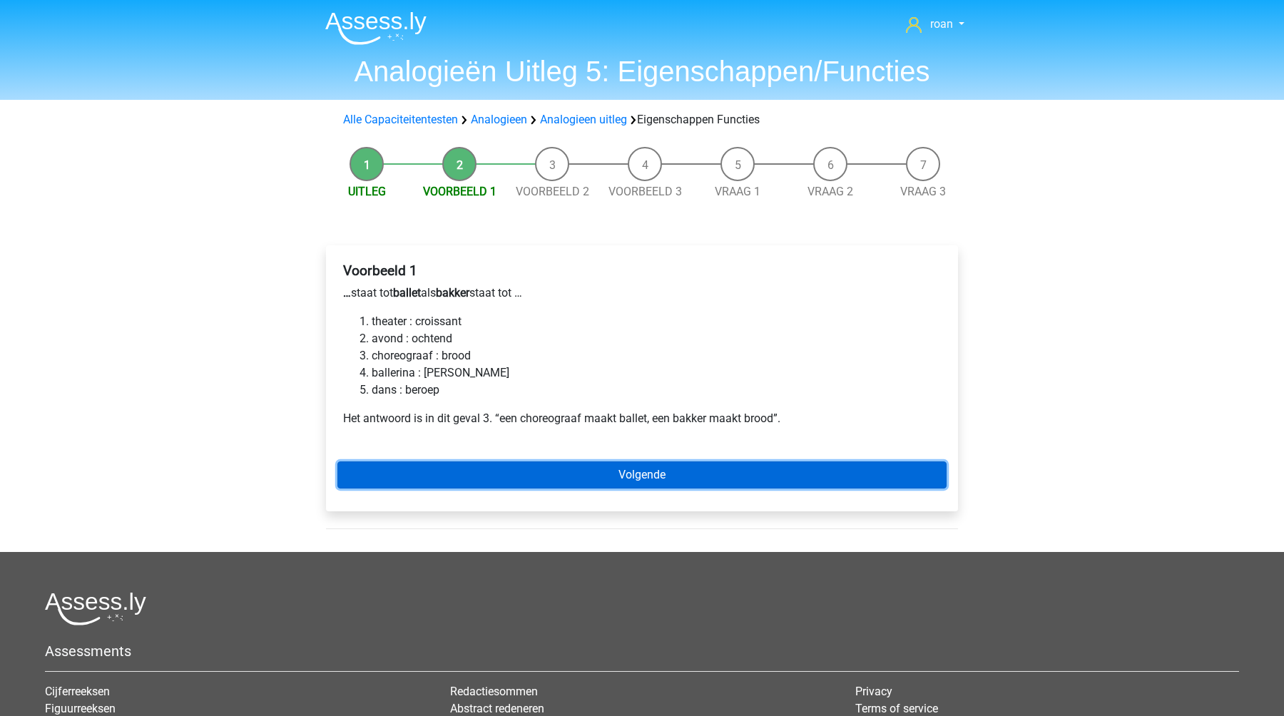
click at [438, 472] on link "Volgende" at bounding box center [641, 475] width 609 height 27
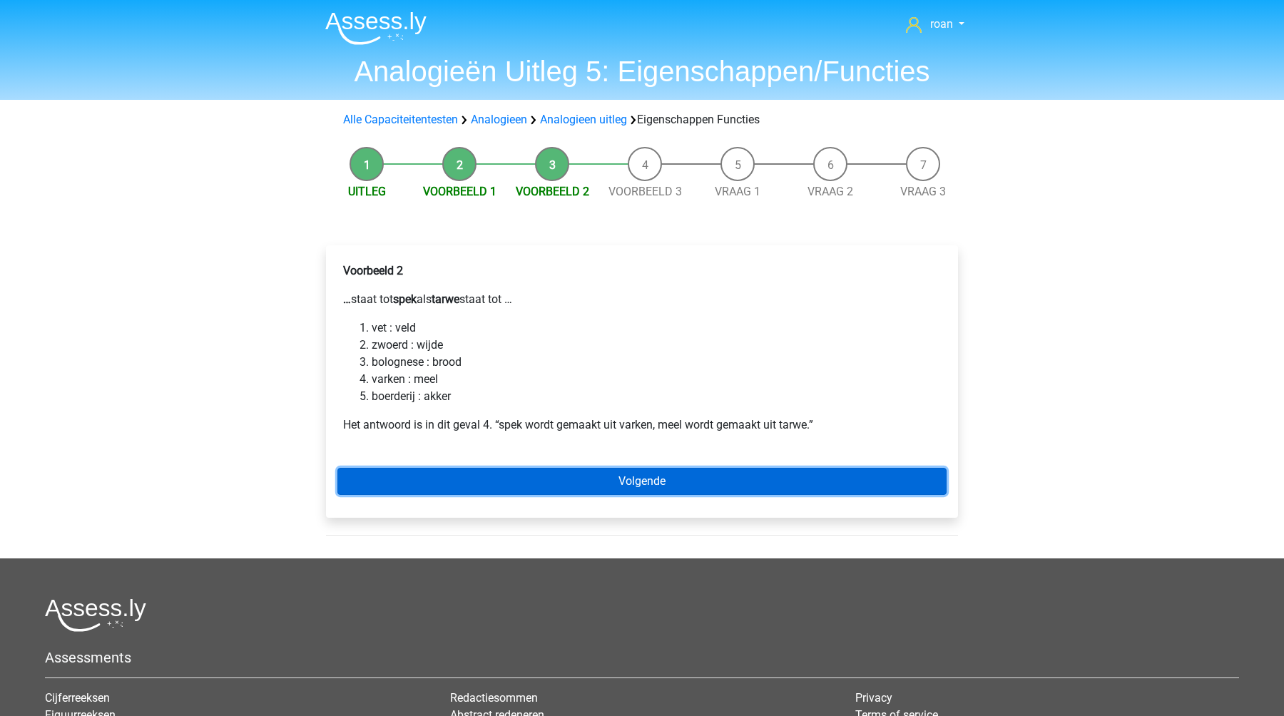
click at [438, 472] on link "Volgende" at bounding box center [641, 481] width 609 height 27
click at [454, 479] on link "Volgende" at bounding box center [641, 481] width 609 height 27
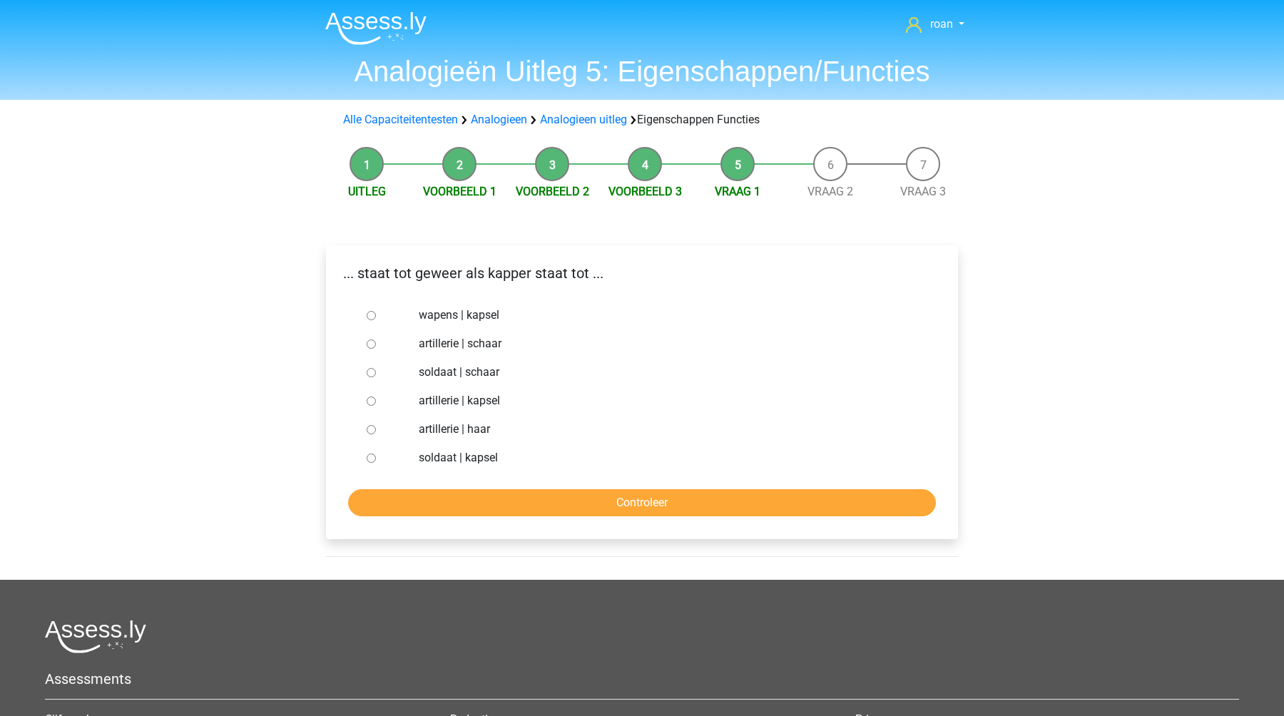
click at [431, 373] on label "soldaat | schaar" at bounding box center [666, 372] width 494 height 17
click at [376, 373] on input "soldaat | schaar" at bounding box center [371, 372] width 9 height 9
radio input "true"
click at [491, 497] on input "Controleer" at bounding box center [642, 502] width 588 height 27
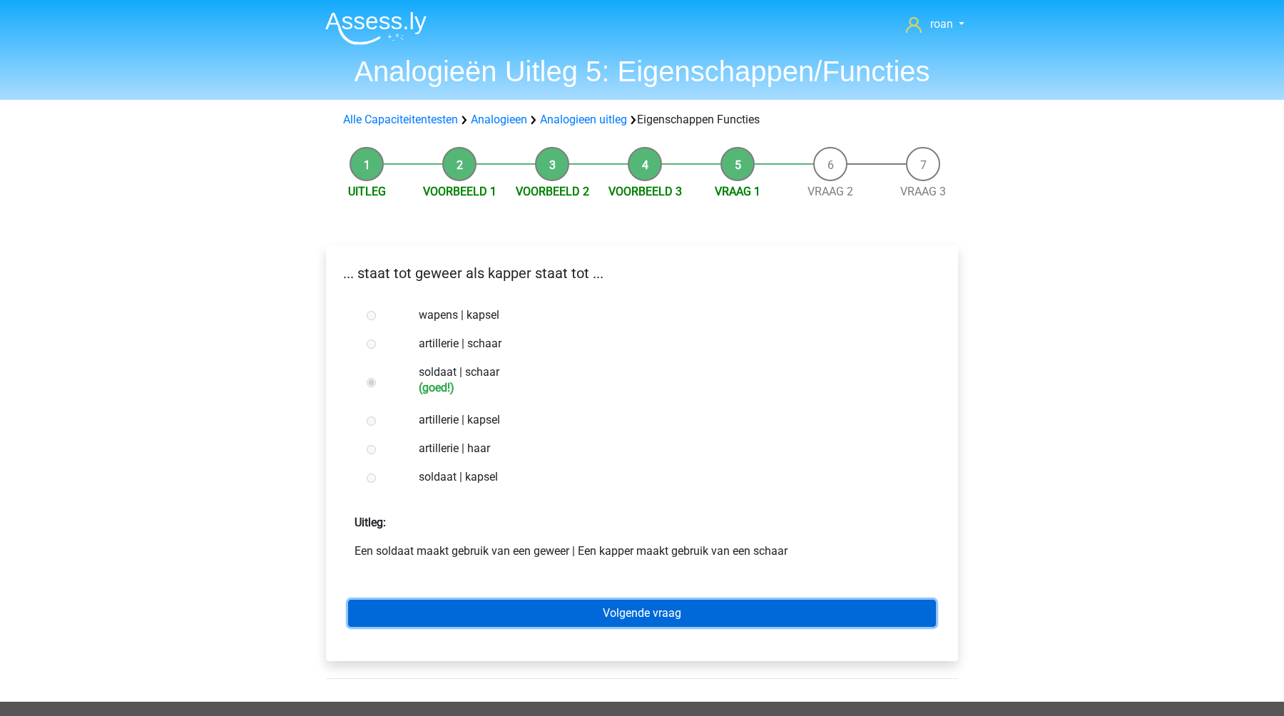
click at [520, 621] on link "Volgende vraag" at bounding box center [642, 613] width 588 height 27
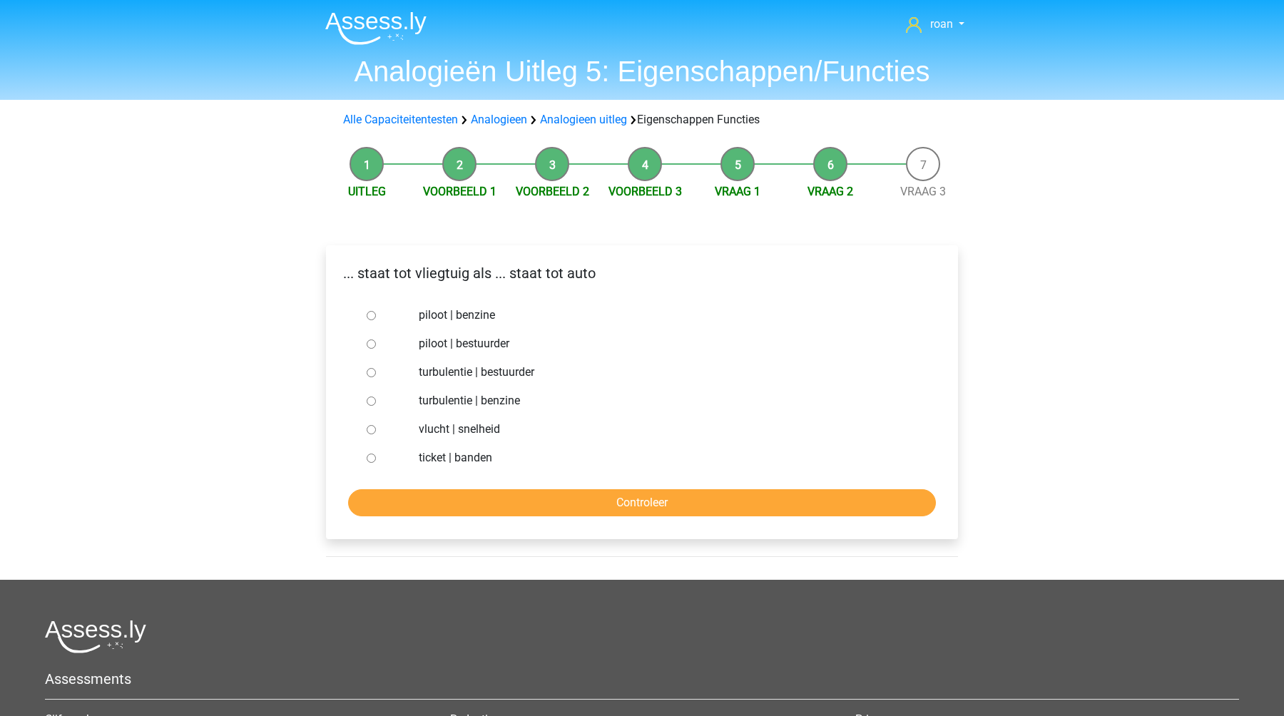
click at [430, 342] on label "piloot | bestuurder" at bounding box center [666, 343] width 494 height 17
click at [376, 342] on input "piloot | bestuurder" at bounding box center [371, 344] width 9 height 9
radio input "true"
click at [449, 512] on input "Controleer" at bounding box center [642, 502] width 588 height 27
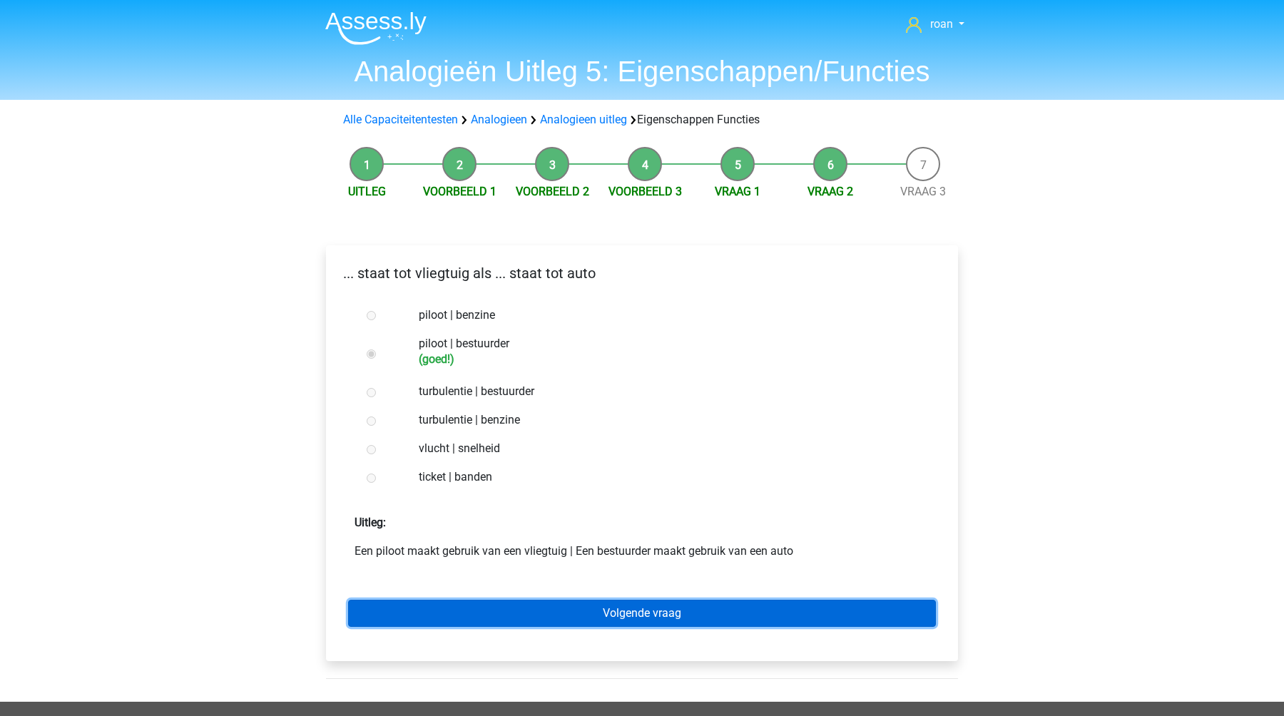
click at [502, 608] on link "Volgende vraag" at bounding box center [642, 613] width 588 height 27
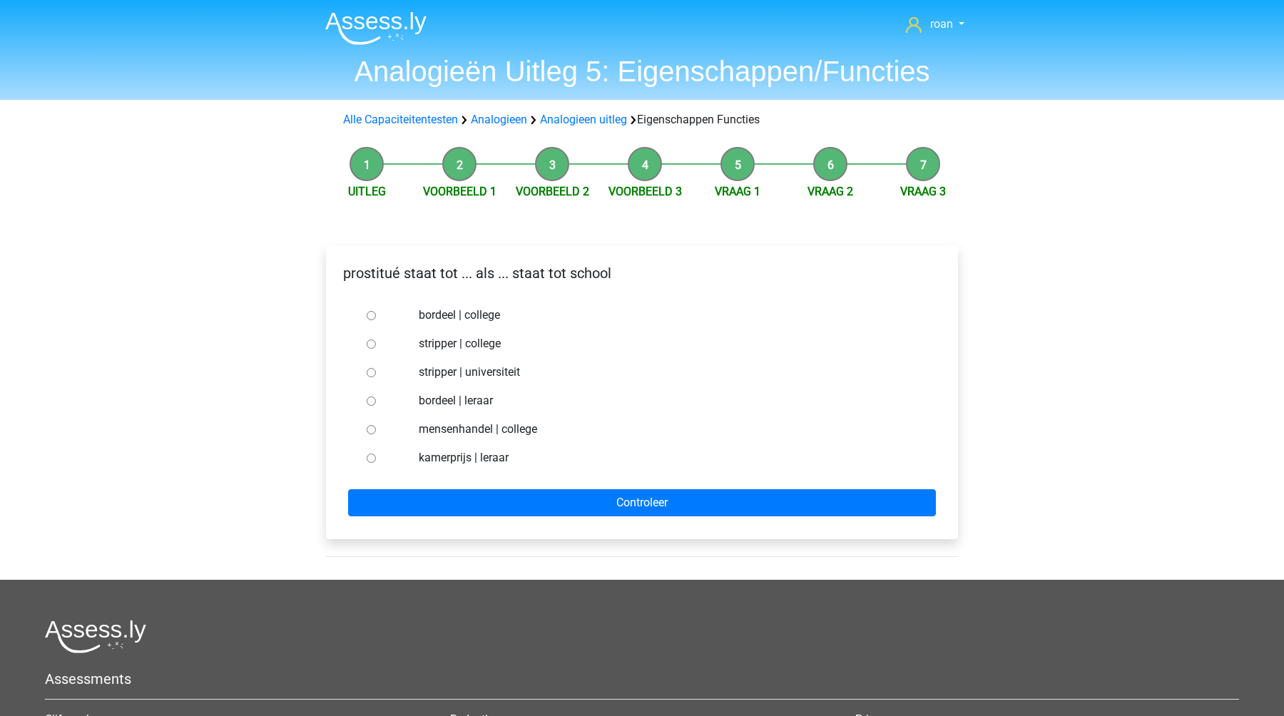
click at [461, 403] on label "bordeel | leraar" at bounding box center [666, 400] width 494 height 17
click at [376, 403] on input "bordeel | leraar" at bounding box center [371, 401] width 9 height 9
radio input "true"
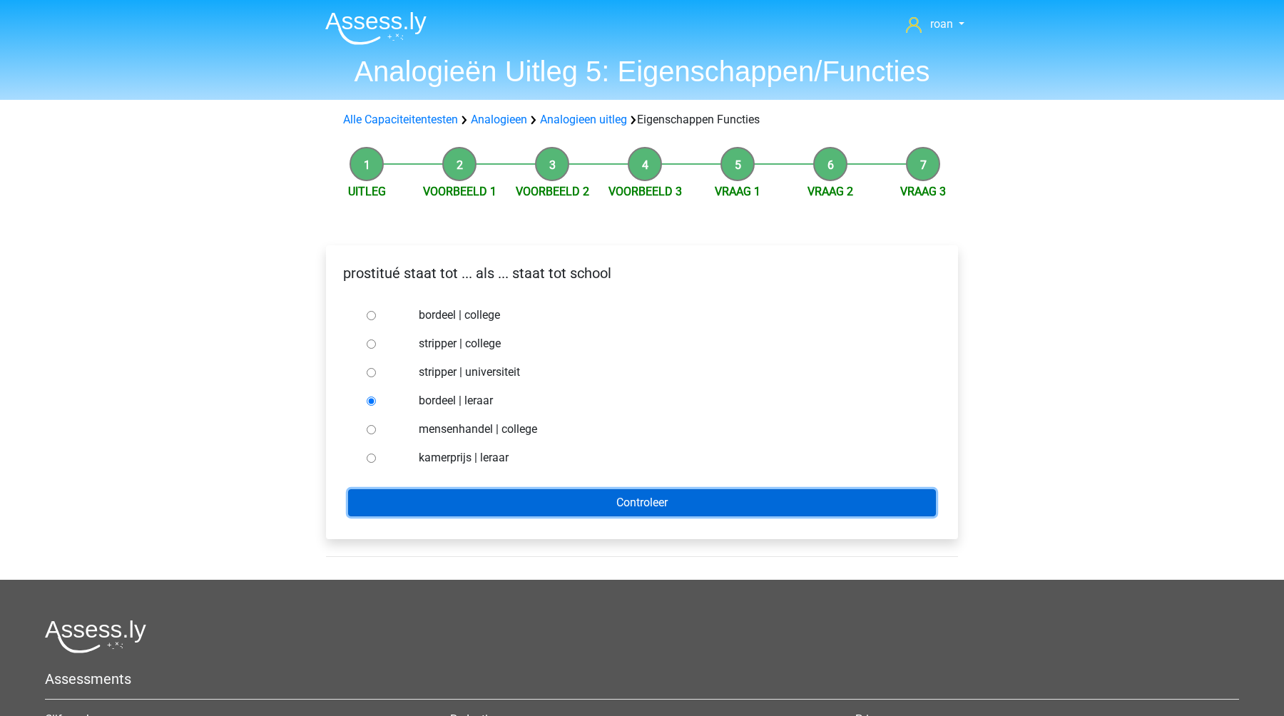
click at [495, 506] on input "Controleer" at bounding box center [642, 502] width 588 height 27
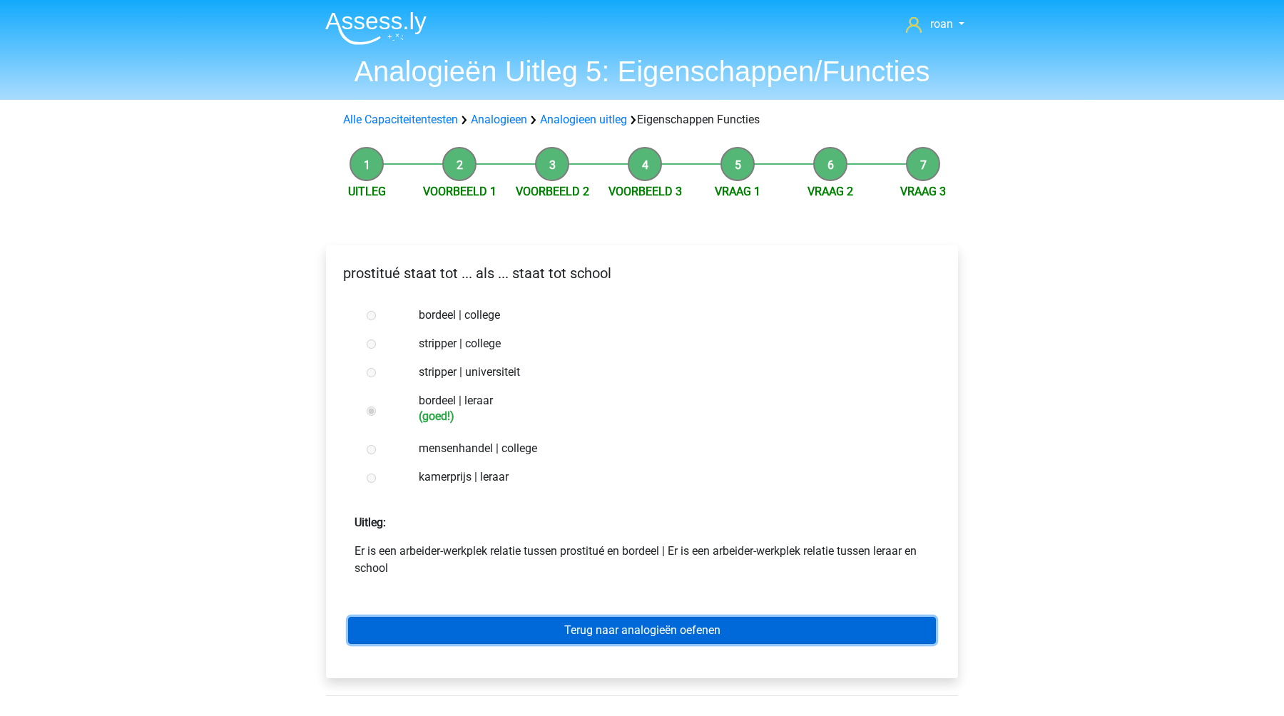
click at [544, 626] on link "Terug naar analogieën oefenen" at bounding box center [642, 630] width 588 height 27
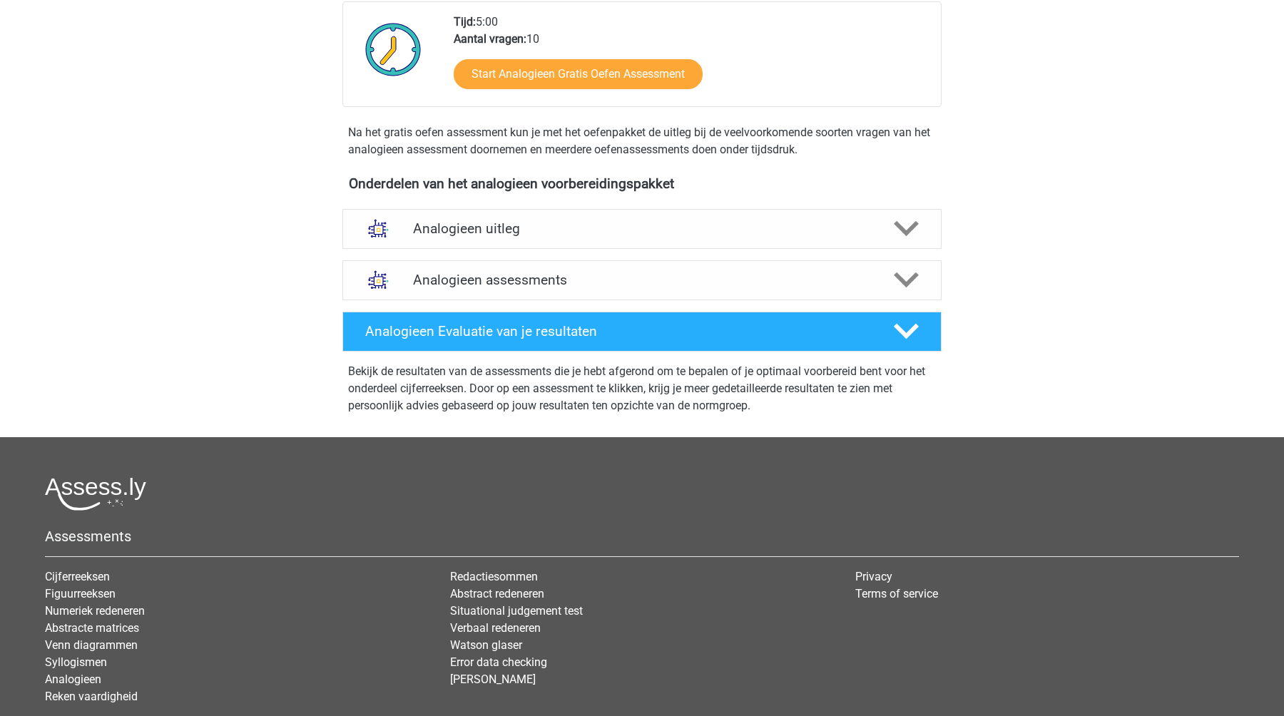
scroll to position [356, 0]
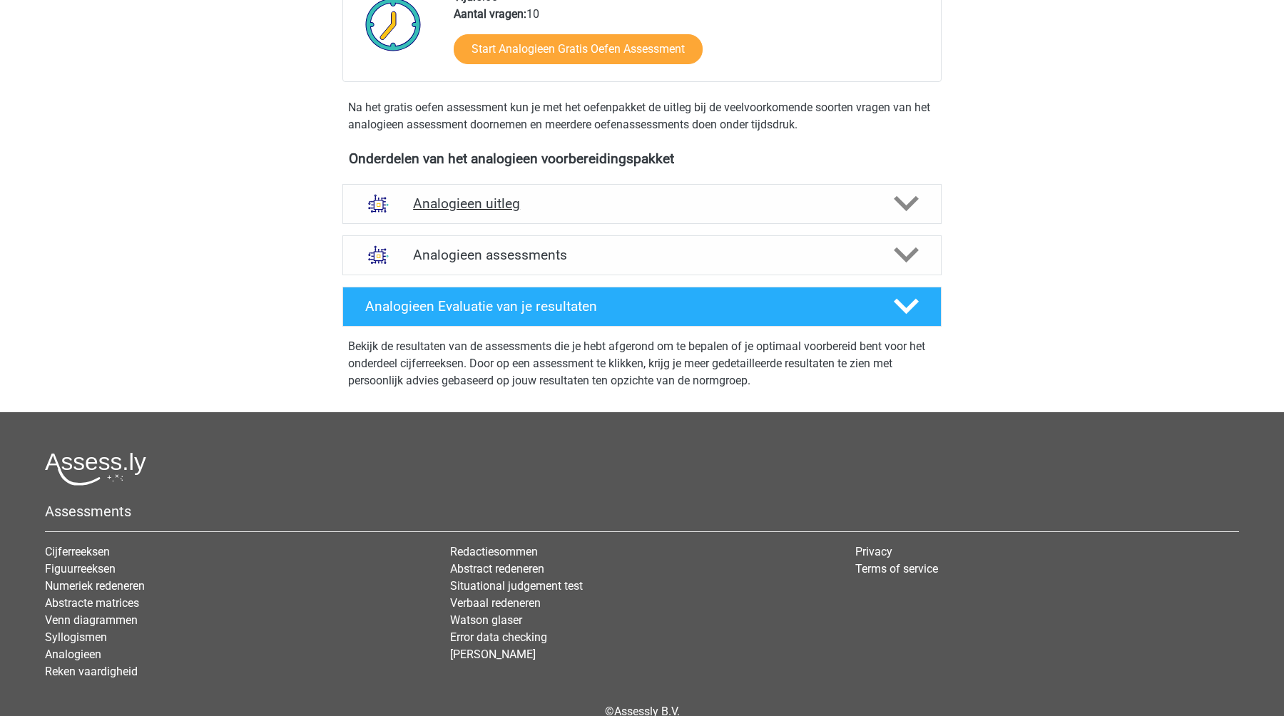
click at [475, 207] on h4 "Analogieen uitleg" at bounding box center [642, 203] width 458 height 16
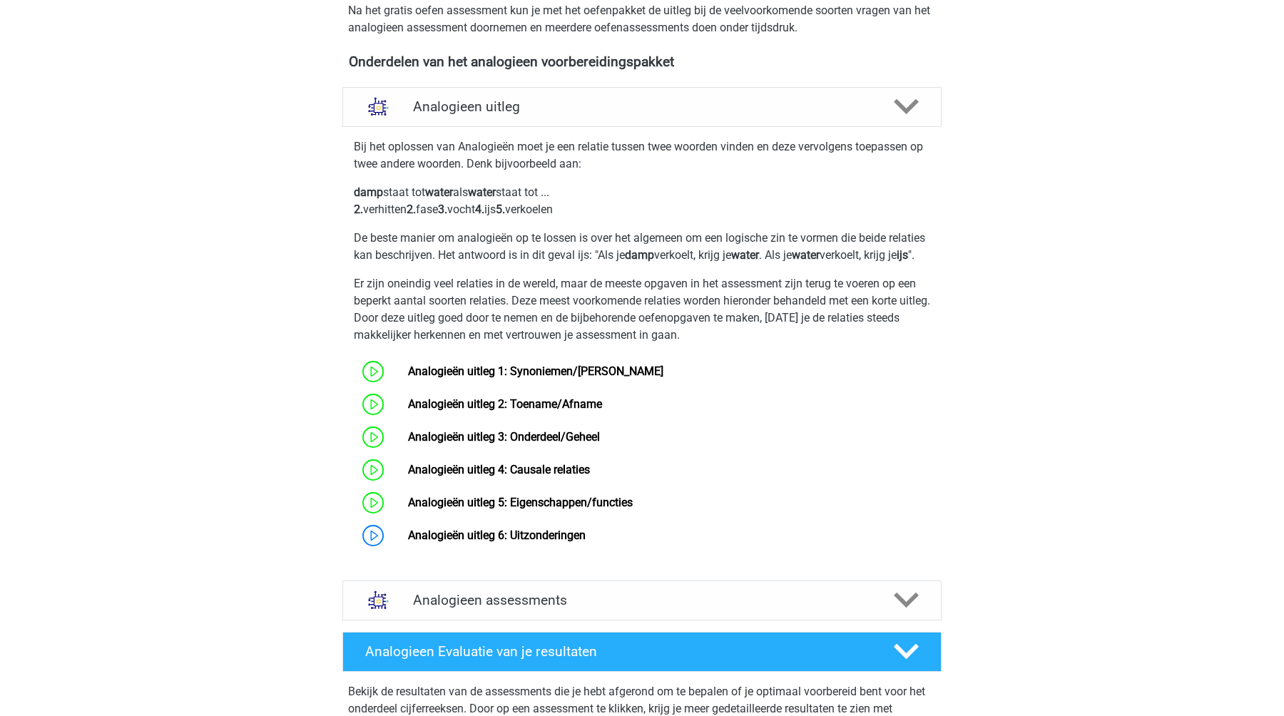
scroll to position [504, 0]
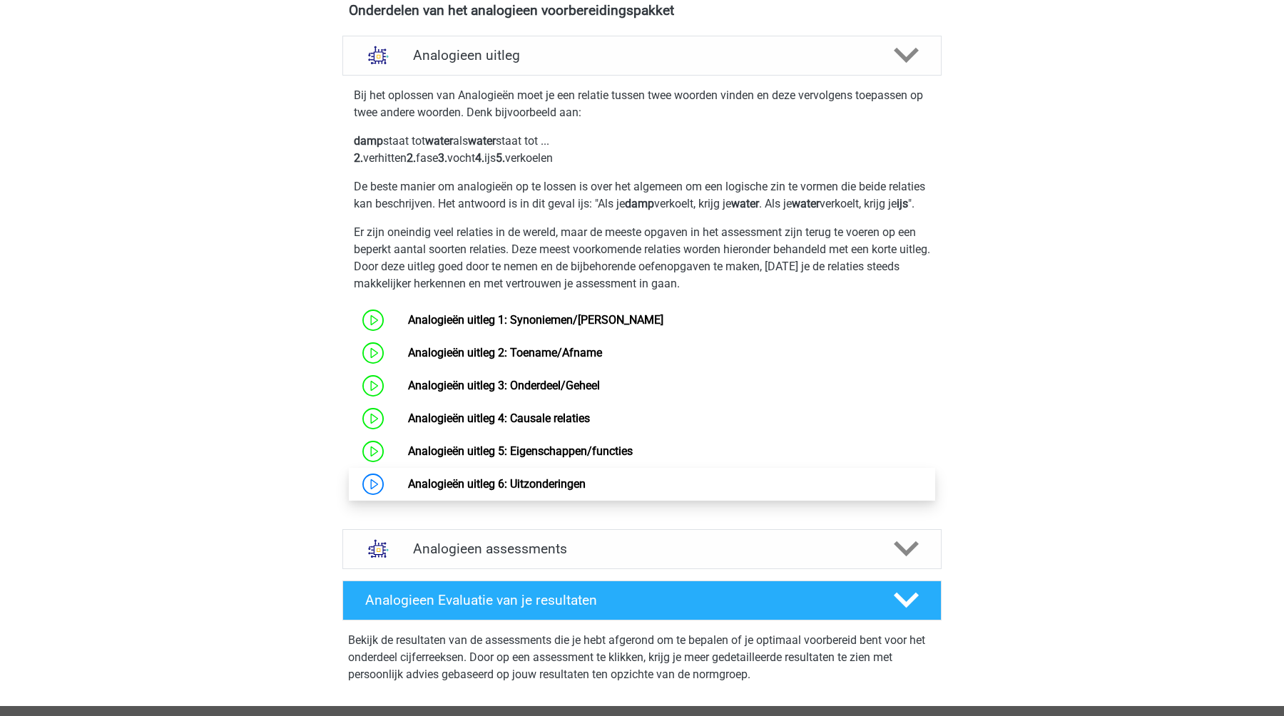
click at [495, 491] on link "Analogieën uitleg 6: Uitzonderingen" at bounding box center [497, 484] width 178 height 14
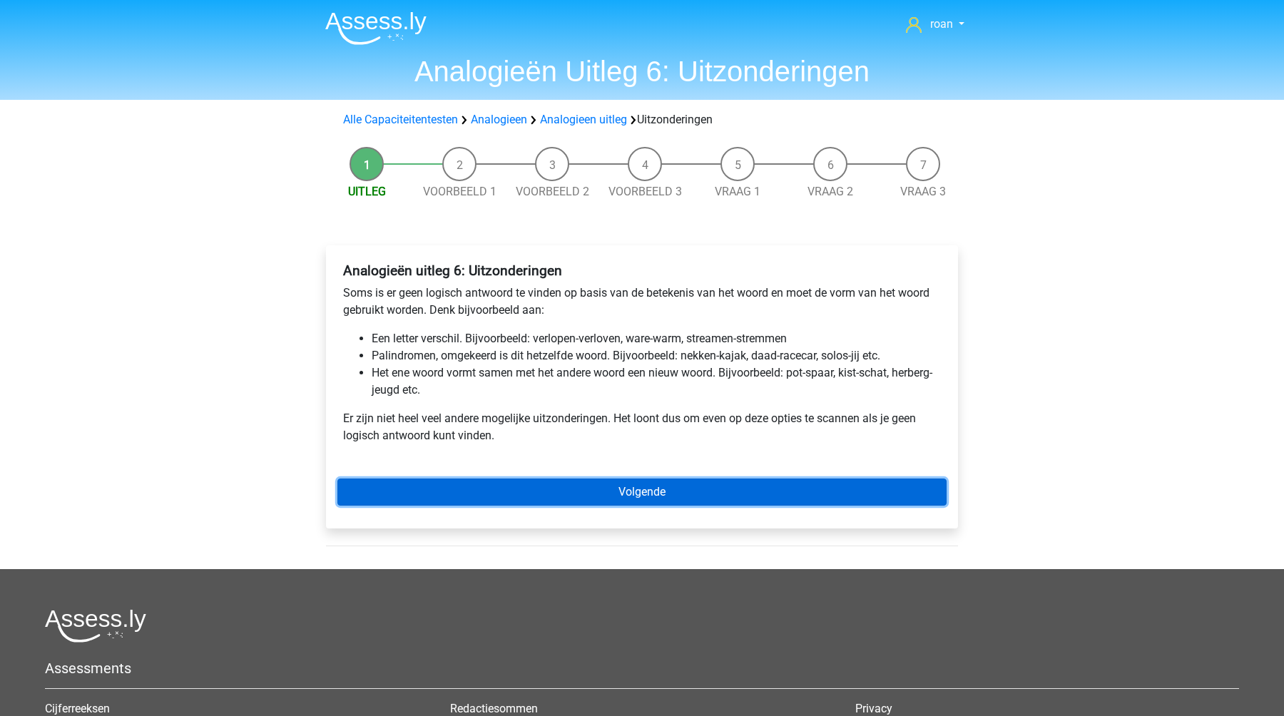
click at [552, 499] on link "Volgende" at bounding box center [641, 492] width 609 height 27
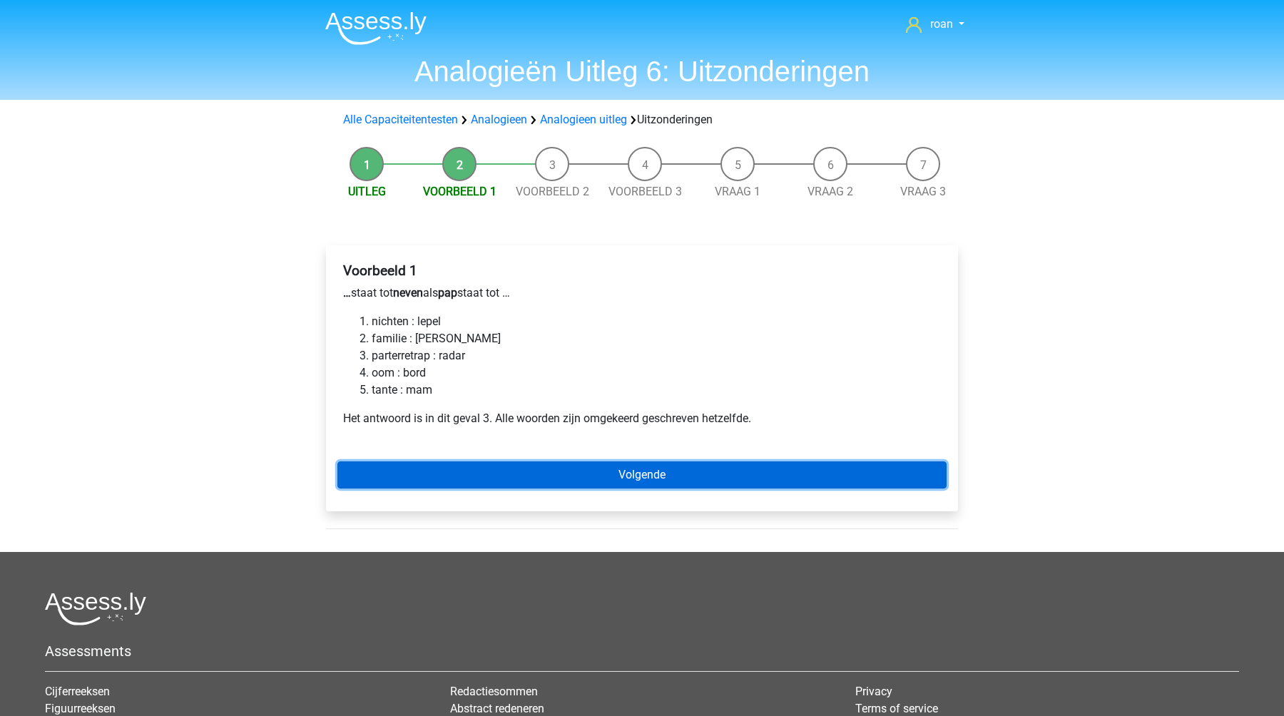
click at [552, 485] on link "Volgende" at bounding box center [641, 475] width 609 height 27
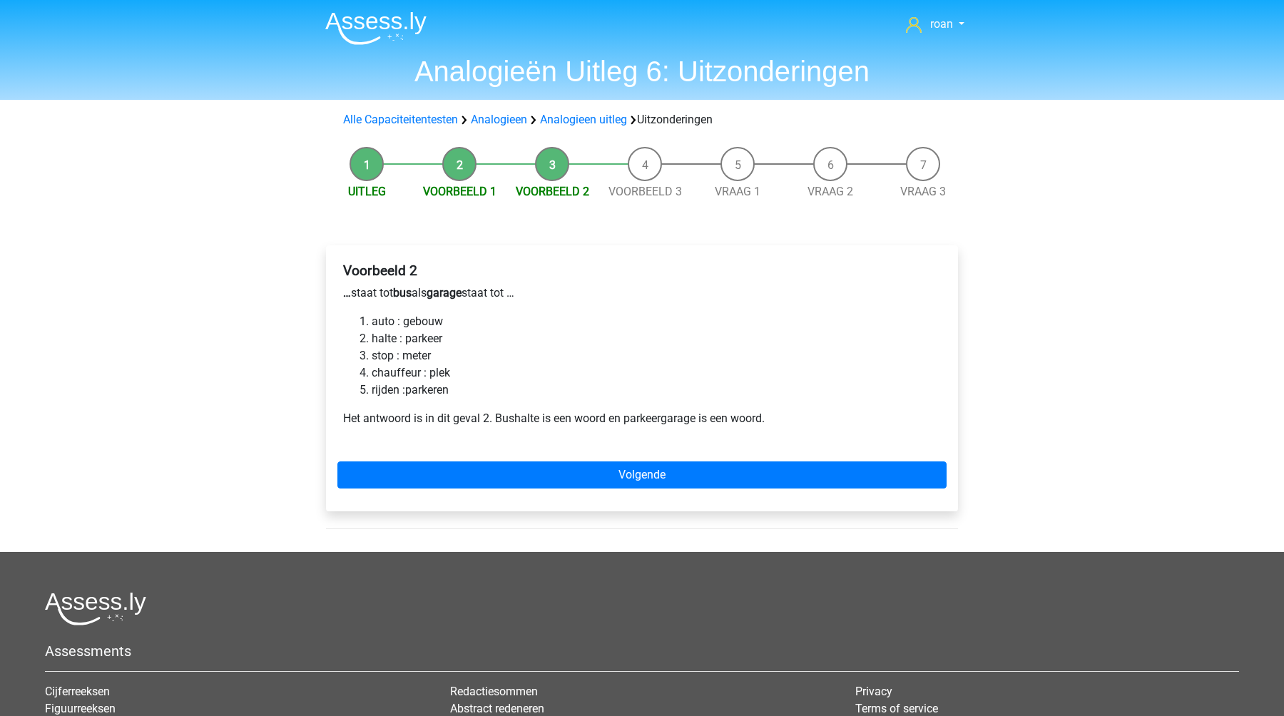
click at [594, 491] on div "Voorbeeld 2 … staat tot bus als garage staat tot … auto : gebouw halte : parkee…" at bounding box center [642, 378] width 632 height 266
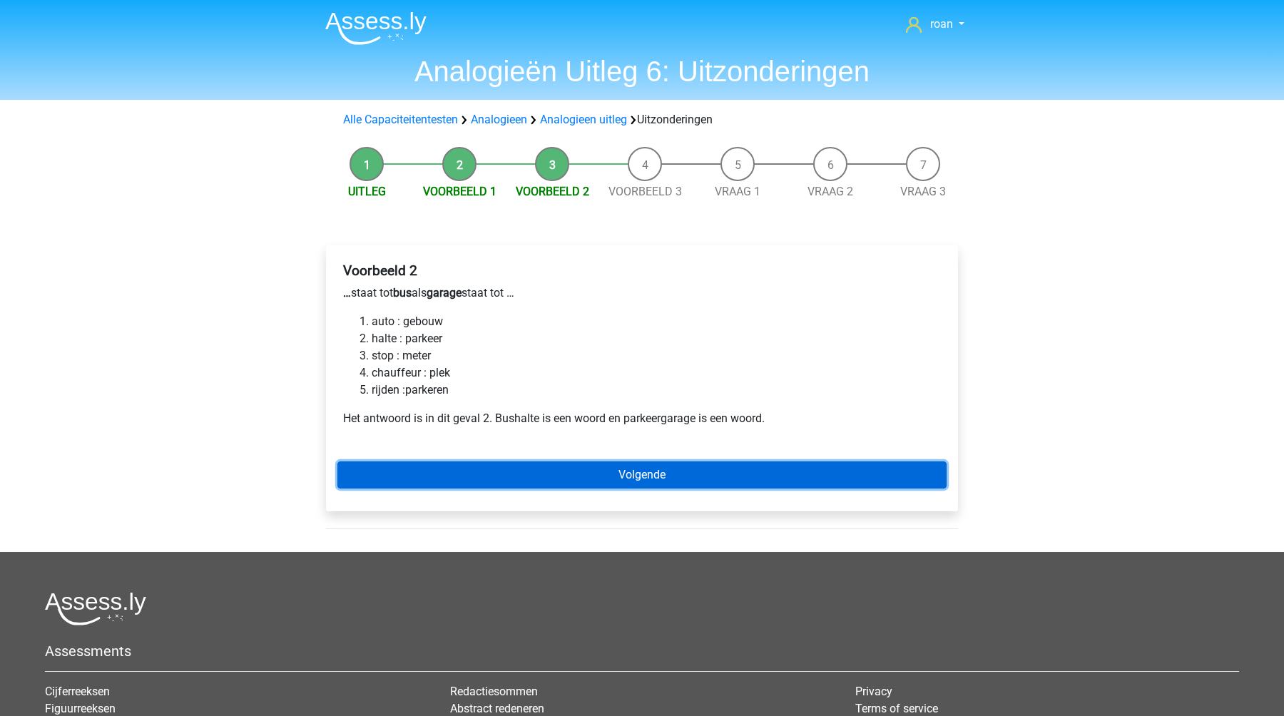
click at [593, 482] on link "Volgende" at bounding box center [641, 475] width 609 height 27
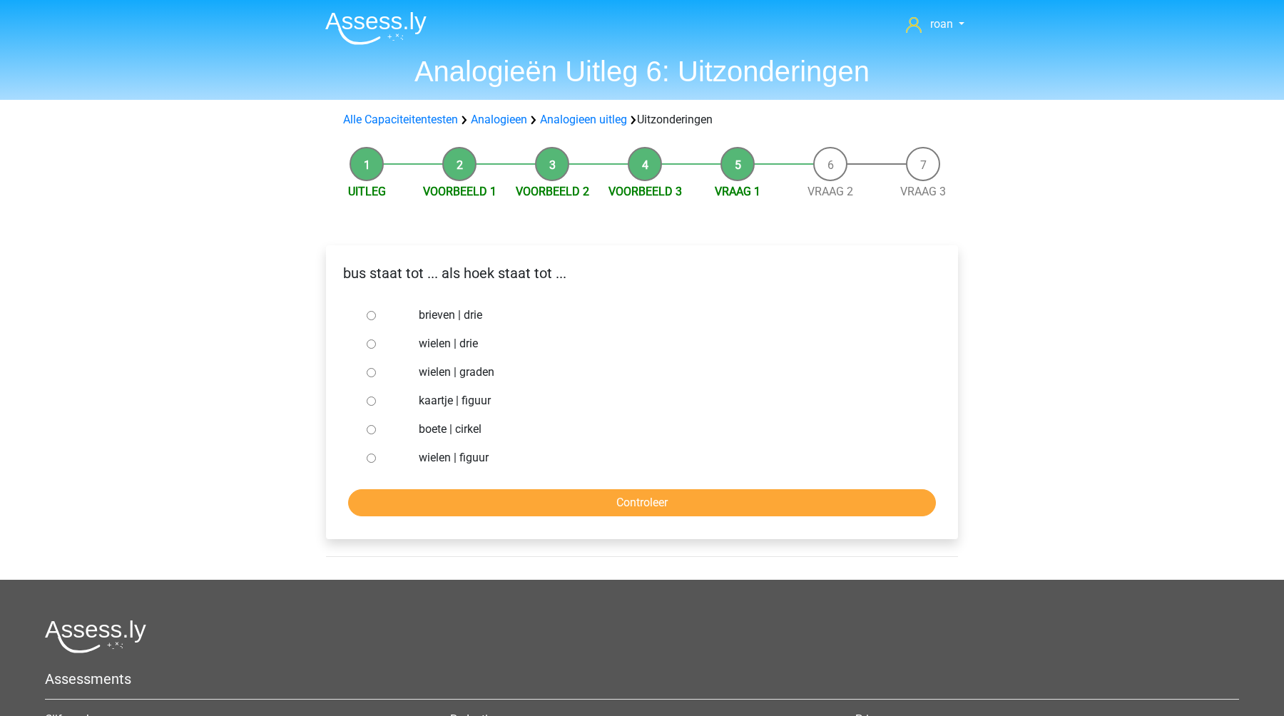
click at [462, 322] on label "brieven | drie" at bounding box center [666, 315] width 494 height 17
click at [376, 320] on input "brieven | drie" at bounding box center [371, 315] width 9 height 9
radio input "true"
click at [474, 512] on input "Controleer" at bounding box center [642, 502] width 588 height 27
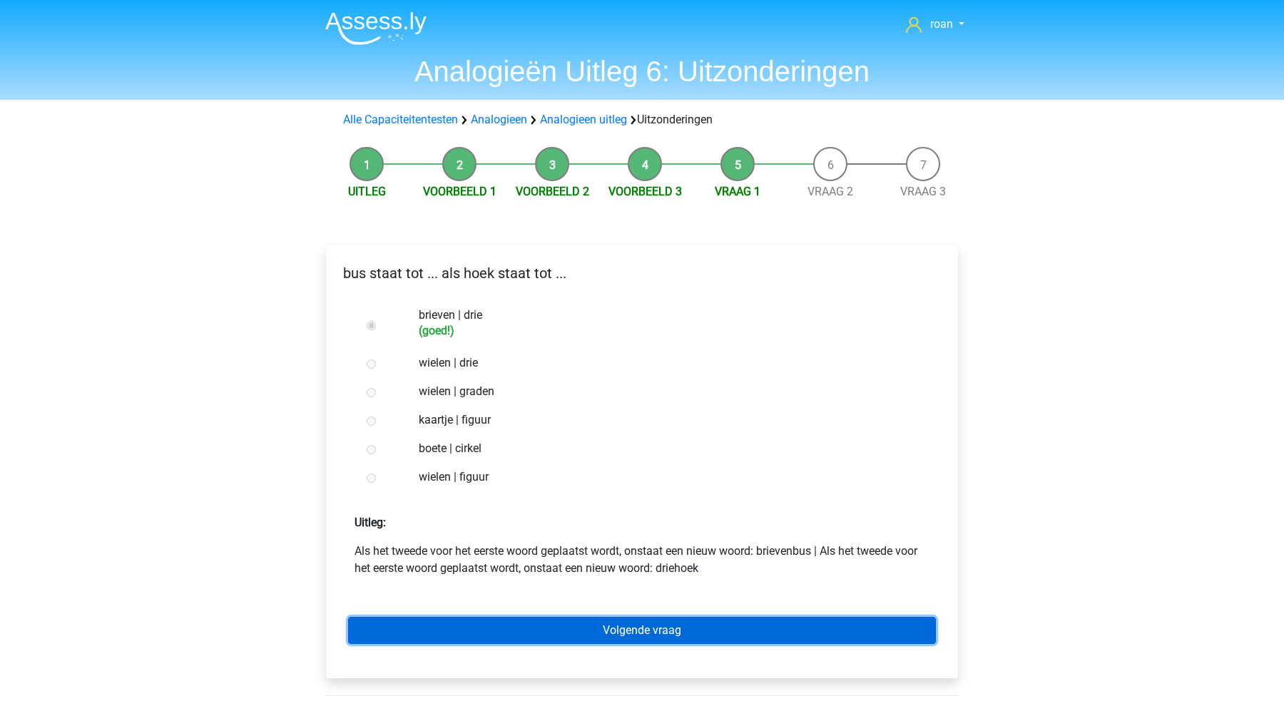
click at [552, 637] on link "Volgende vraag" at bounding box center [642, 630] width 588 height 27
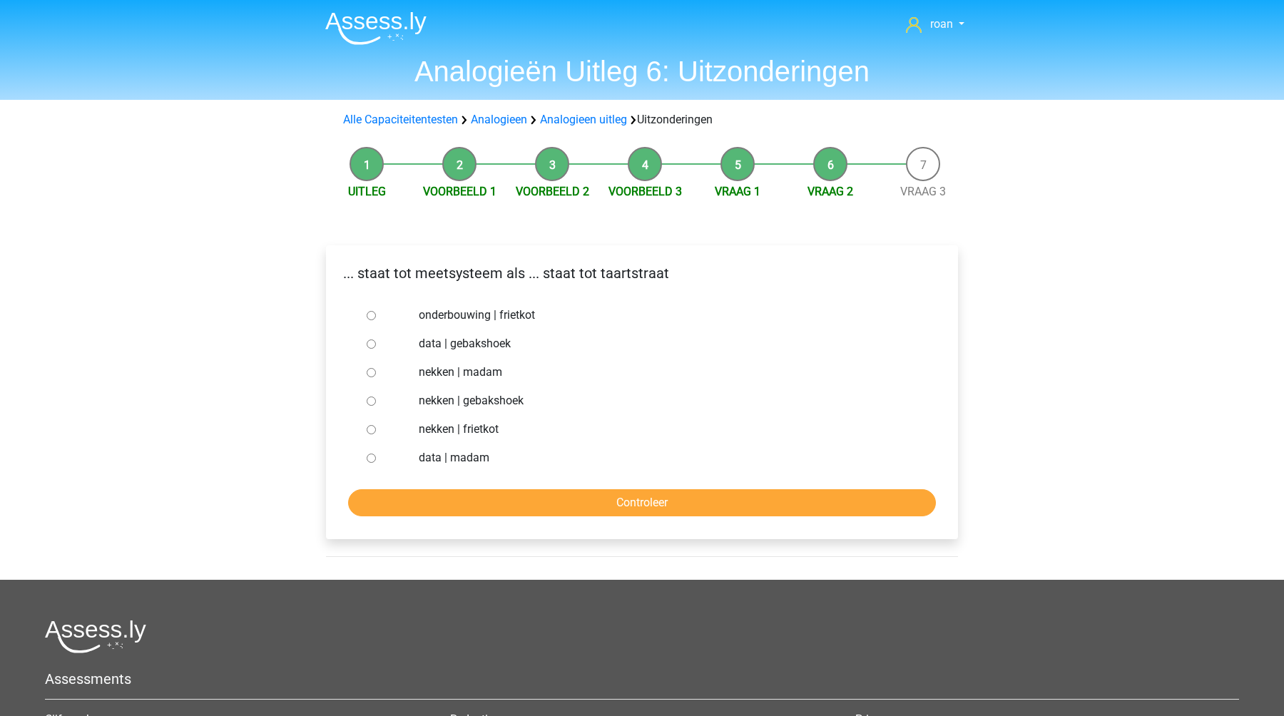
click at [490, 377] on label "nekken | madam" at bounding box center [666, 372] width 494 height 17
click at [376, 377] on input "nekken | madam" at bounding box center [371, 372] width 9 height 9
radio input "true"
click at [541, 494] on input "Controleer" at bounding box center [642, 502] width 588 height 27
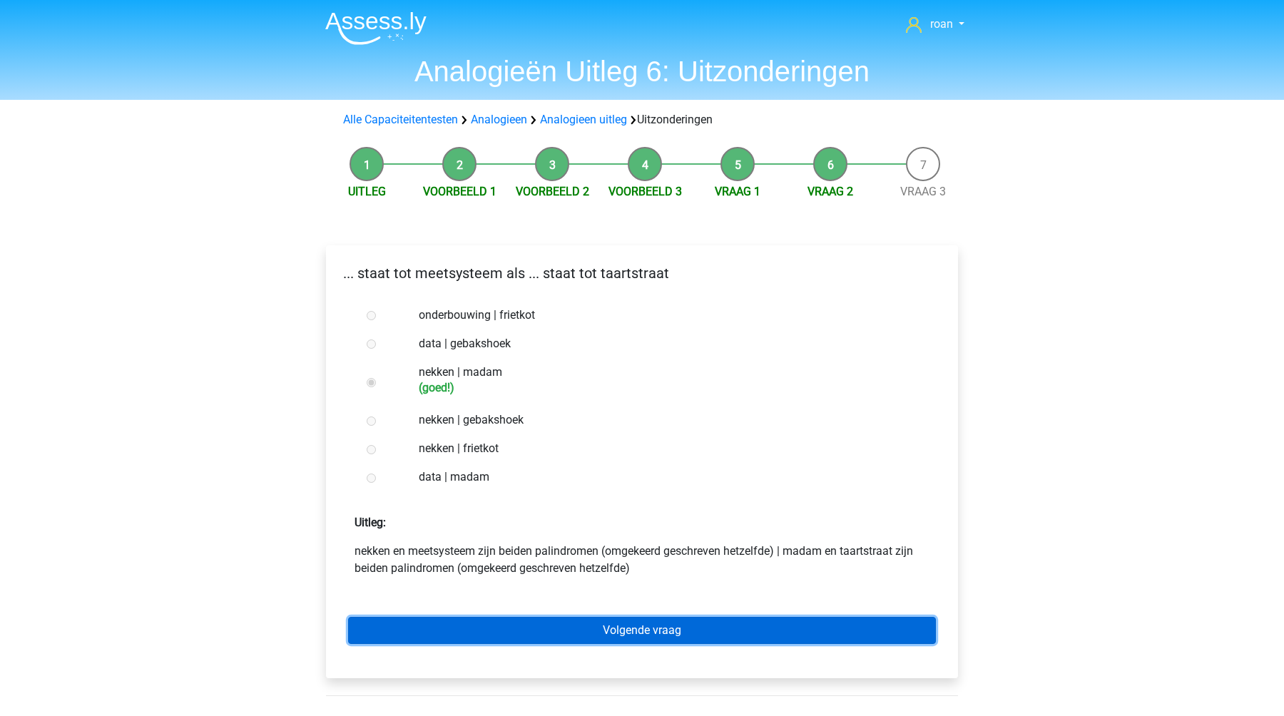
click at [561, 635] on link "Volgende vraag" at bounding box center [642, 630] width 588 height 27
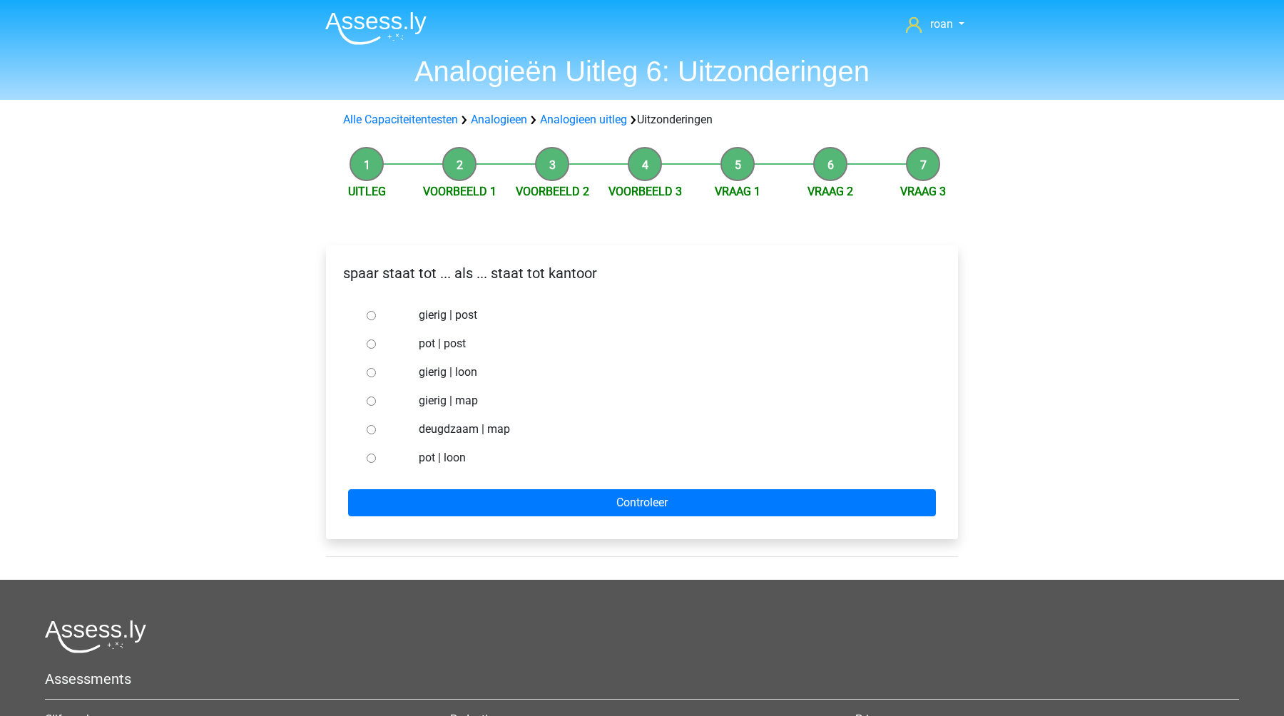
click at [457, 345] on label "pot | post" at bounding box center [666, 343] width 494 height 17
click at [376, 345] on input "pot | post" at bounding box center [371, 344] width 9 height 9
radio input "true"
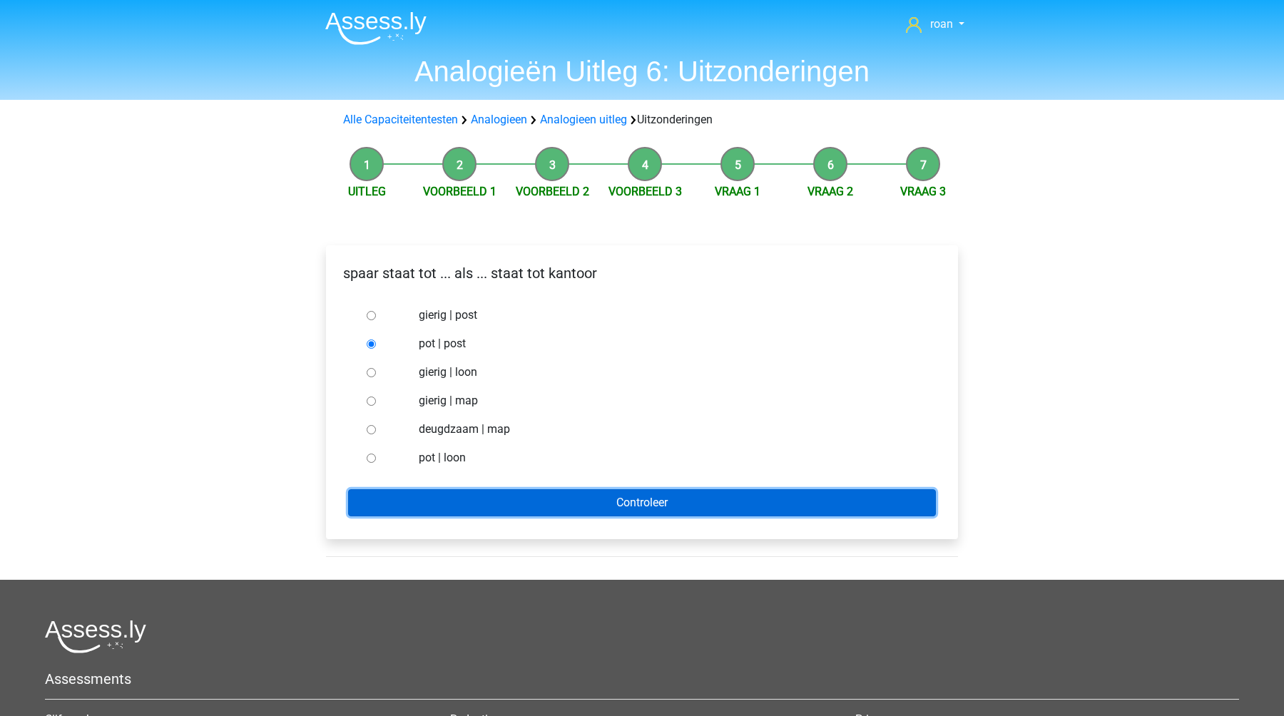
click at [521, 495] on input "Controleer" at bounding box center [642, 502] width 588 height 27
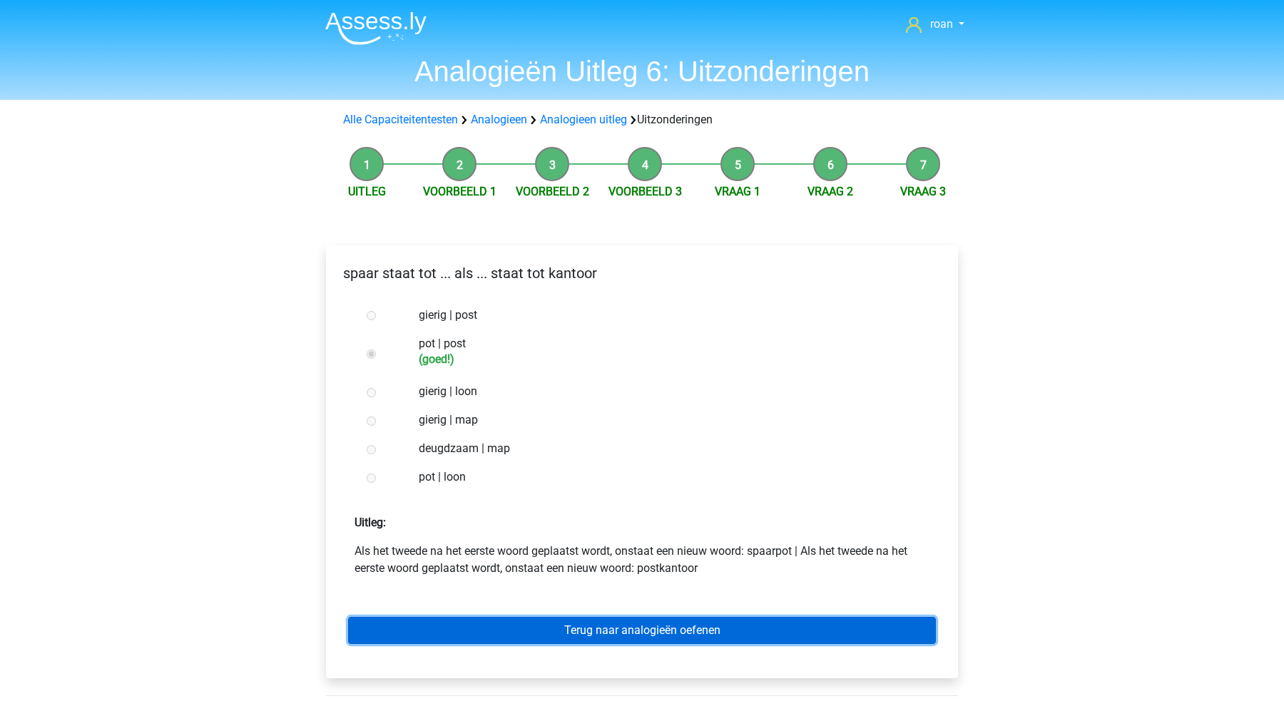
click at [580, 636] on link "Terug naar analogieën oefenen" at bounding box center [642, 630] width 588 height 27
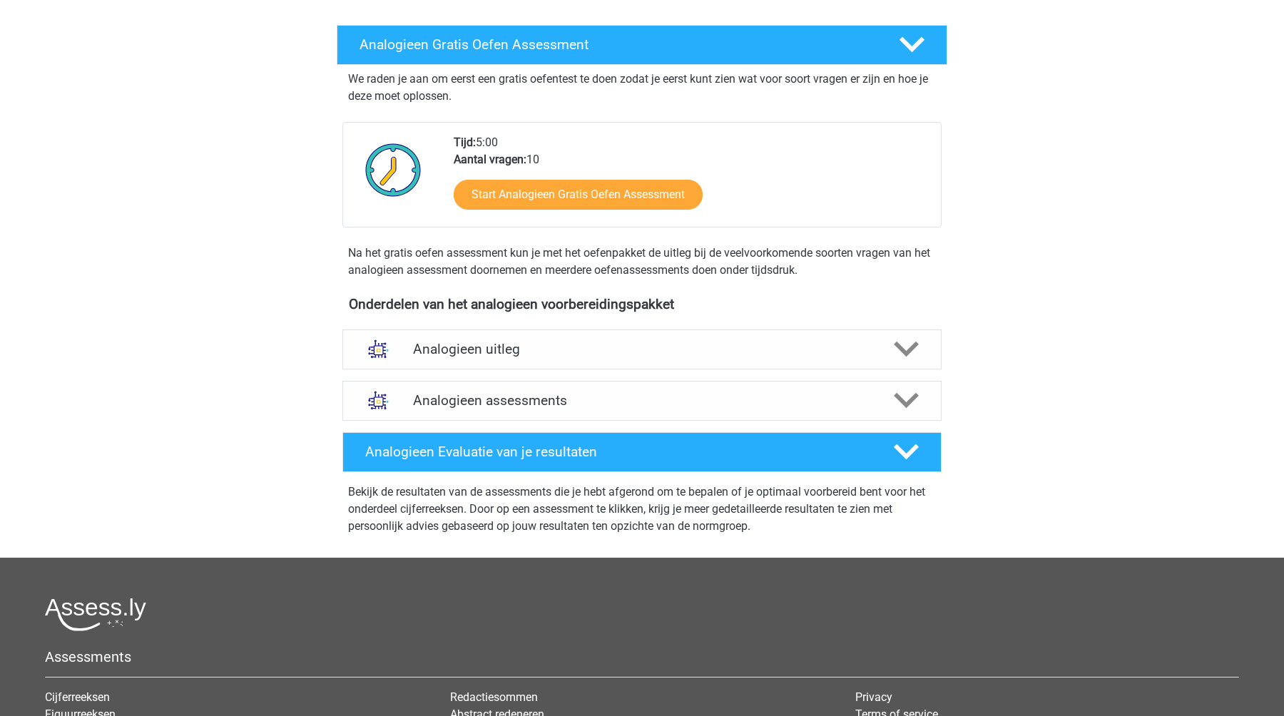
scroll to position [428, 0]
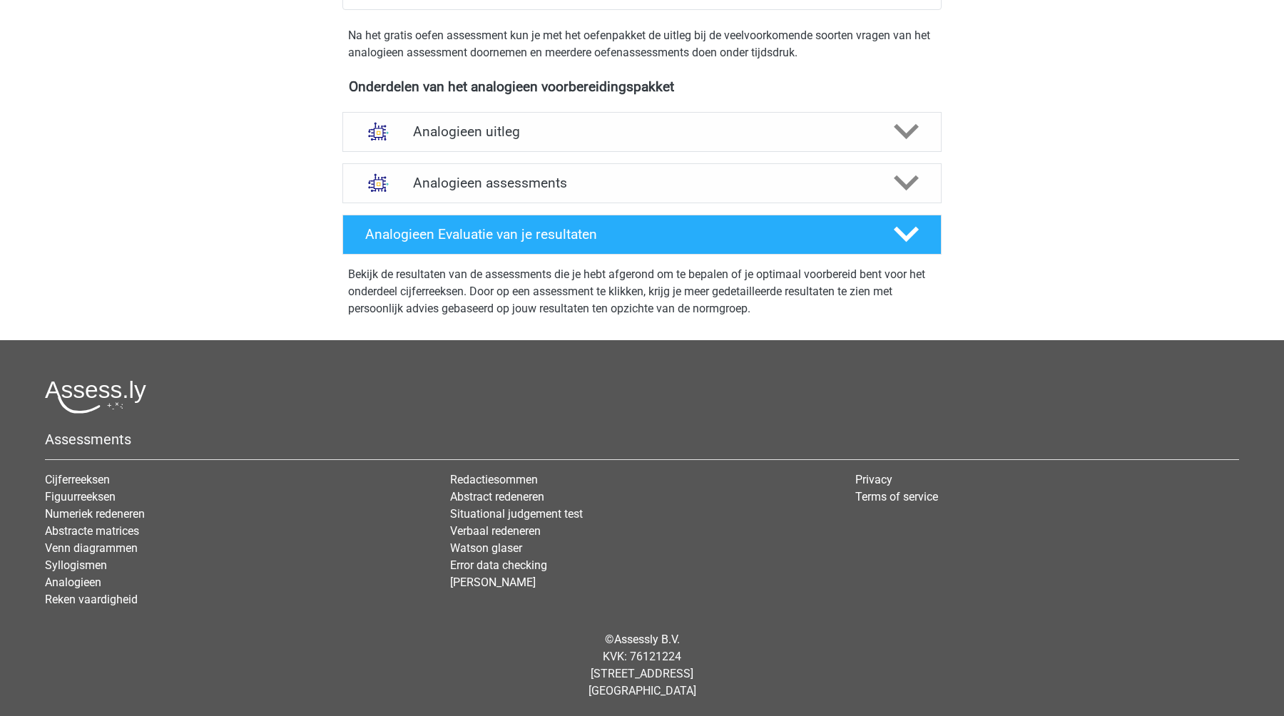
click at [495, 158] on div "Analogieen assessments We raden aan om minimaal 3 oefensets te doen met tijdsdr…" at bounding box center [642, 183] width 655 height 51
click at [572, 136] on h4 "Analogieen uitleg" at bounding box center [642, 131] width 458 height 16
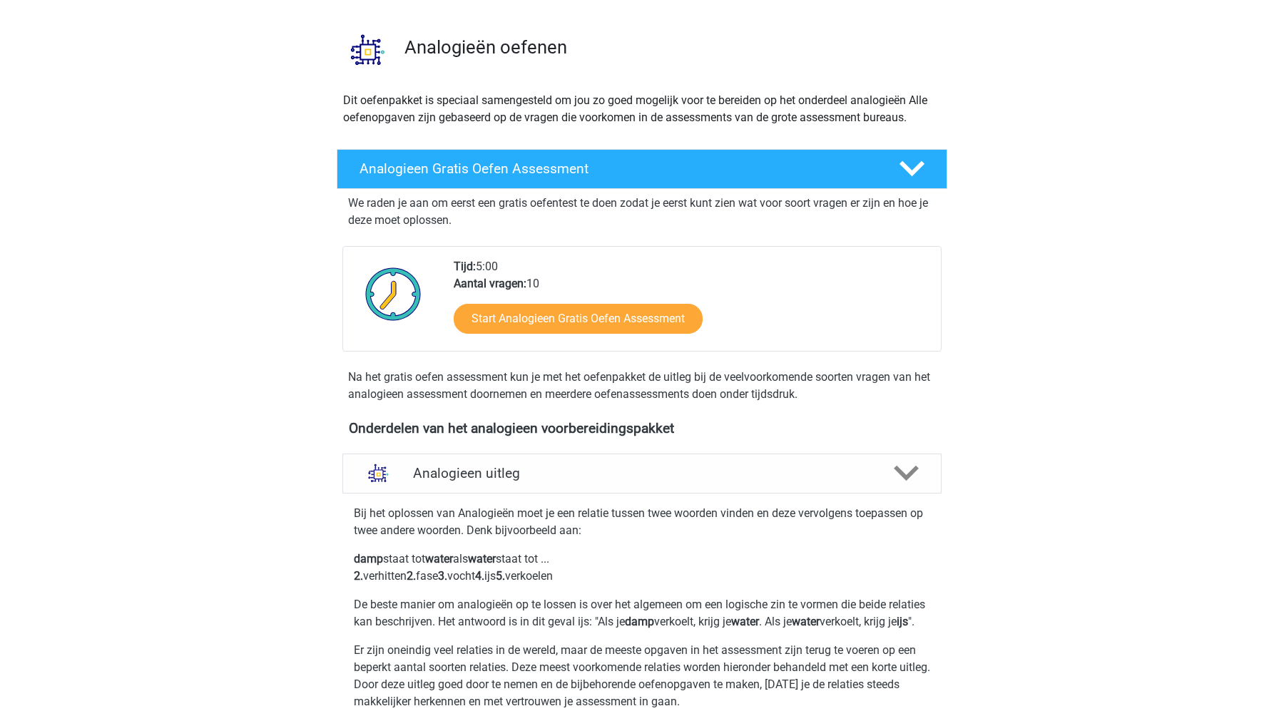
scroll to position [7, 0]
